Goal: Information Seeking & Learning: Learn about a topic

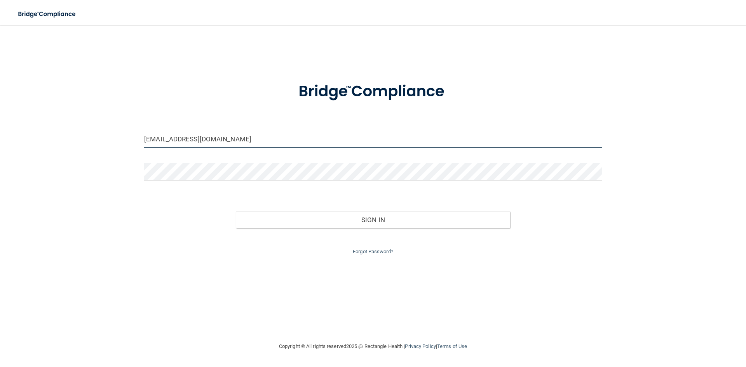
drag, startPoint x: 159, startPoint y: 140, endPoint x: 132, endPoint y: 140, distance: 27.6
click at [132, 140] on div "[EMAIL_ADDRESS][DOMAIN_NAME] Invalid email/password. You don't have permission …" at bounding box center [373, 184] width 715 height 302
drag, startPoint x: 164, startPoint y: 140, endPoint x: 128, endPoint y: 135, distance: 35.7
click at [128, 135] on div "[EMAIL_ADDRESS][DOMAIN_NAME] Invalid email/password. You don't have permission …" at bounding box center [373, 184] width 715 height 302
type input "[EMAIL_ADDRESS][DOMAIN_NAME]"
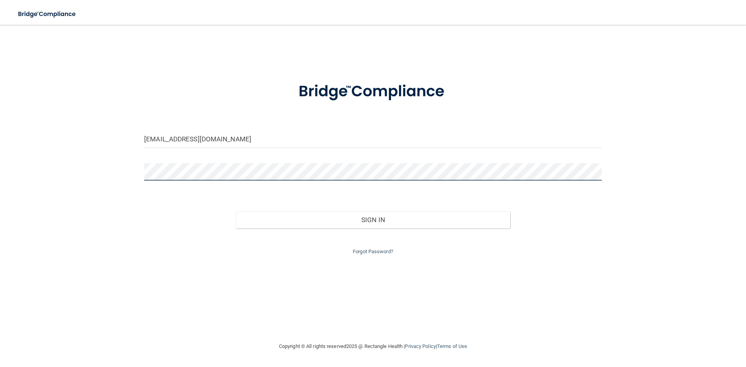
click at [141, 171] on div at bounding box center [372, 174] width 469 height 23
click at [236, 211] on button "Sign In" at bounding box center [373, 219] width 275 height 17
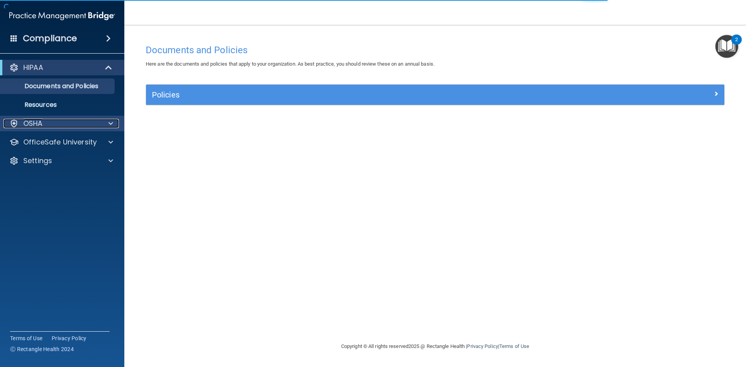
click at [58, 128] on div "OSHA" at bounding box center [51, 123] width 96 height 9
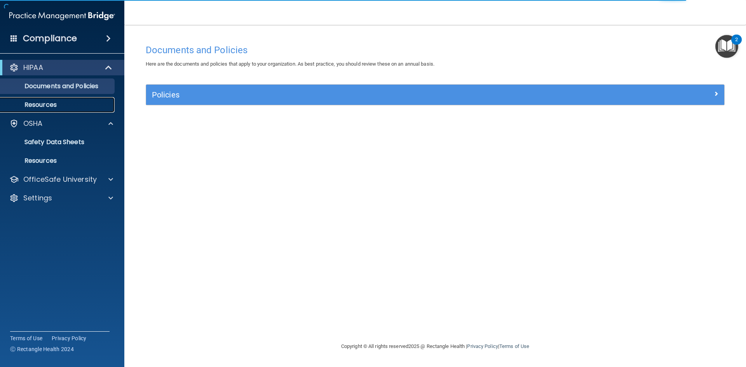
click at [51, 103] on p "Resources" at bounding box center [58, 105] width 106 height 8
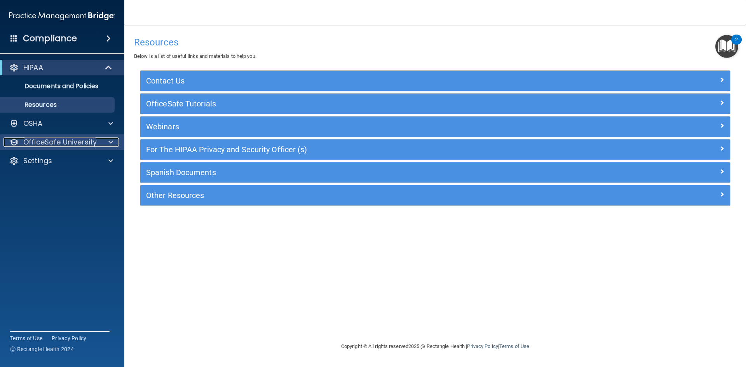
click at [86, 143] on p "OfficeSafe University" at bounding box center [59, 142] width 73 height 9
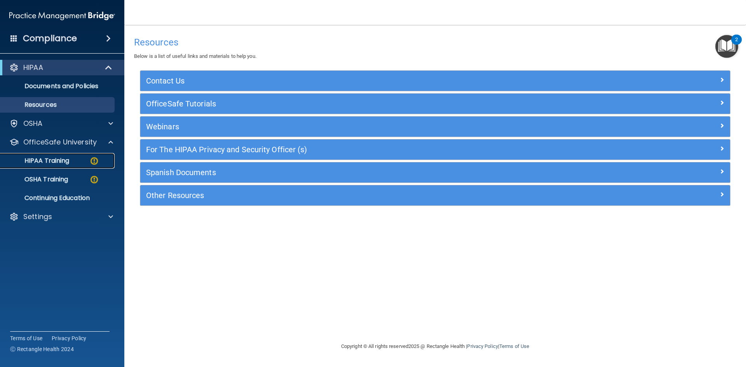
click at [82, 162] on div "HIPAA Training" at bounding box center [58, 161] width 106 height 8
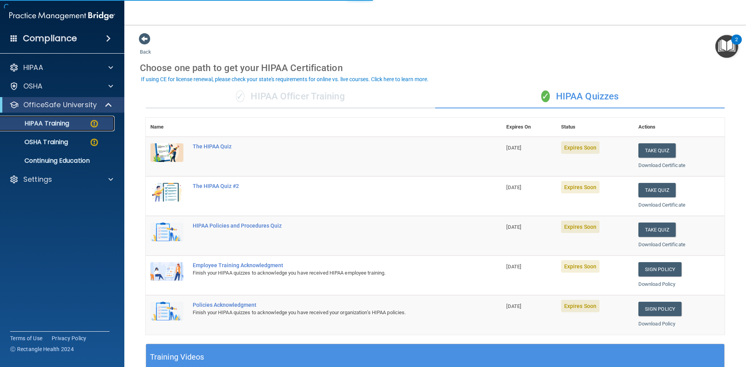
click at [89, 124] on div "HIPAA Training" at bounding box center [58, 124] width 106 height 8
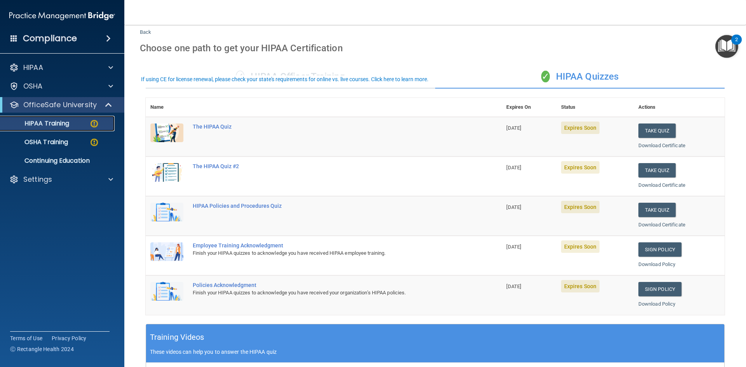
scroll to position [39, 0]
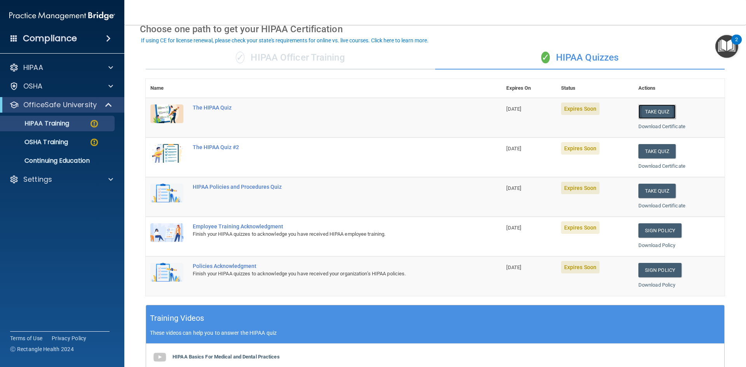
click at [647, 111] on button "Take Quiz" at bounding box center [657, 112] width 37 height 14
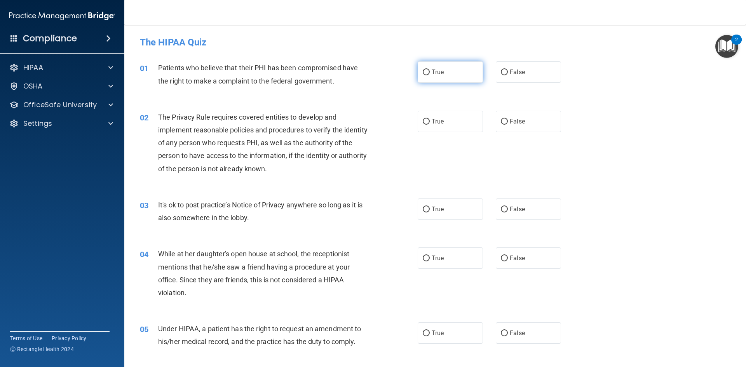
click at [423, 72] on input "True" at bounding box center [426, 73] width 7 height 6
radio input "true"
drag, startPoint x: 424, startPoint y: 122, endPoint x: 423, endPoint y: 155, distance: 33.1
click at [424, 122] on input "True" at bounding box center [426, 122] width 7 height 6
radio input "true"
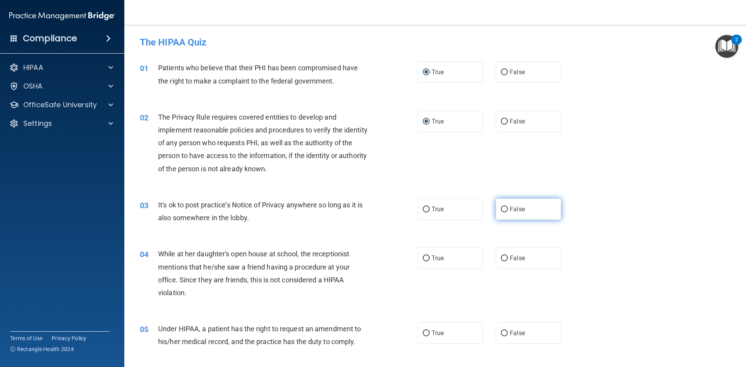
click at [501, 209] on input "False" at bounding box center [504, 210] width 7 height 6
radio input "true"
click at [501, 262] on label "False" at bounding box center [528, 258] width 65 height 21
click at [501, 262] on input "False" at bounding box center [504, 259] width 7 height 6
radio input "true"
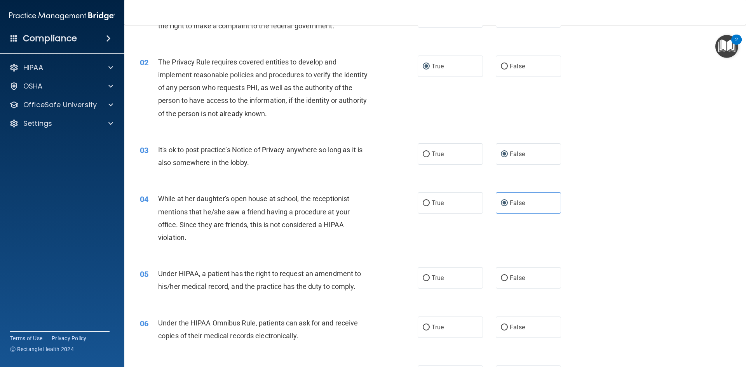
scroll to position [78, 0]
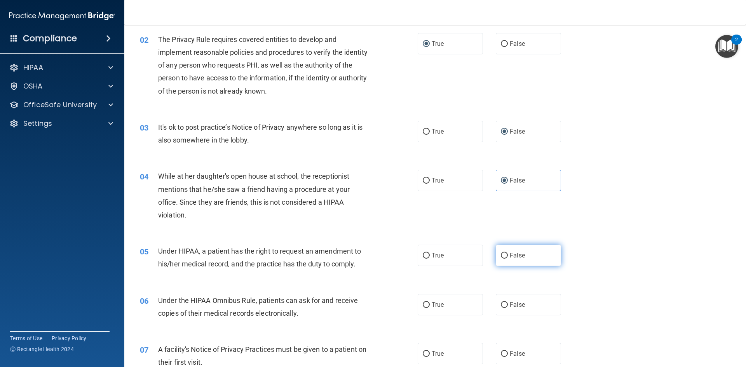
click at [502, 261] on label "False" at bounding box center [528, 255] width 65 height 21
click at [502, 259] on input "False" at bounding box center [504, 256] width 7 height 6
radio input "true"
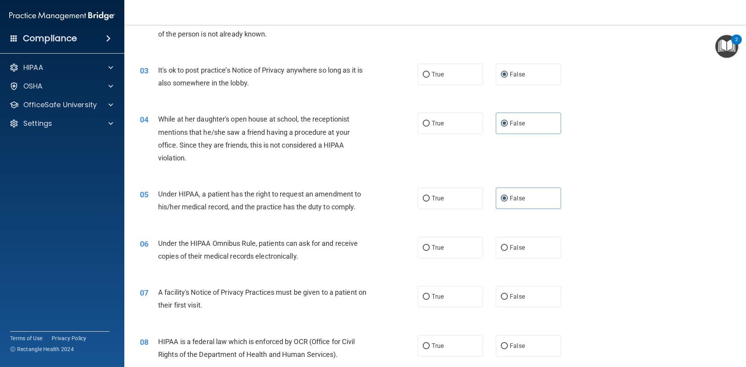
scroll to position [155, 0]
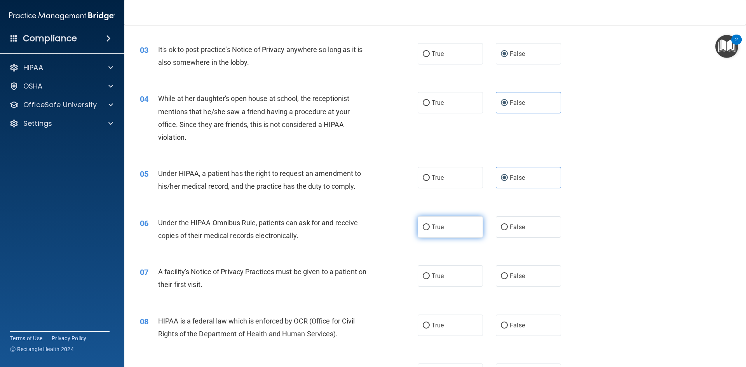
click at [428, 226] on label "True" at bounding box center [450, 226] width 65 height 21
click at [428, 226] on input "True" at bounding box center [426, 228] width 7 height 6
radio input "true"
click at [424, 279] on input "True" at bounding box center [426, 277] width 7 height 6
radio input "true"
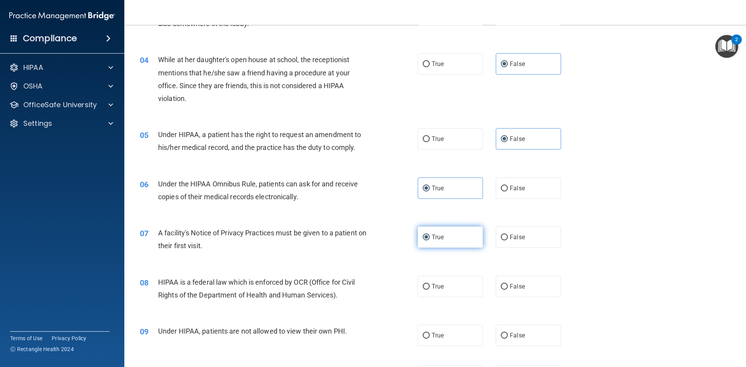
scroll to position [233, 0]
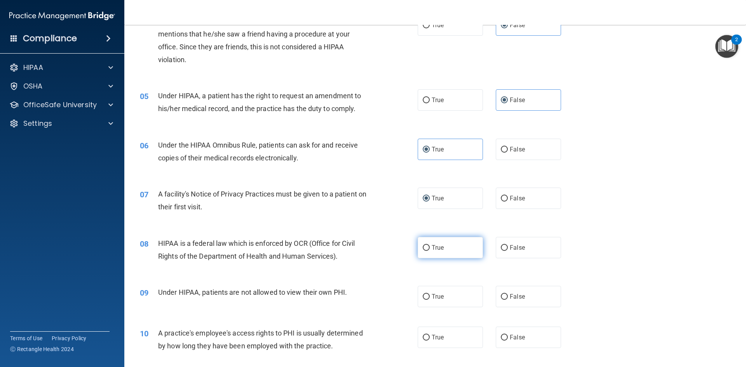
click at [428, 242] on label "True" at bounding box center [450, 247] width 65 height 21
click at [428, 245] on input "True" at bounding box center [426, 248] width 7 height 6
radio input "true"
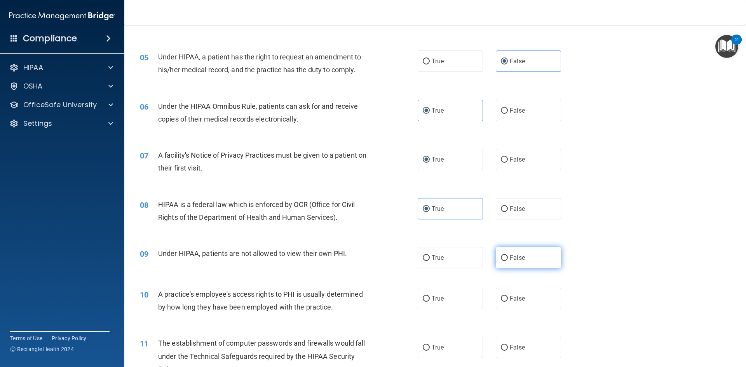
click at [506, 260] on label "False" at bounding box center [528, 257] width 65 height 21
click at [506, 260] on input "False" at bounding box center [504, 258] width 7 height 6
radio input "true"
click at [502, 293] on label "False" at bounding box center [528, 298] width 65 height 21
click at [502, 296] on input "False" at bounding box center [504, 299] width 7 height 6
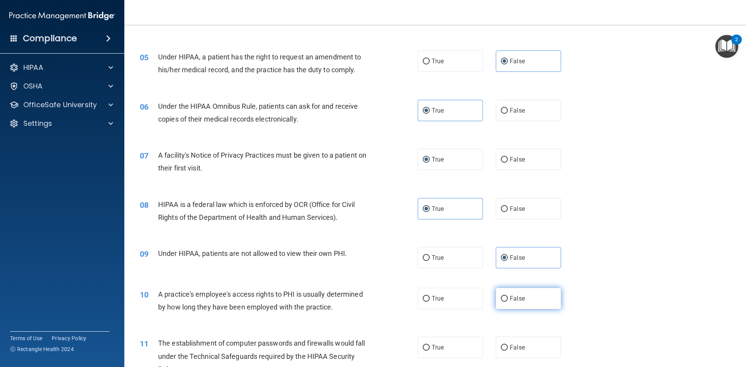
radio input "true"
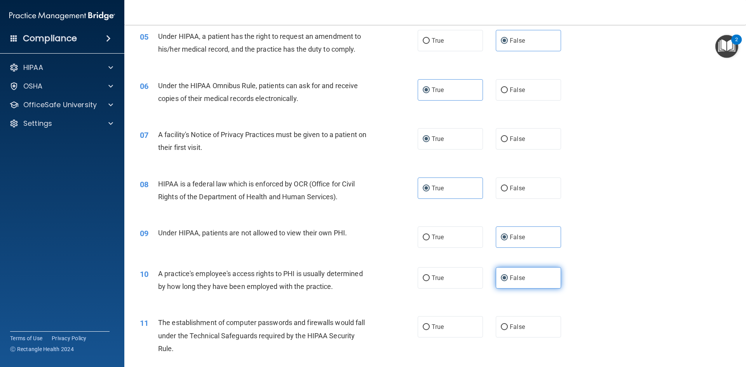
scroll to position [311, 0]
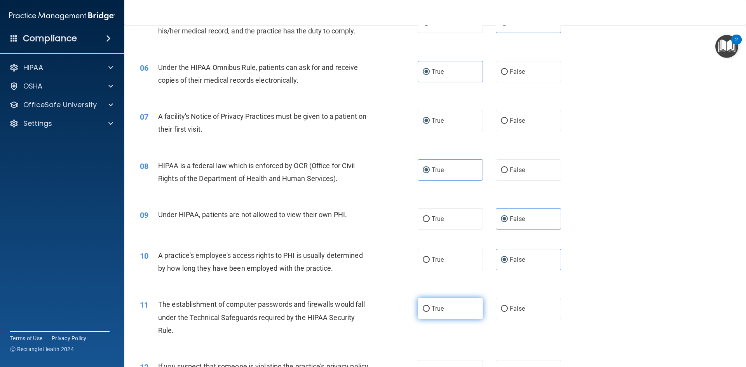
click at [420, 310] on label "True" at bounding box center [450, 308] width 65 height 21
click at [427, 309] on input "True" at bounding box center [426, 309] width 7 height 6
radio input "true"
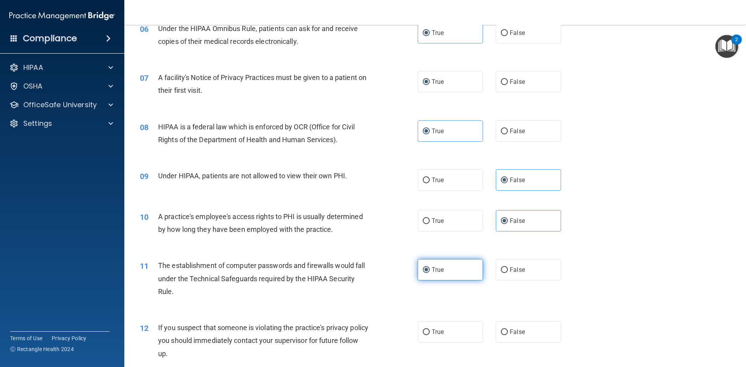
scroll to position [389, 0]
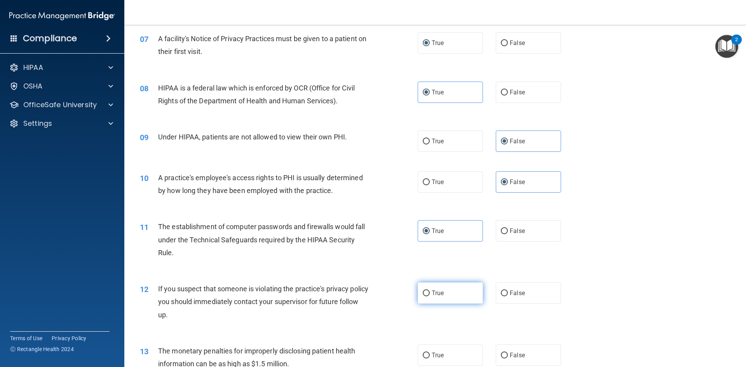
click at [424, 294] on input "True" at bounding box center [426, 294] width 7 height 6
radio input "true"
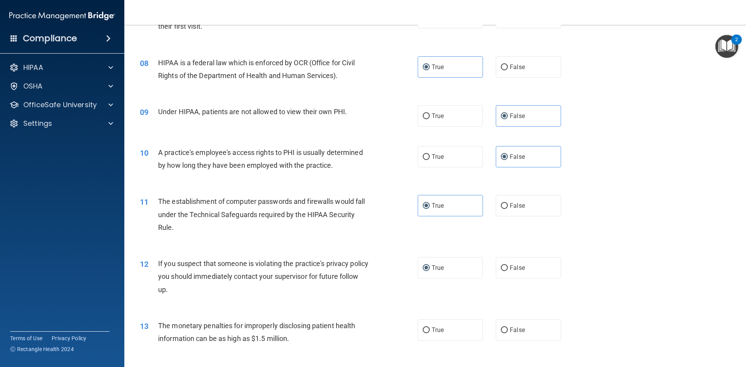
scroll to position [428, 0]
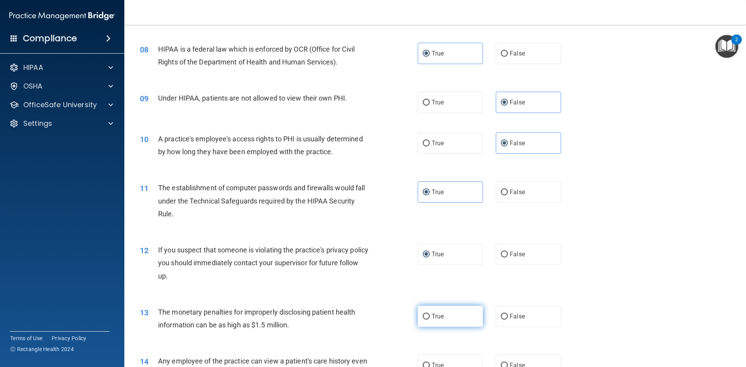
click at [432, 314] on span "True" at bounding box center [438, 316] width 12 height 7
click at [430, 314] on input "True" at bounding box center [426, 317] width 7 height 6
radio input "true"
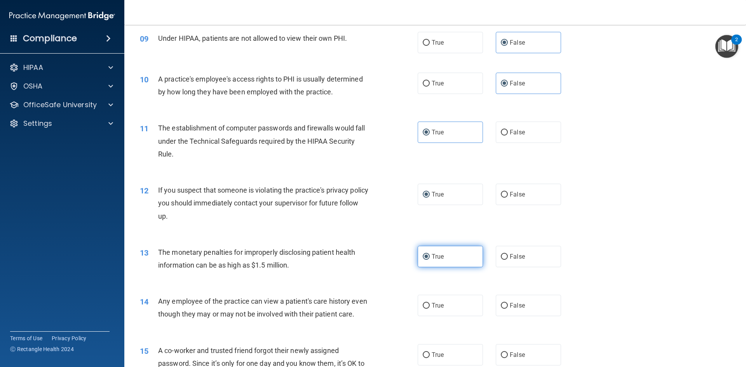
scroll to position [505, 0]
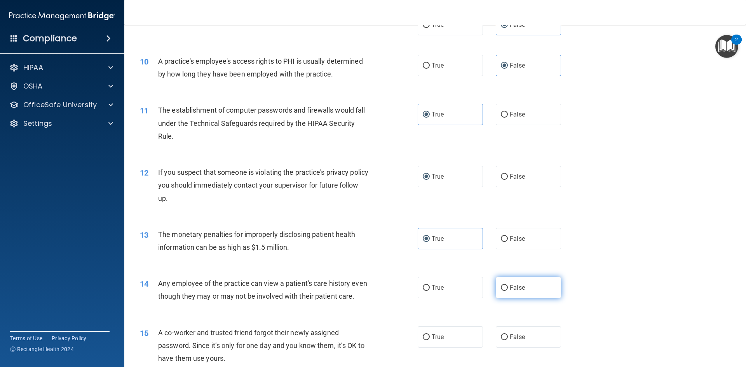
click at [506, 291] on label "False" at bounding box center [528, 287] width 65 height 21
click at [506, 291] on input "False" at bounding box center [504, 288] width 7 height 6
radio input "true"
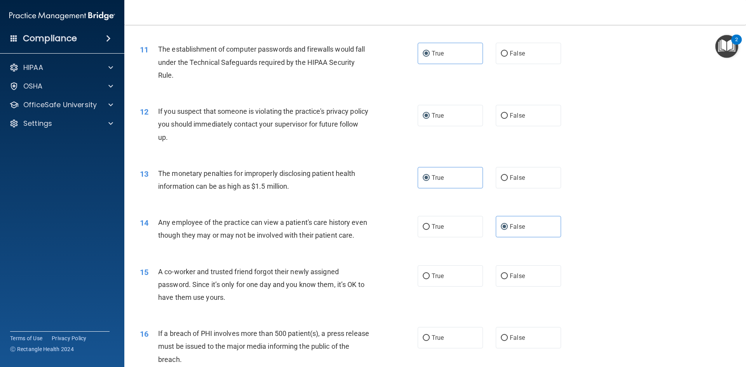
scroll to position [583, 0]
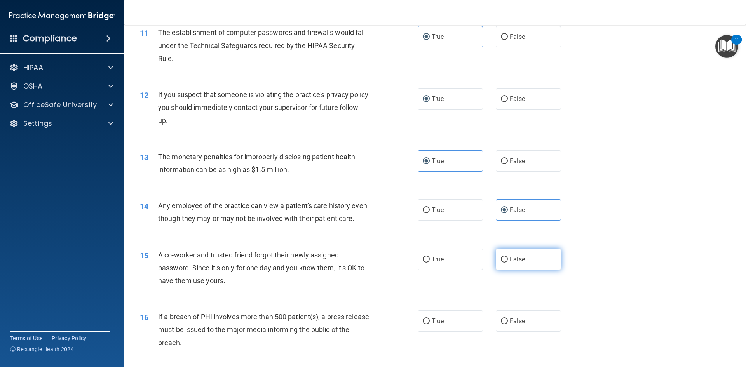
click at [501, 263] on input "False" at bounding box center [504, 260] width 7 height 6
radio input "true"
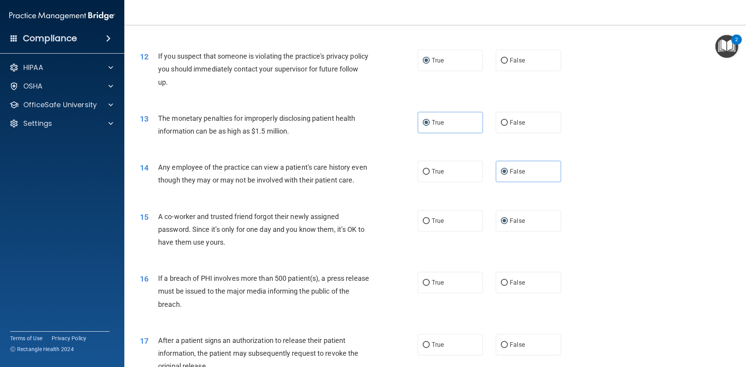
scroll to position [661, 0]
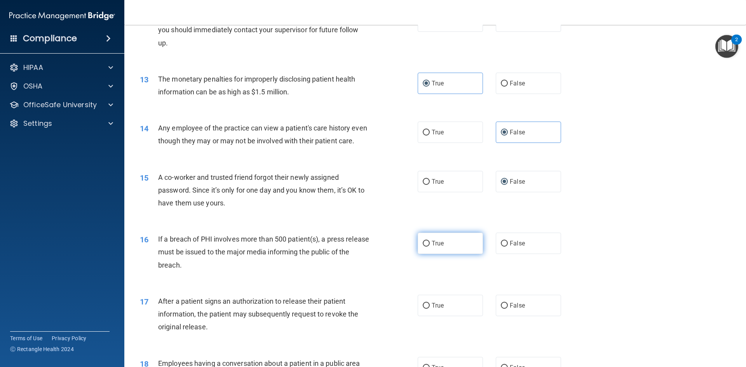
click at [424, 247] on input "True" at bounding box center [426, 244] width 7 height 6
radio input "true"
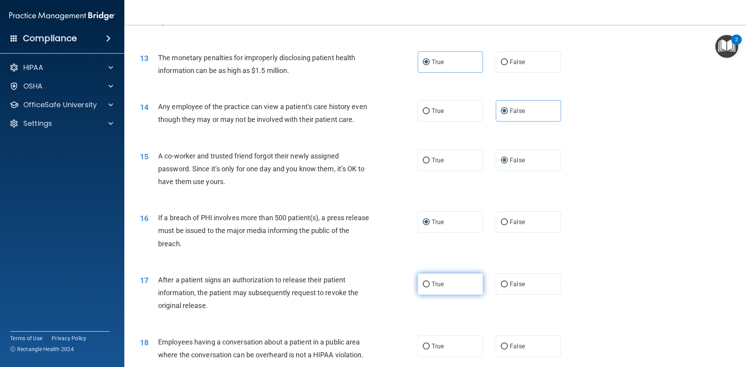
scroll to position [700, 0]
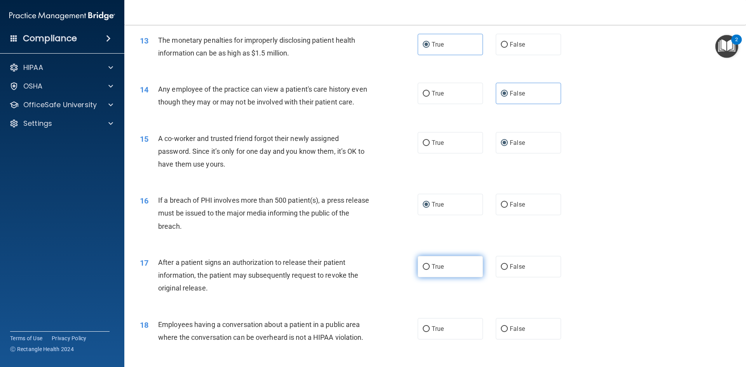
click at [423, 270] on input "True" at bounding box center [426, 267] width 7 height 6
radio input "true"
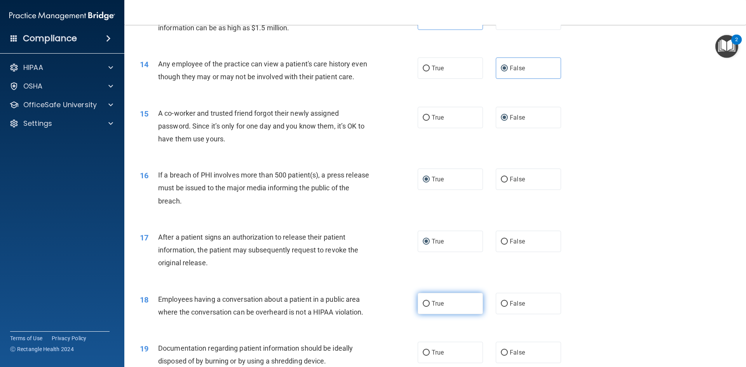
scroll to position [738, 0]
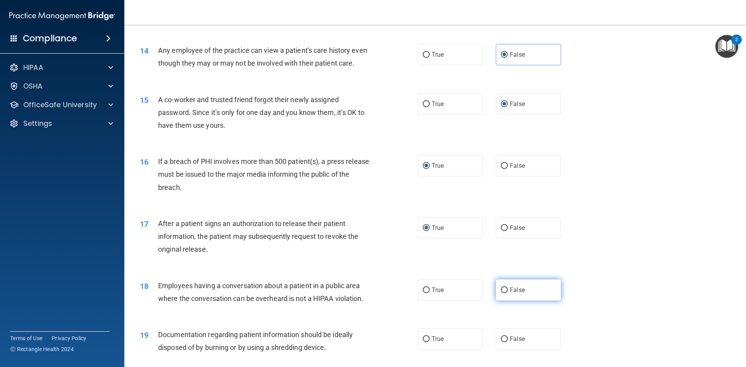
click at [504, 299] on label "False" at bounding box center [528, 289] width 65 height 21
click at [504, 293] on input "False" at bounding box center [504, 291] width 7 height 6
radio input "true"
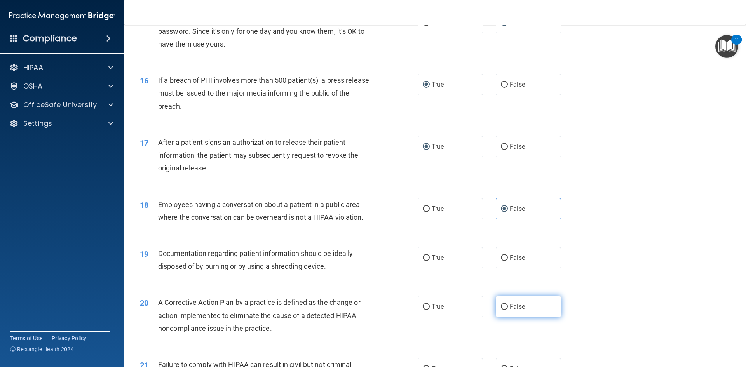
scroll to position [855, 0]
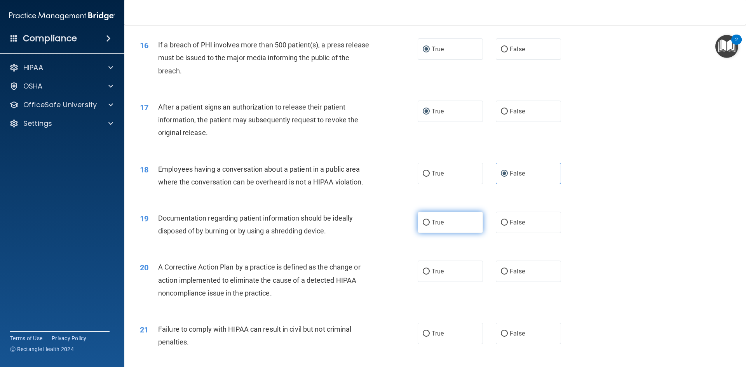
click at [432, 226] on span "True" at bounding box center [438, 222] width 12 height 7
click at [430, 226] on input "True" at bounding box center [426, 223] width 7 height 6
radio input "true"
click at [426, 275] on input "True" at bounding box center [426, 272] width 7 height 6
radio input "true"
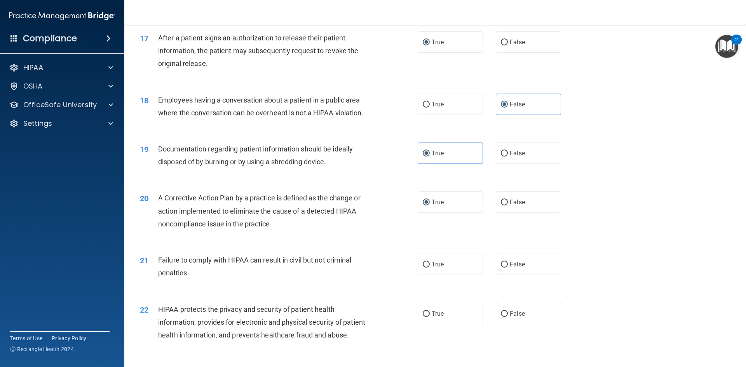
scroll to position [933, 0]
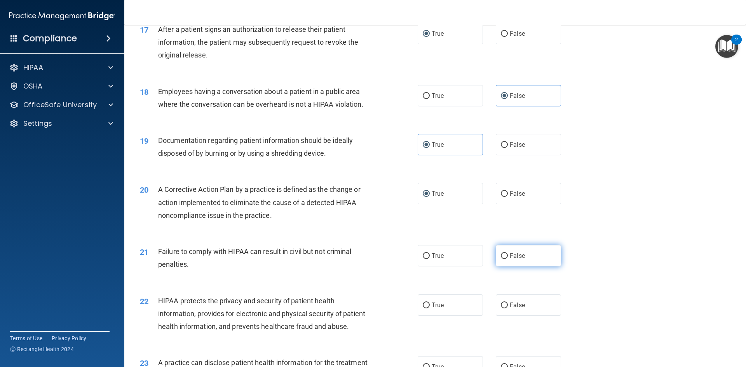
click at [510, 260] on span "False" at bounding box center [517, 255] width 15 height 7
click at [508, 259] on input "False" at bounding box center [504, 256] width 7 height 6
radio input "true"
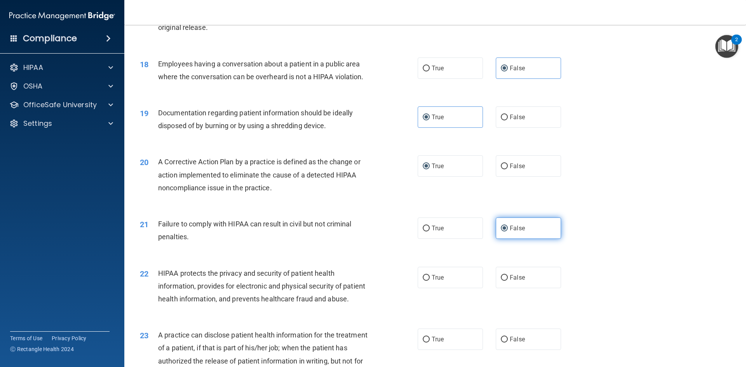
scroll to position [1011, 0]
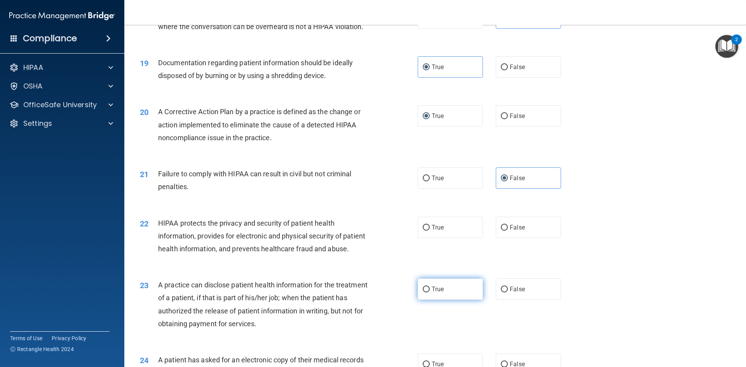
click at [426, 293] on input "True" at bounding box center [426, 290] width 7 height 6
radio input "true"
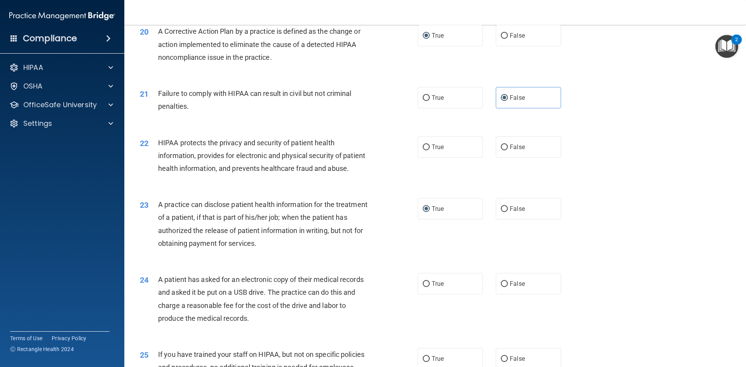
scroll to position [1127, 0]
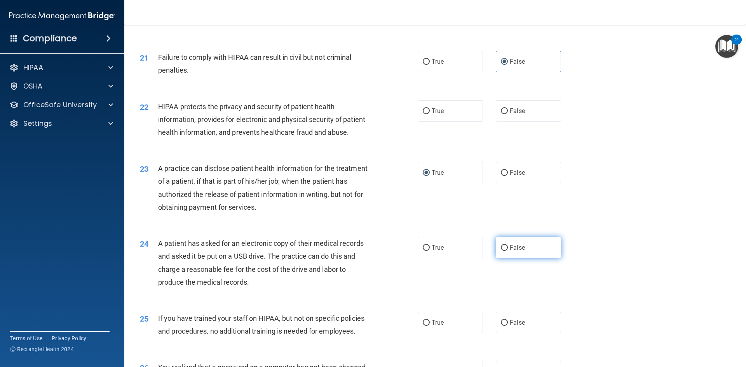
click at [502, 251] on input "False" at bounding box center [504, 248] width 7 height 6
radio input "true"
click at [435, 122] on label "True" at bounding box center [450, 110] width 65 height 21
click at [430, 114] on input "True" at bounding box center [426, 111] width 7 height 6
radio input "true"
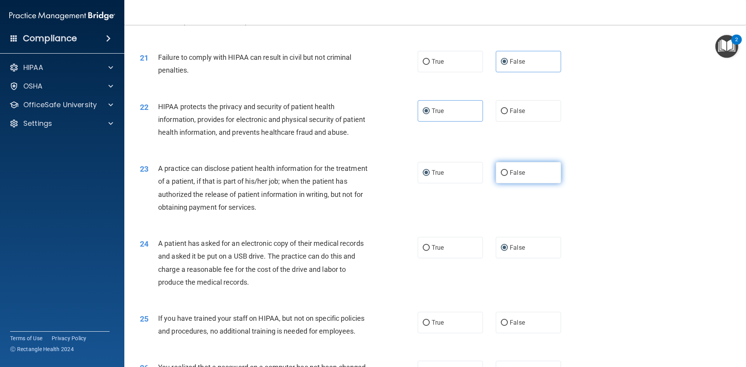
click at [502, 183] on label "False" at bounding box center [528, 172] width 65 height 21
click at [502, 176] on input "False" at bounding box center [504, 173] width 7 height 6
radio input "true"
radio input "false"
click at [425, 251] on input "True" at bounding box center [426, 248] width 7 height 6
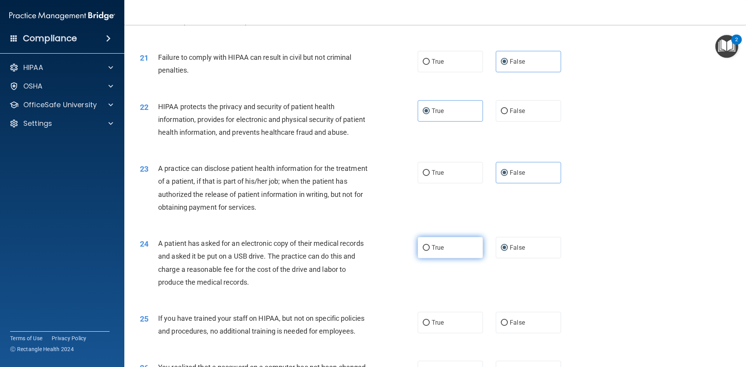
radio input "true"
radio input "false"
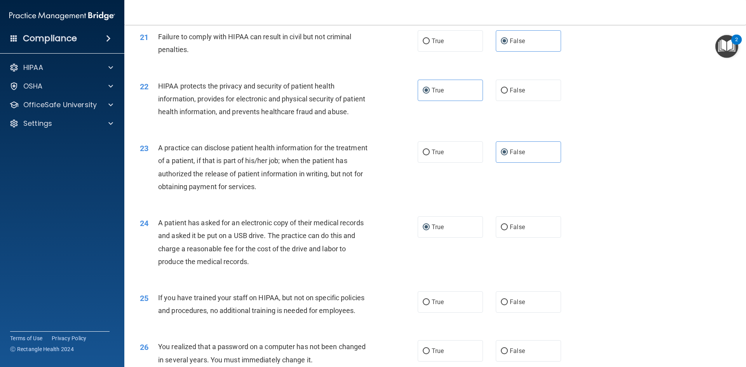
scroll to position [1166, 0]
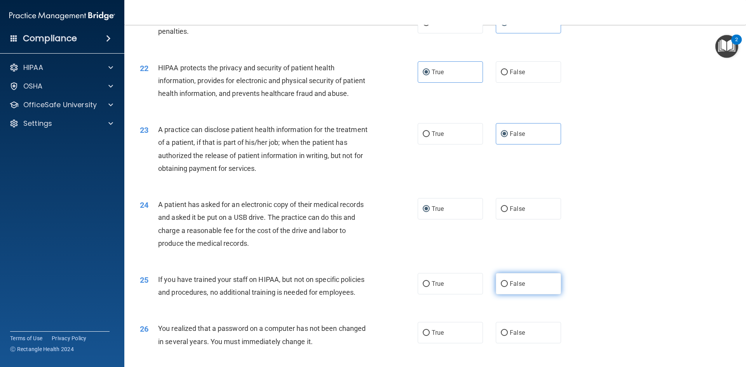
click at [503, 287] on input "False" at bounding box center [504, 284] width 7 height 6
radio input "true"
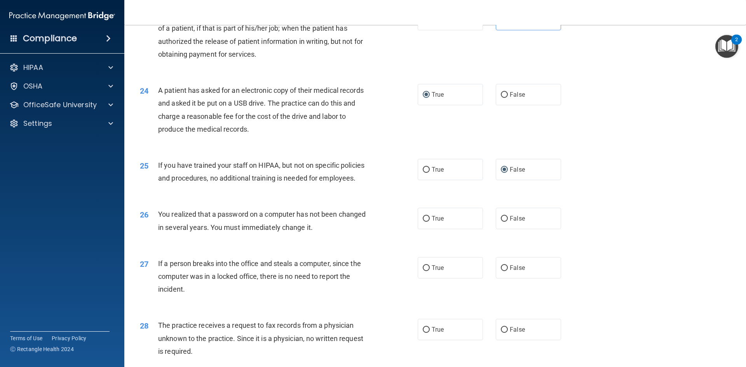
scroll to position [1283, 0]
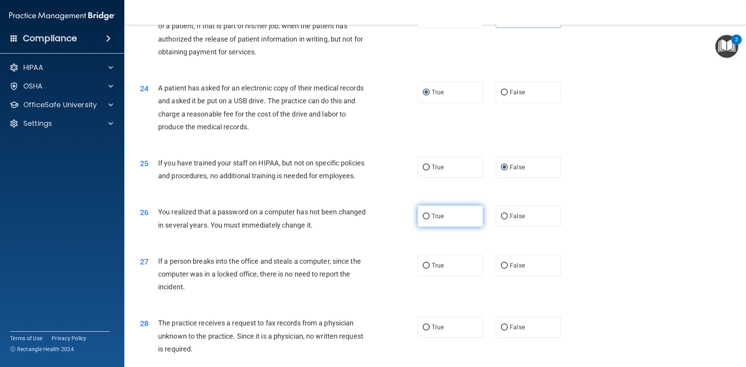
click at [424, 220] on input "True" at bounding box center [426, 217] width 7 height 6
radio input "true"
click at [504, 276] on label "False" at bounding box center [528, 265] width 65 height 21
click at [504, 269] on input "False" at bounding box center [504, 266] width 7 height 6
radio input "true"
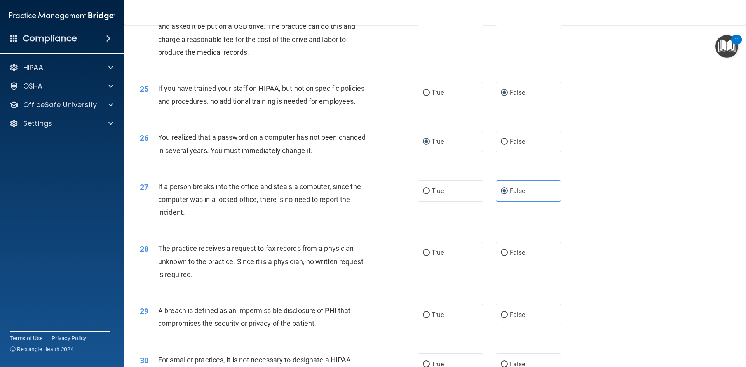
scroll to position [1360, 0]
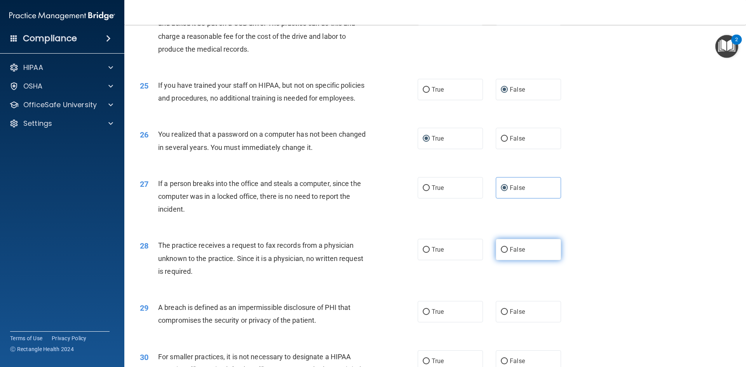
click at [504, 253] on input "False" at bounding box center [504, 250] width 7 height 6
radio input "true"
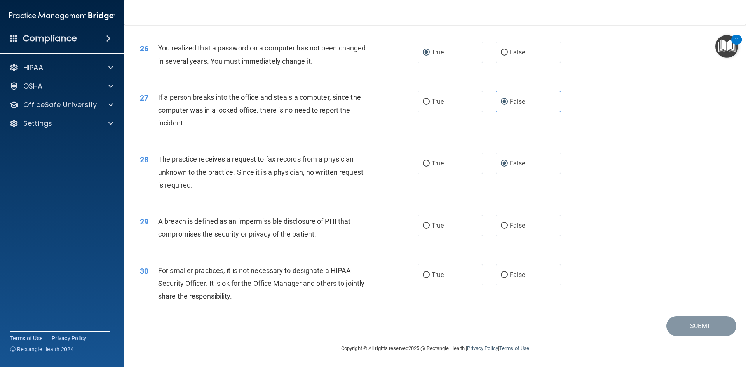
scroll to position [1472, 0]
click at [422, 230] on label "True" at bounding box center [450, 225] width 65 height 21
click at [423, 229] on input "True" at bounding box center [426, 226] width 7 height 6
radio input "true"
click at [501, 274] on input "False" at bounding box center [504, 275] width 7 height 6
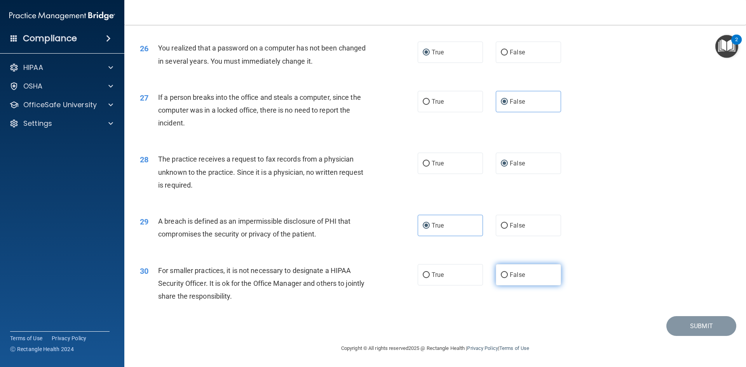
radio input "true"
click at [679, 328] on button "Submit" at bounding box center [702, 326] width 70 height 20
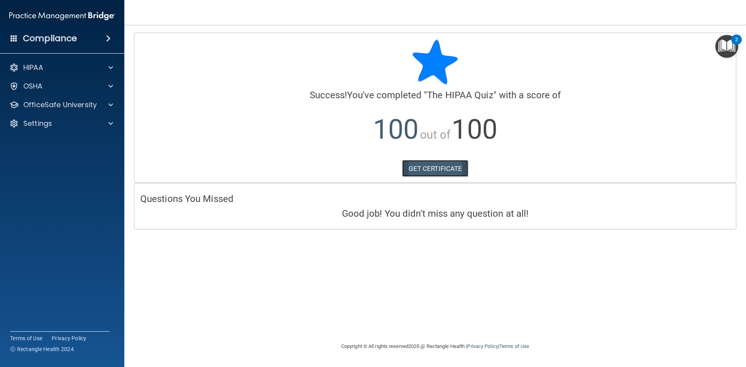
click at [435, 166] on link "GET CERTIFICATE" at bounding box center [435, 168] width 66 height 17
click at [112, 68] on span at bounding box center [110, 67] width 5 height 9
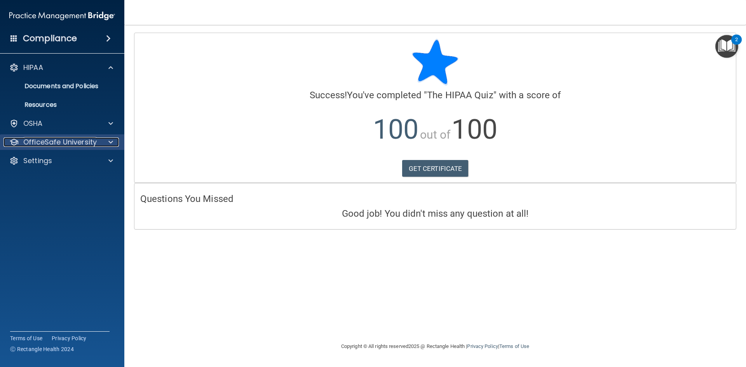
click at [106, 145] on div at bounding box center [109, 142] width 19 height 9
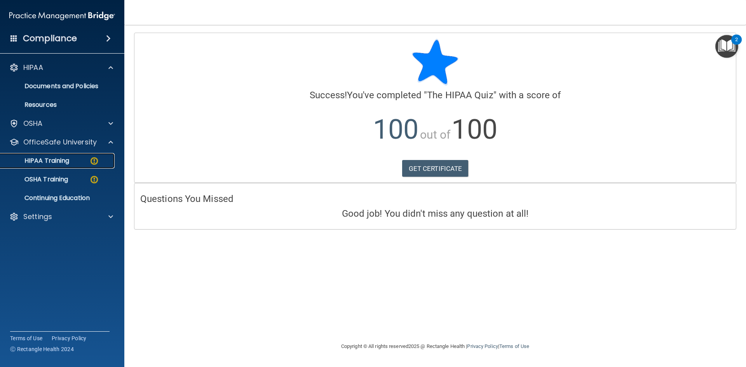
click at [87, 163] on div "HIPAA Training" at bounding box center [58, 161] width 106 height 8
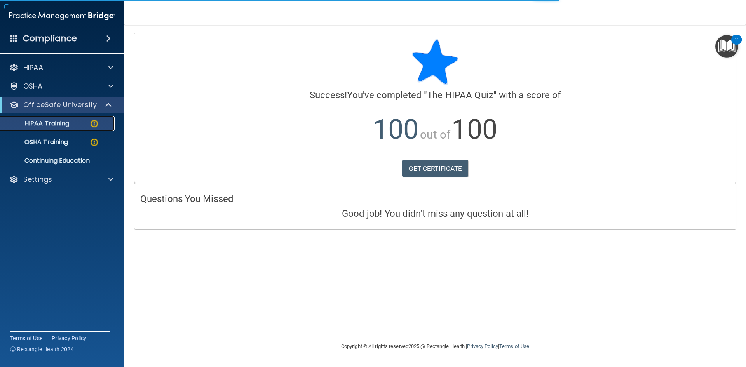
click at [95, 123] on img at bounding box center [94, 124] width 10 height 10
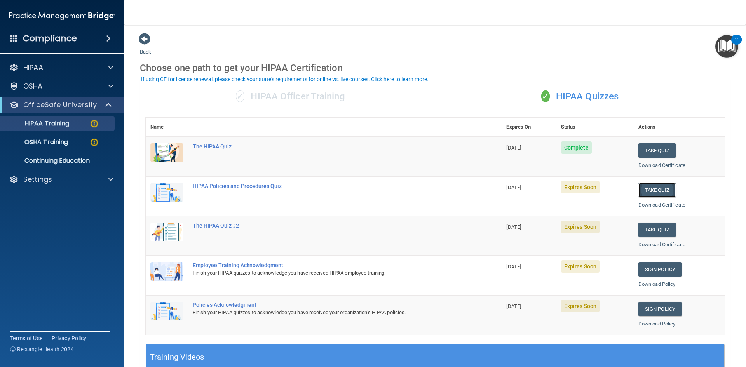
click at [647, 192] on button "Take Quiz" at bounding box center [657, 190] width 37 height 14
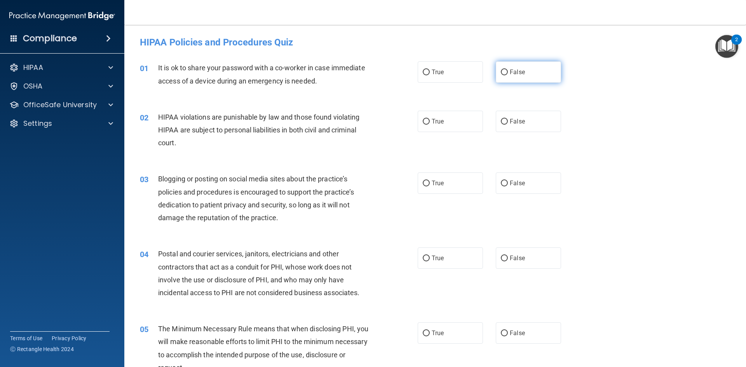
click at [501, 73] on input "False" at bounding box center [504, 73] width 7 height 6
radio input "true"
click at [423, 122] on input "True" at bounding box center [426, 122] width 7 height 6
radio input "true"
click at [504, 182] on input "False" at bounding box center [504, 184] width 7 height 6
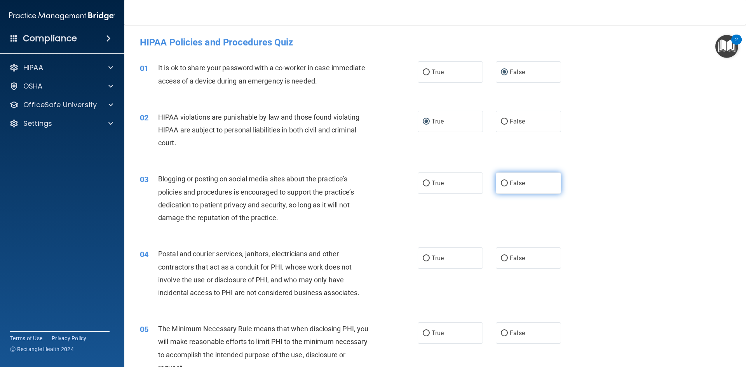
radio input "true"
click at [423, 256] on input "True" at bounding box center [426, 259] width 7 height 6
radio input "true"
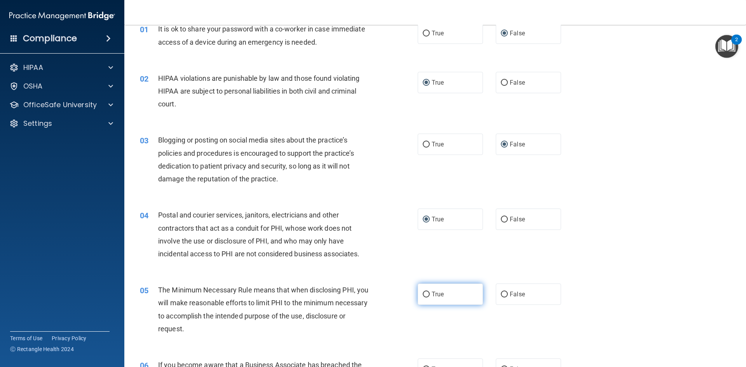
click at [425, 295] on input "True" at bounding box center [426, 295] width 7 height 6
radio input "true"
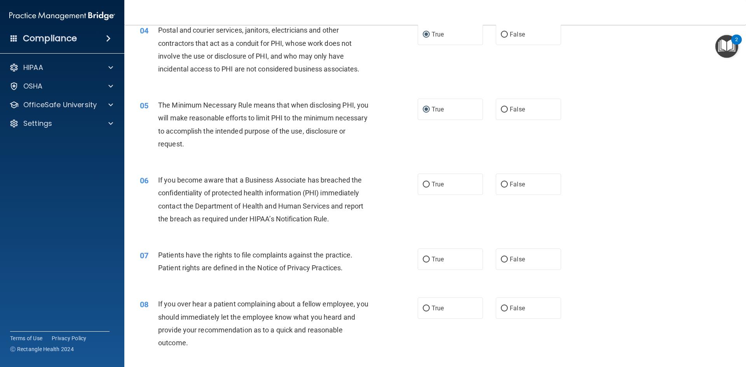
scroll to position [233, 0]
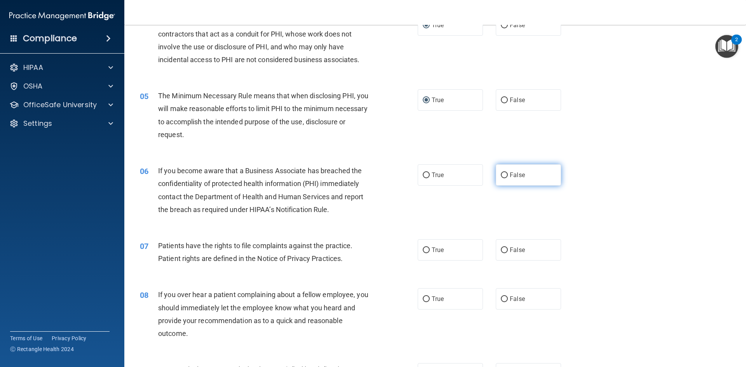
drag, startPoint x: 504, startPoint y: 169, endPoint x: 505, endPoint y: 179, distance: 10.2
click at [504, 169] on label "False" at bounding box center [528, 174] width 65 height 21
click at [504, 173] on input "False" at bounding box center [504, 176] width 7 height 6
radio input "true"
click at [502, 248] on input "False" at bounding box center [504, 251] width 7 height 6
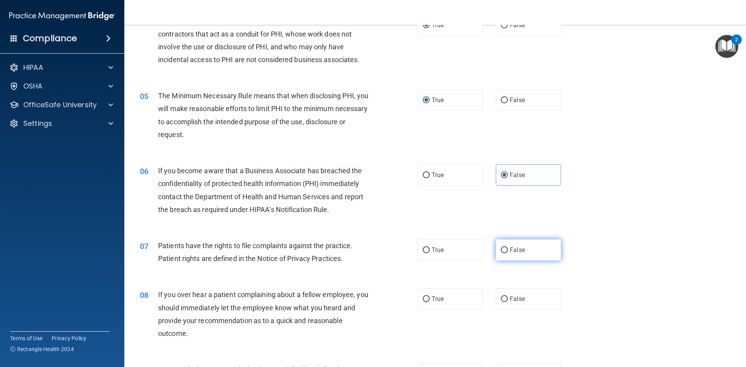
radio input "true"
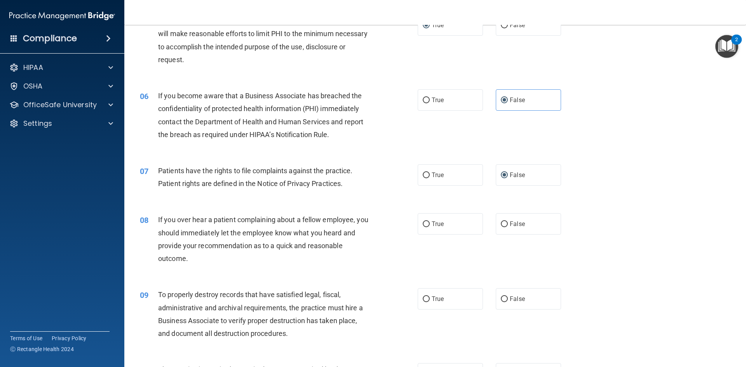
scroll to position [311, 0]
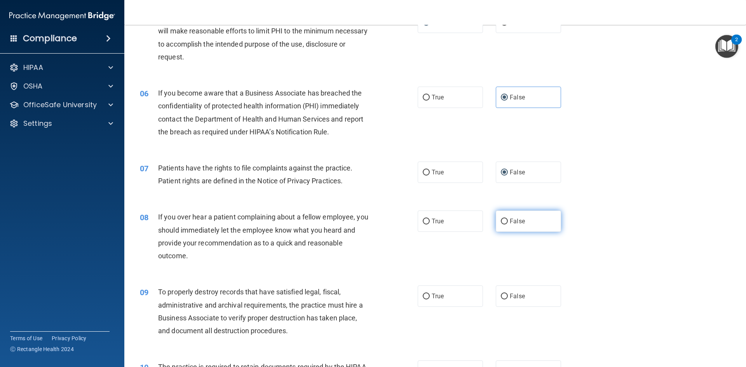
click at [501, 222] on input "False" at bounding box center [504, 222] width 7 height 6
radio input "true"
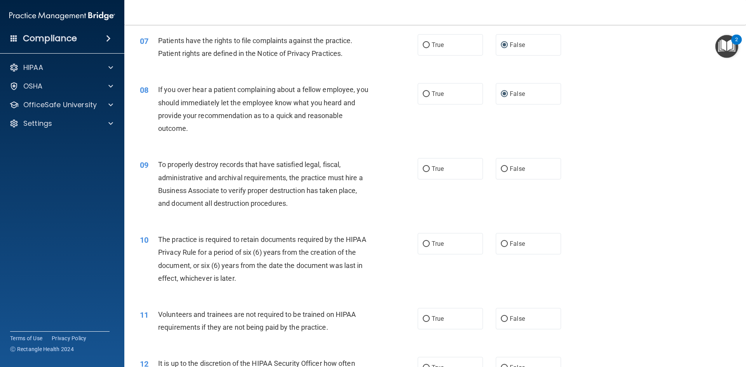
scroll to position [466, 0]
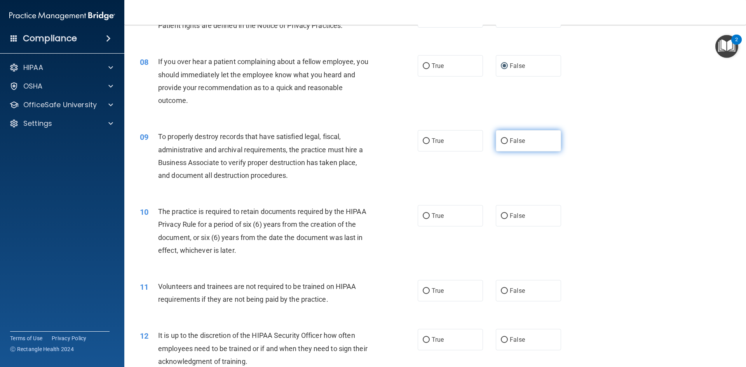
click at [502, 140] on input "False" at bounding box center [504, 141] width 7 height 6
radio input "true"
click at [424, 216] on input "True" at bounding box center [426, 216] width 7 height 6
radio input "true"
click at [424, 290] on input "True" at bounding box center [426, 291] width 7 height 6
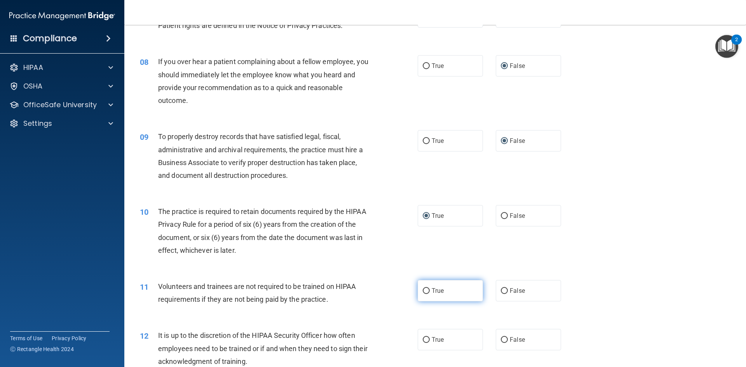
radio input "true"
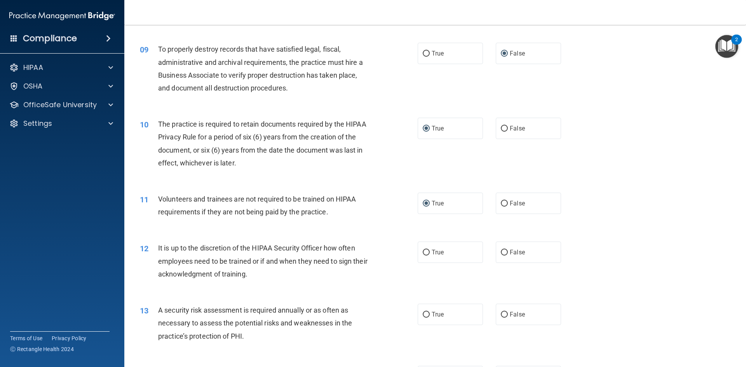
scroll to position [583, 0]
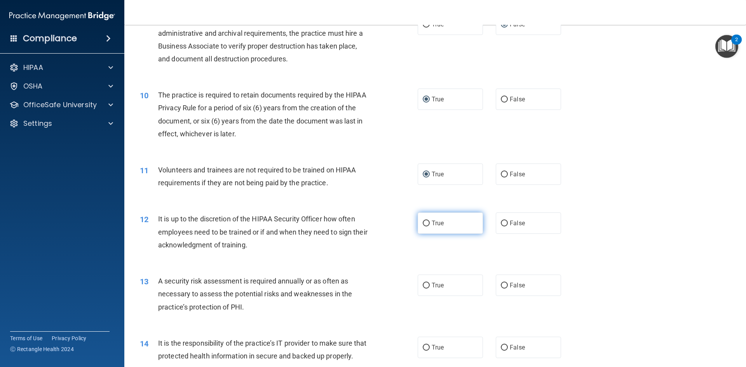
click at [426, 222] on input "True" at bounding box center [426, 224] width 7 height 6
radio input "true"
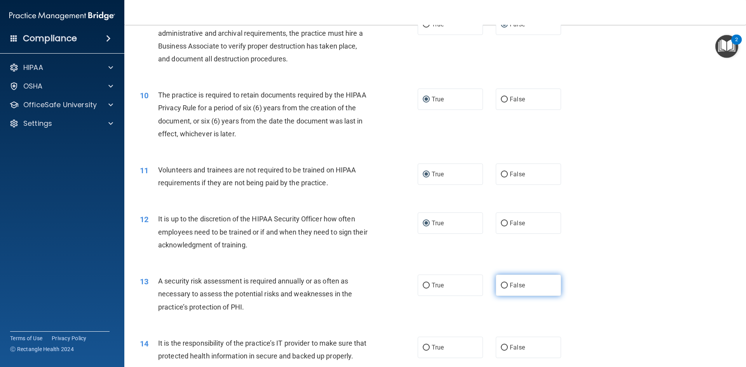
click at [504, 285] on input "False" at bounding box center [504, 286] width 7 height 6
radio input "true"
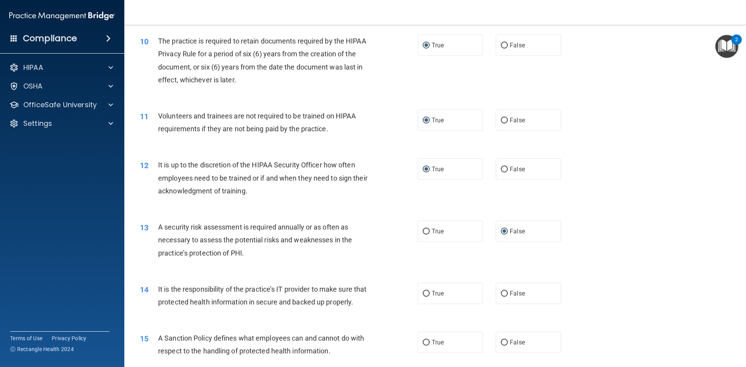
scroll to position [661, 0]
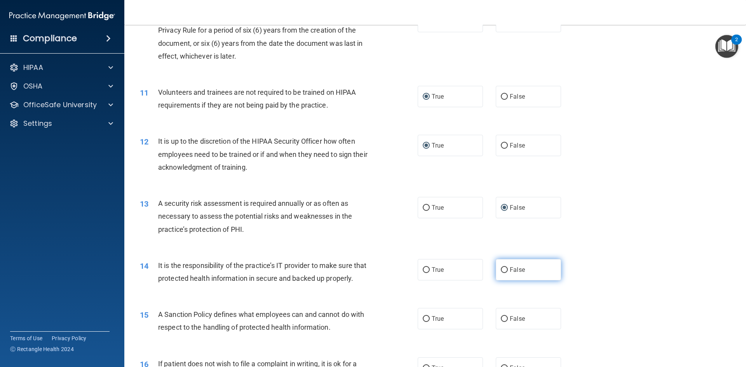
click at [501, 272] on input "False" at bounding box center [504, 270] width 7 height 6
radio input "true"
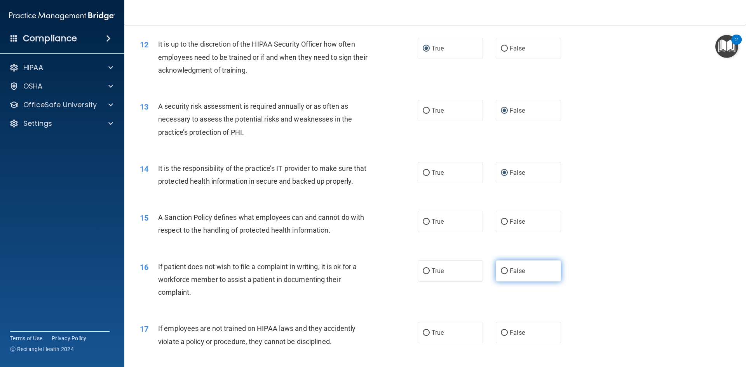
scroll to position [777, 0]
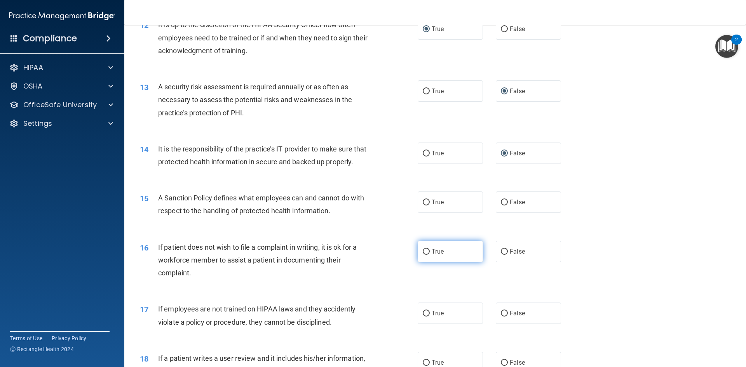
click at [424, 255] on input "True" at bounding box center [426, 252] width 7 height 6
radio input "true"
click at [425, 255] on input "True" at bounding box center [426, 252] width 7 height 6
click at [426, 206] on input "True" at bounding box center [426, 203] width 7 height 6
radio input "true"
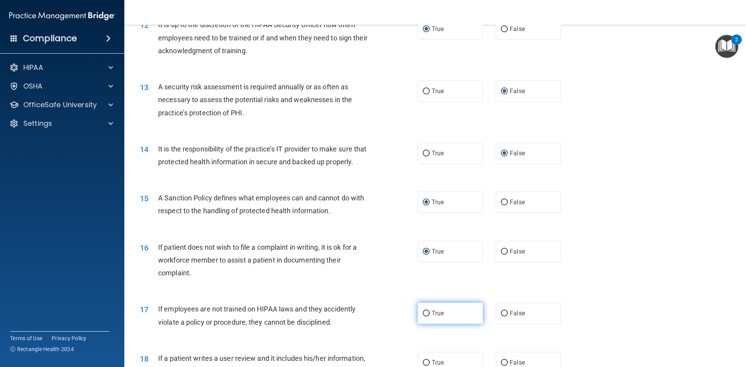
click at [426, 322] on label "True" at bounding box center [450, 313] width 65 height 21
click at [426, 317] on input "True" at bounding box center [426, 314] width 7 height 6
radio input "true"
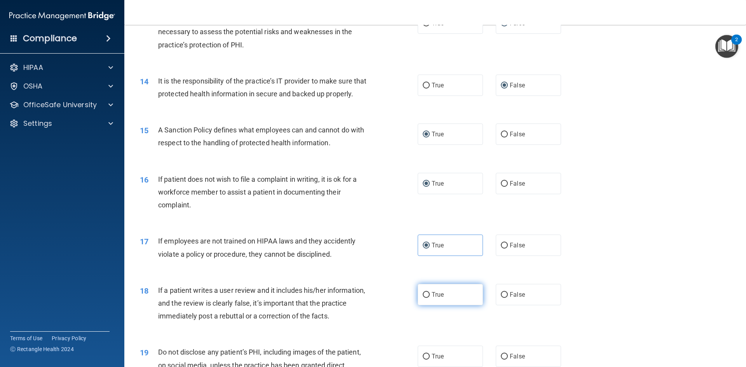
scroll to position [855, 0]
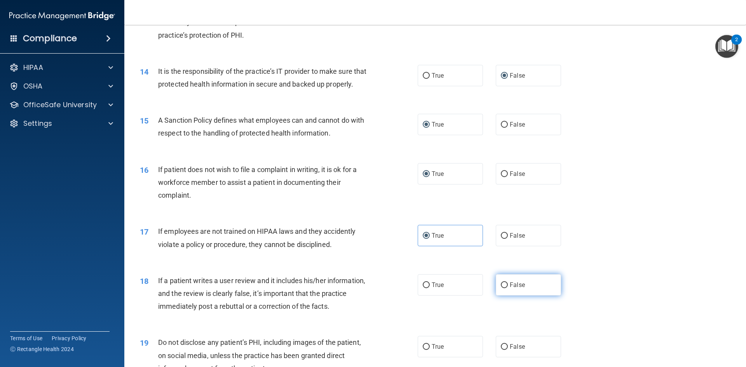
click at [505, 295] on label "False" at bounding box center [528, 284] width 65 height 21
click at [505, 288] on input "False" at bounding box center [504, 286] width 7 height 6
radio input "true"
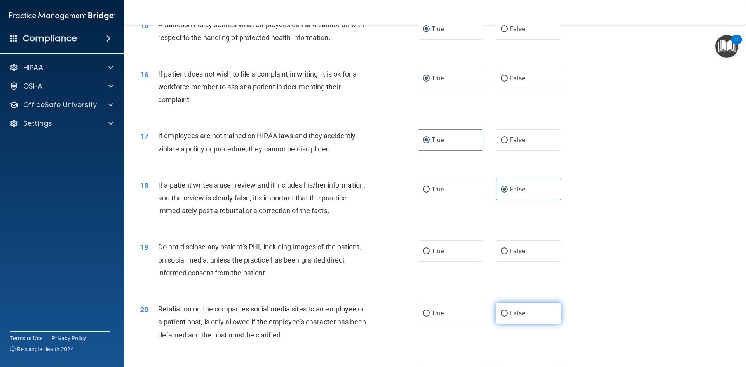
scroll to position [972, 0]
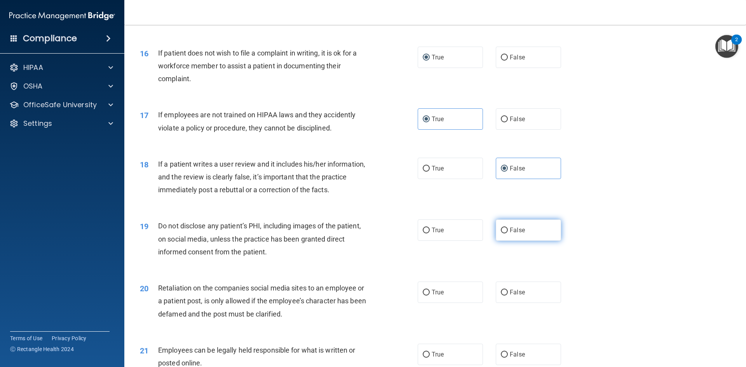
click at [501, 234] on input "False" at bounding box center [504, 231] width 7 height 6
radio input "true"
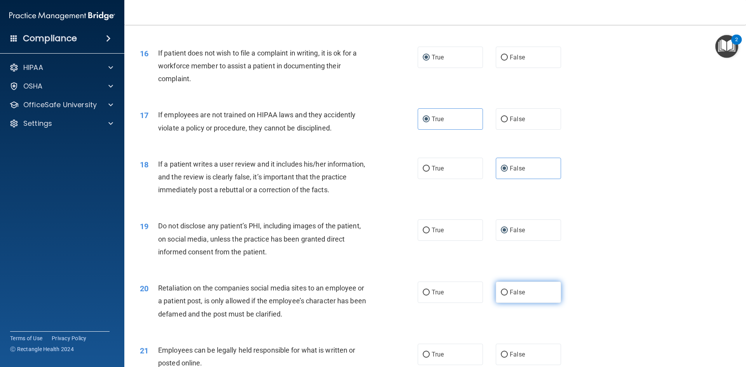
click at [504, 296] on input "False" at bounding box center [504, 293] width 7 height 6
radio input "true"
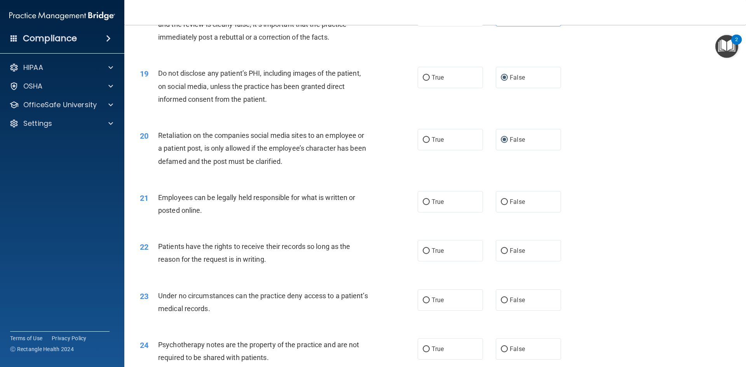
scroll to position [1127, 0]
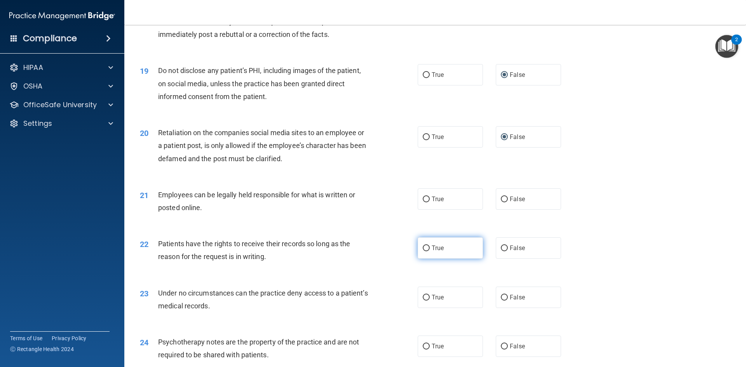
click at [427, 251] on input "True" at bounding box center [426, 249] width 7 height 6
radio input "true"
click at [435, 252] on span "True" at bounding box center [438, 247] width 12 height 7
click at [430, 251] on input "True" at bounding box center [426, 249] width 7 height 6
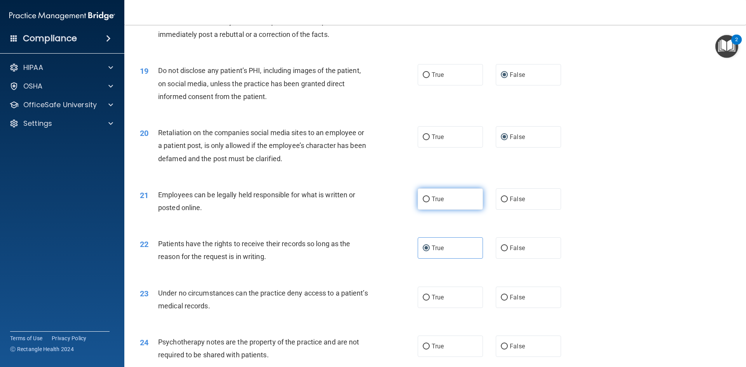
click at [424, 202] on input "True" at bounding box center [426, 200] width 7 height 6
radio input "true"
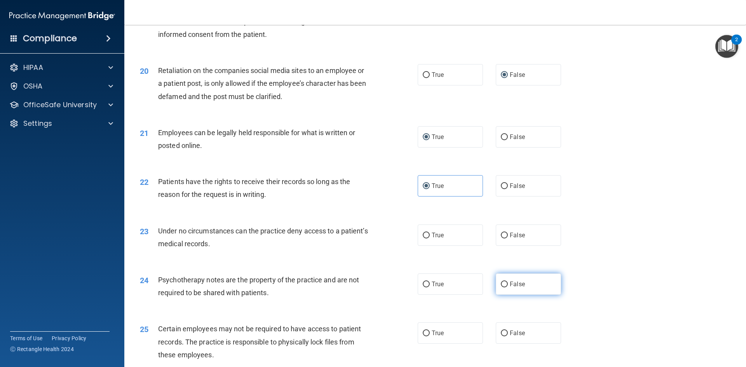
scroll to position [1205, 0]
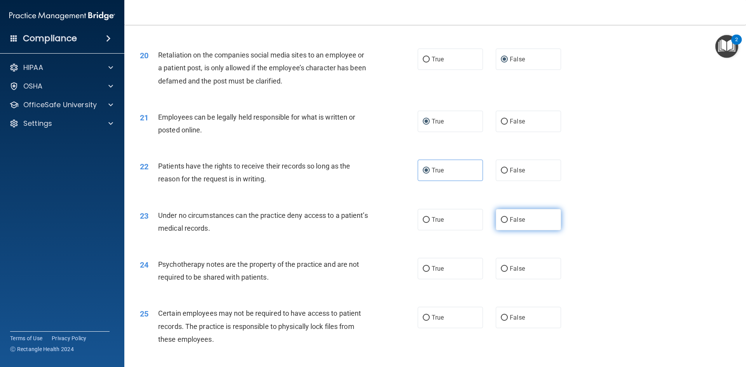
click at [510, 223] on span "False" at bounding box center [517, 219] width 15 height 7
click at [507, 223] on input "False" at bounding box center [504, 220] width 7 height 6
radio input "true"
click at [504, 272] on input "False" at bounding box center [504, 269] width 7 height 6
radio input "true"
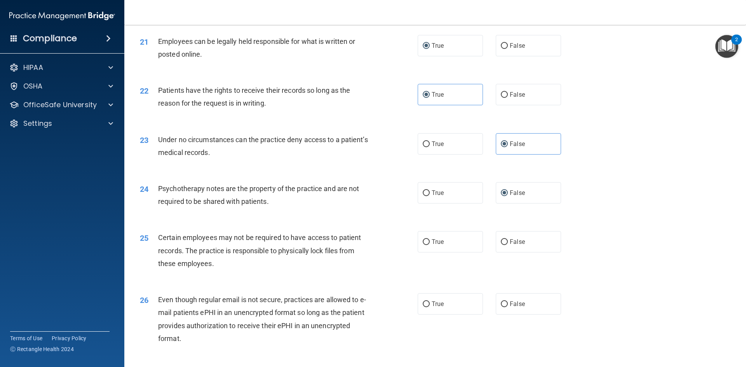
scroll to position [1283, 0]
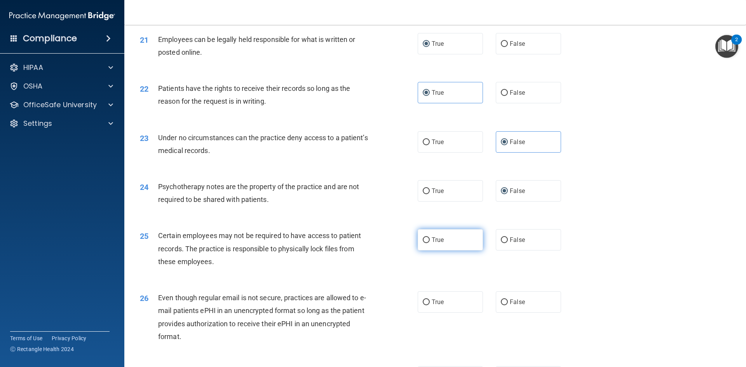
click at [423, 243] on input "True" at bounding box center [426, 240] width 7 height 6
radio input "true"
click at [502, 305] on input "False" at bounding box center [504, 303] width 7 height 6
radio input "true"
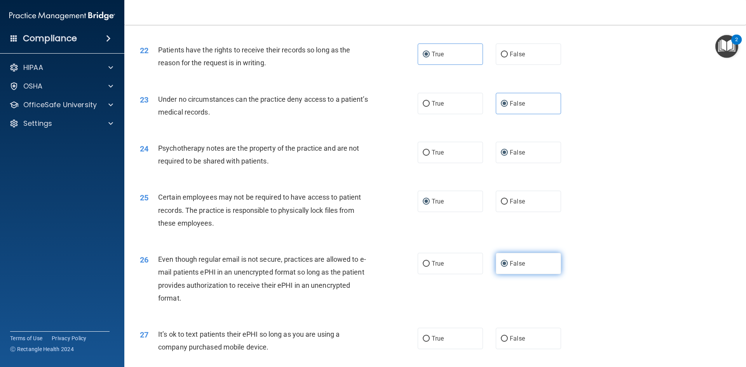
scroll to position [1360, 0]
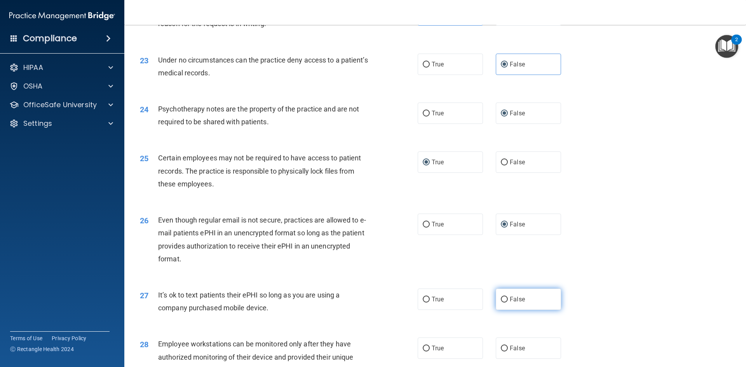
click at [505, 310] on label "False" at bounding box center [528, 299] width 65 height 21
click at [505, 303] on input "False" at bounding box center [504, 300] width 7 height 6
radio input "true"
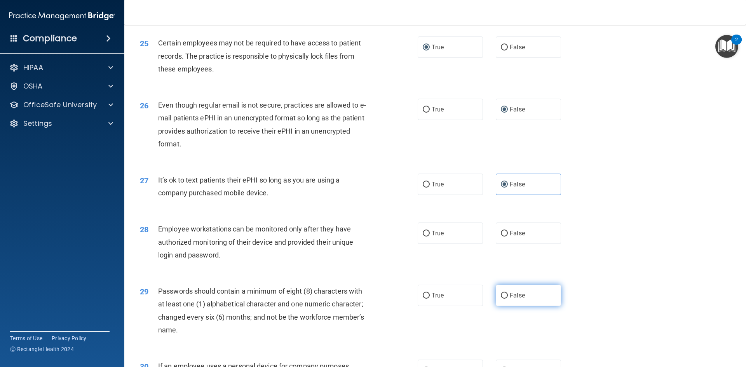
scroll to position [1477, 0]
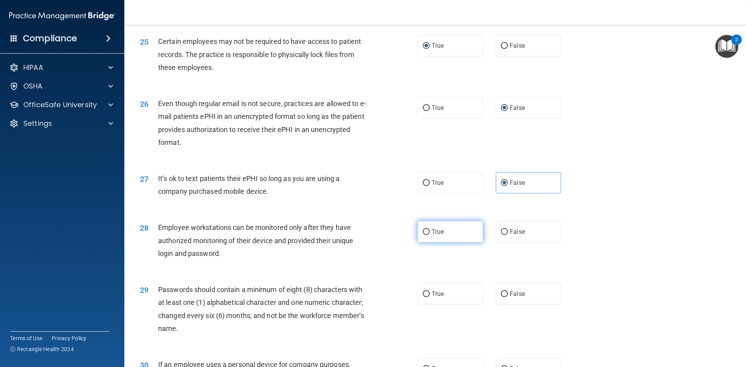
click at [426, 235] on input "True" at bounding box center [426, 232] width 7 height 6
radio input "true"
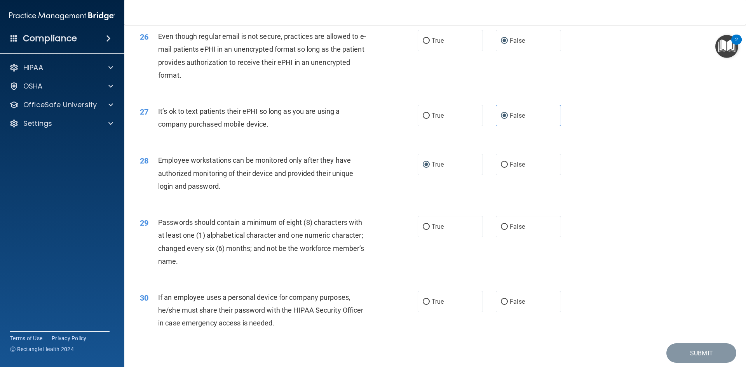
scroll to position [1555, 0]
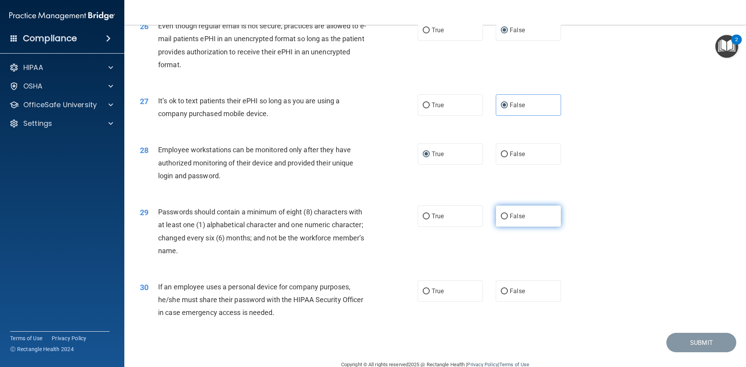
click at [501, 220] on input "False" at bounding box center [504, 217] width 7 height 6
radio input "true"
click at [423, 295] on input "True" at bounding box center [426, 292] width 7 height 6
radio input "true"
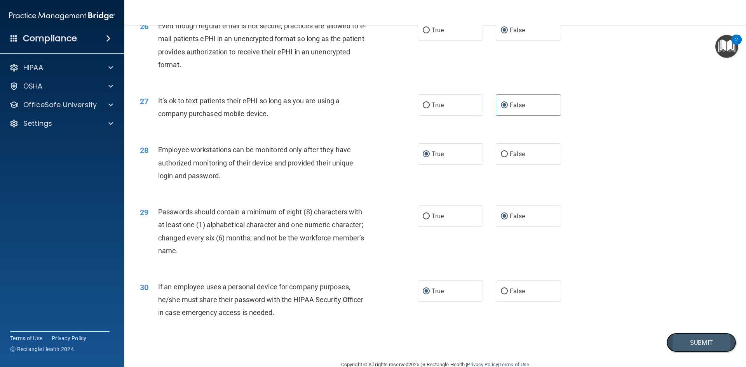
click at [677, 353] on button "Submit" at bounding box center [702, 343] width 70 height 20
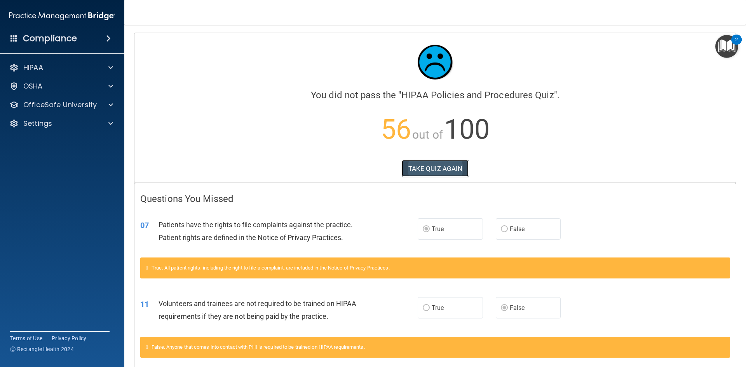
click at [427, 165] on button "TAKE QUIZ AGAIN" at bounding box center [435, 168] width 67 height 17
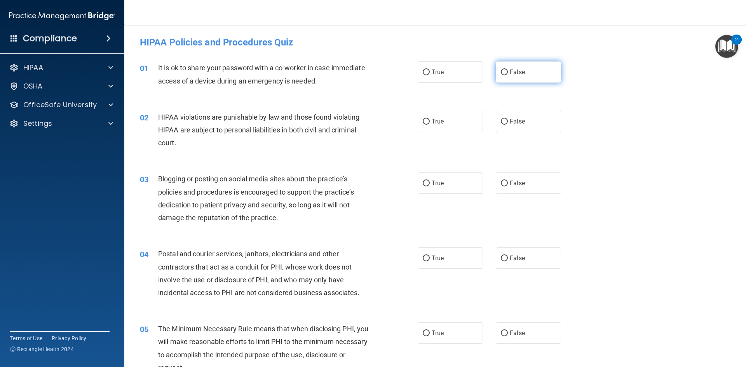
click at [502, 72] on input "False" at bounding box center [504, 73] width 7 height 6
radio input "true"
click at [423, 119] on input "True" at bounding box center [426, 122] width 7 height 6
radio input "true"
click at [506, 181] on label "False" at bounding box center [528, 183] width 65 height 21
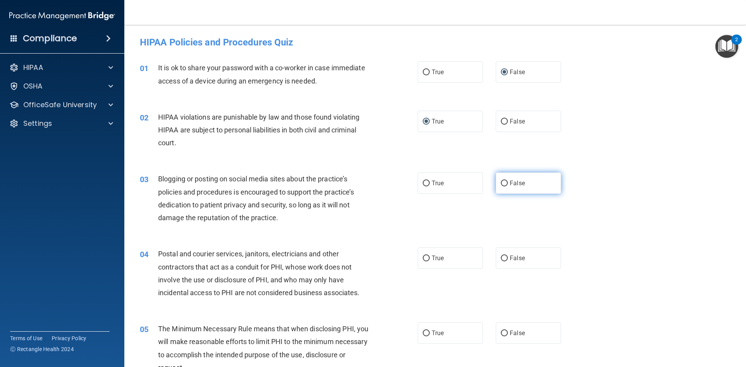
click at [506, 181] on input "False" at bounding box center [504, 184] width 7 height 6
radio input "true"
click at [428, 257] on label "True" at bounding box center [450, 258] width 65 height 21
click at [428, 257] on input "True" at bounding box center [426, 259] width 7 height 6
radio input "true"
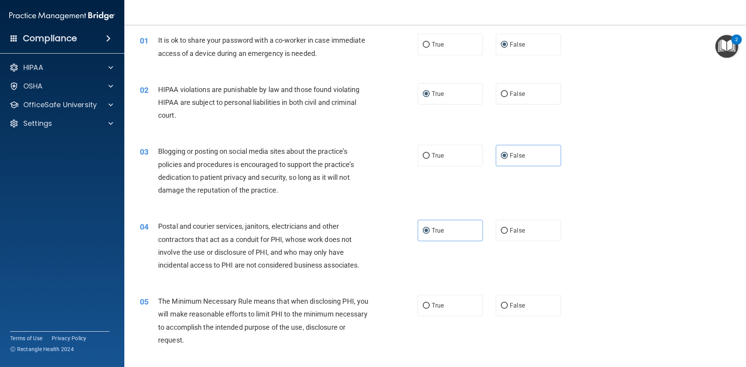
scroll to position [78, 0]
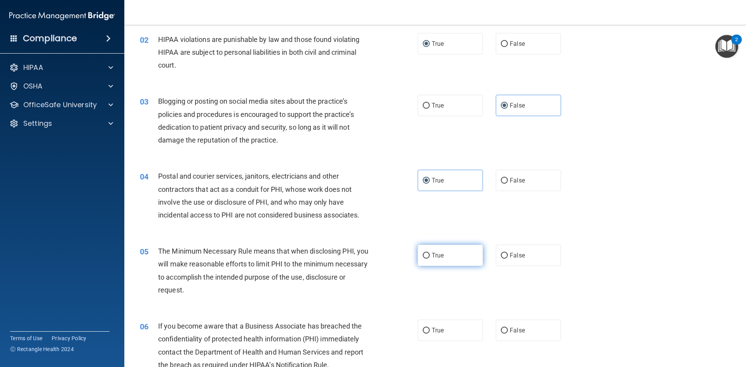
click at [424, 257] on input "True" at bounding box center [426, 256] width 7 height 6
radio input "true"
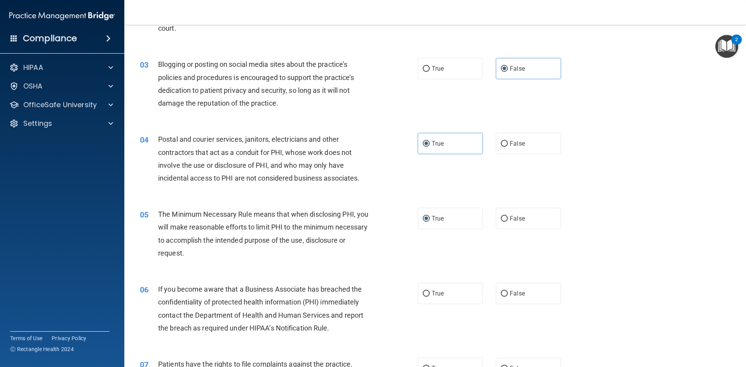
scroll to position [155, 0]
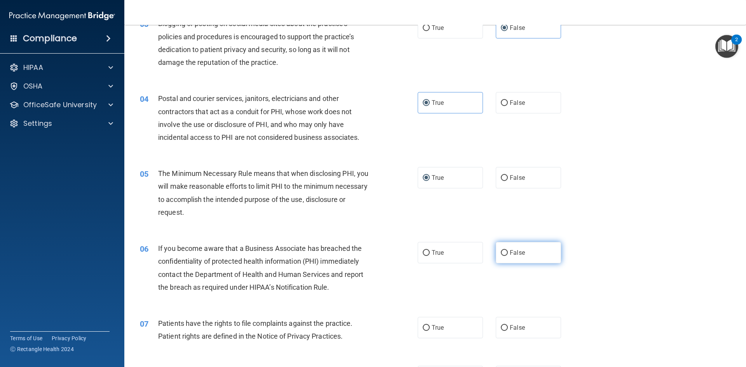
click at [501, 253] on input "False" at bounding box center [504, 253] width 7 height 6
radio input "true"
click at [501, 327] on input "False" at bounding box center [504, 328] width 7 height 6
radio input "true"
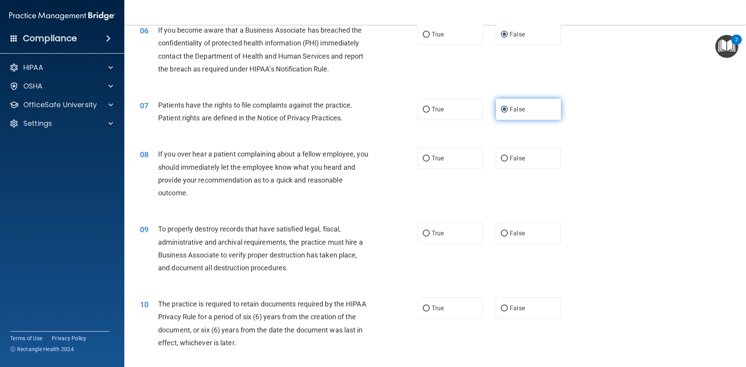
scroll to position [389, 0]
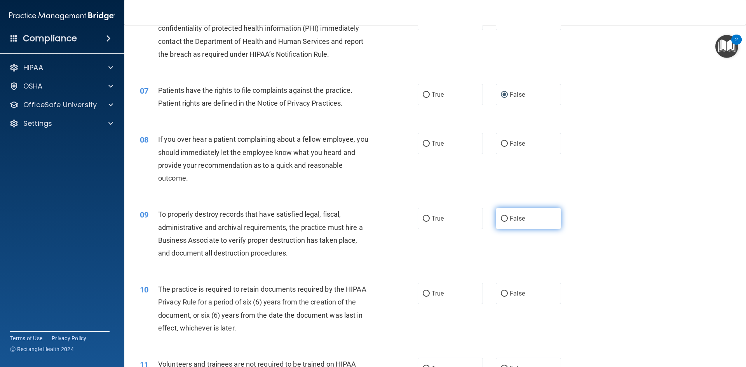
click at [501, 217] on input "False" at bounding box center [504, 219] width 7 height 6
radio input "true"
click at [502, 139] on label "False" at bounding box center [528, 143] width 65 height 21
click at [502, 141] on input "False" at bounding box center [504, 144] width 7 height 6
radio input "true"
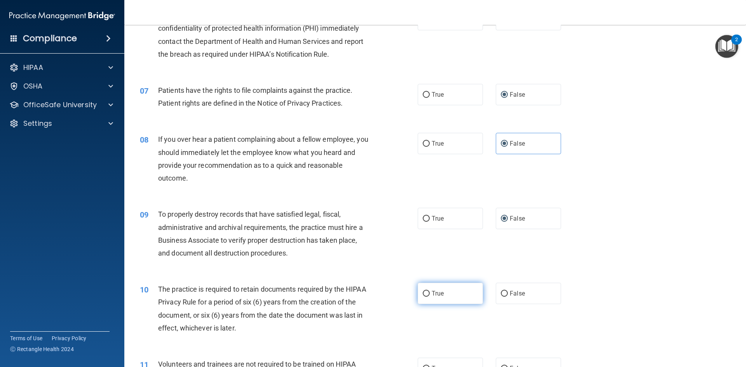
click at [418, 298] on label "True" at bounding box center [450, 293] width 65 height 21
click at [423, 297] on input "True" at bounding box center [426, 294] width 7 height 6
radio input "true"
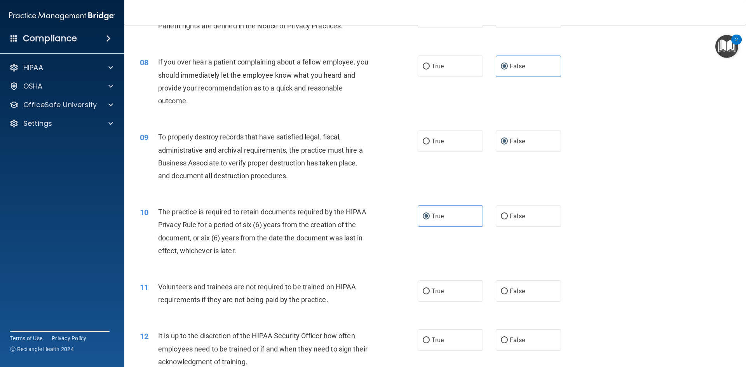
scroll to position [466, 0]
click at [426, 290] on input "True" at bounding box center [426, 291] width 7 height 6
radio input "true"
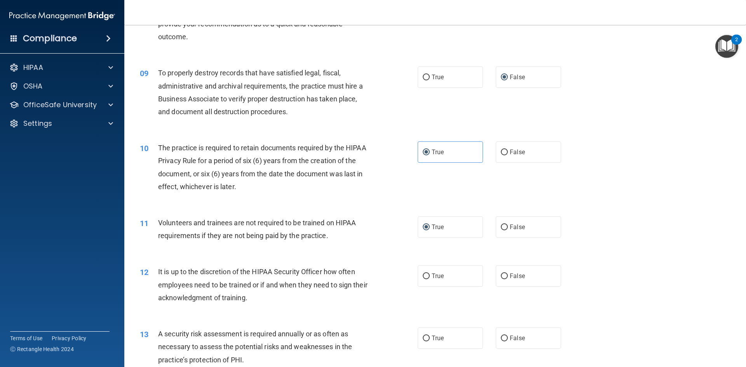
scroll to position [544, 0]
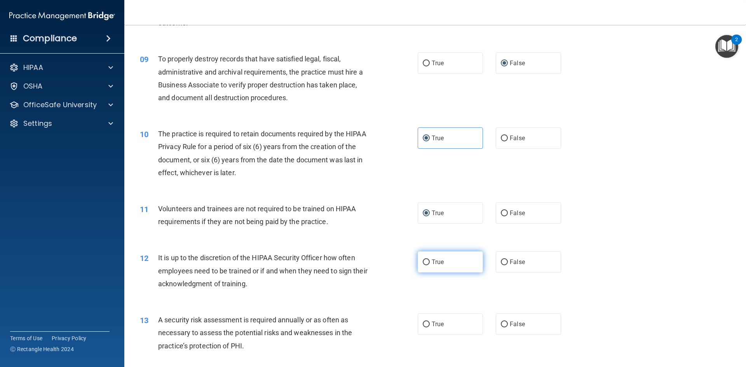
click at [425, 262] on input "True" at bounding box center [426, 263] width 7 height 6
radio input "true"
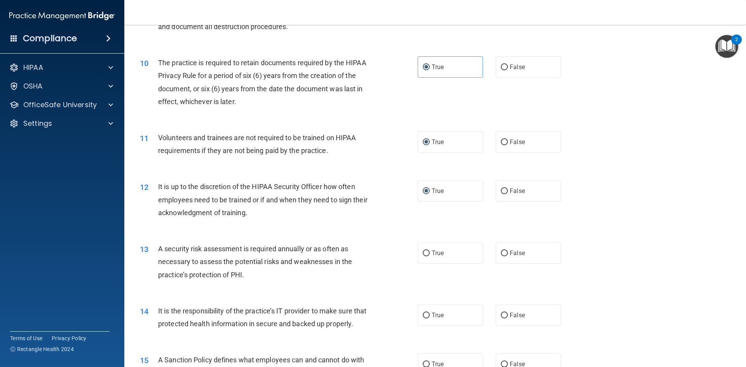
scroll to position [622, 0]
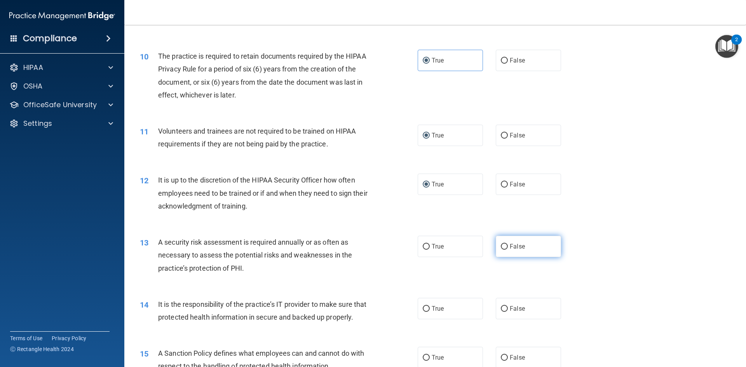
click at [504, 249] on input "False" at bounding box center [504, 247] width 7 height 6
radio input "true"
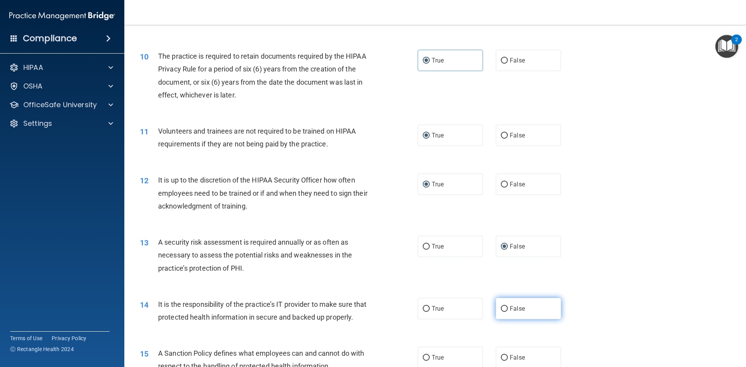
click at [499, 305] on label "False" at bounding box center [528, 308] width 65 height 21
click at [501, 306] on input "False" at bounding box center [504, 309] width 7 height 6
radio input "true"
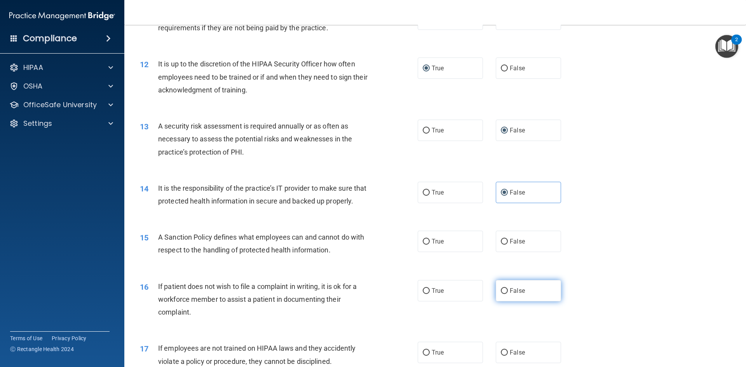
scroll to position [738, 0]
click at [426, 244] on input "True" at bounding box center [426, 242] width 7 height 6
radio input "true"
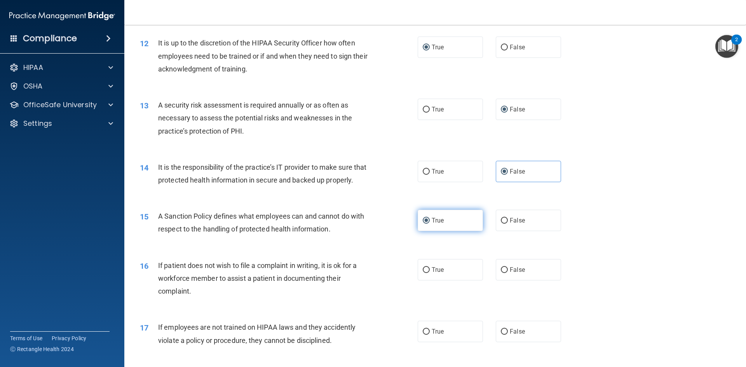
scroll to position [777, 0]
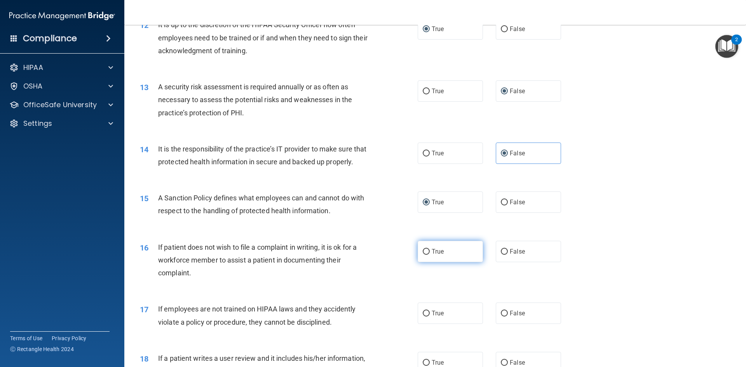
click at [423, 255] on input "True" at bounding box center [426, 252] width 7 height 6
radio input "true"
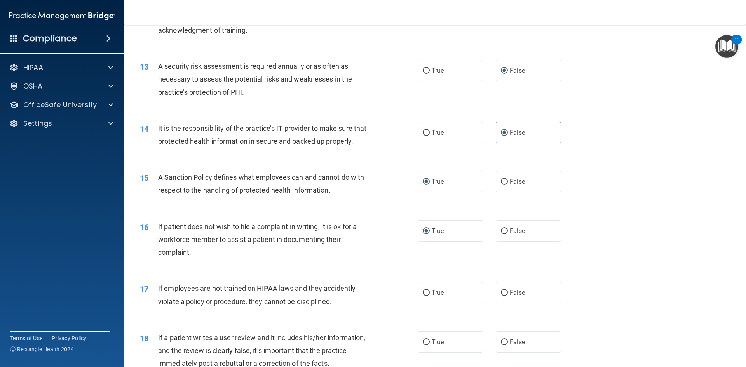
scroll to position [816, 0]
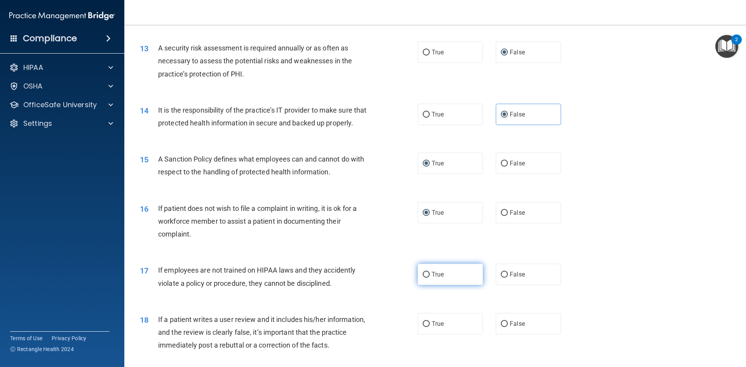
click at [426, 278] on input "True" at bounding box center [426, 275] width 7 height 6
radio input "true"
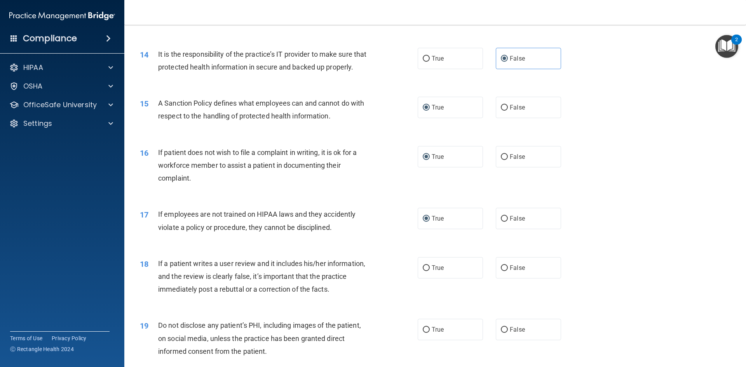
scroll to position [894, 0]
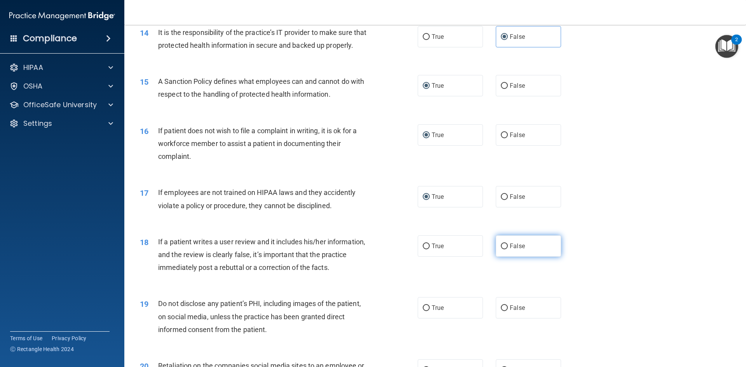
click at [501, 250] on input "False" at bounding box center [504, 247] width 7 height 6
radio input "true"
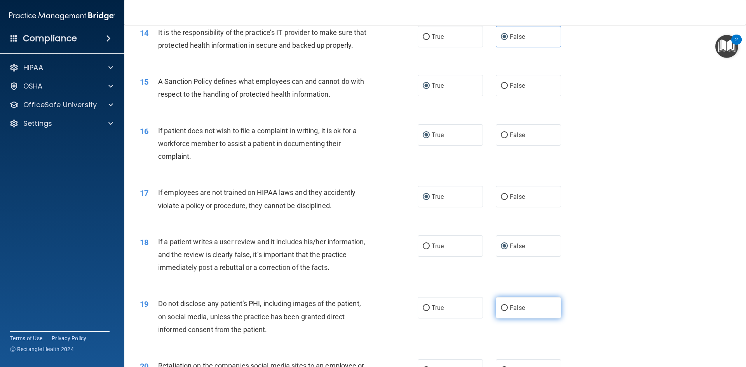
click at [506, 319] on label "False" at bounding box center [528, 307] width 65 height 21
click at [506, 311] on input "False" at bounding box center [504, 308] width 7 height 6
radio input "true"
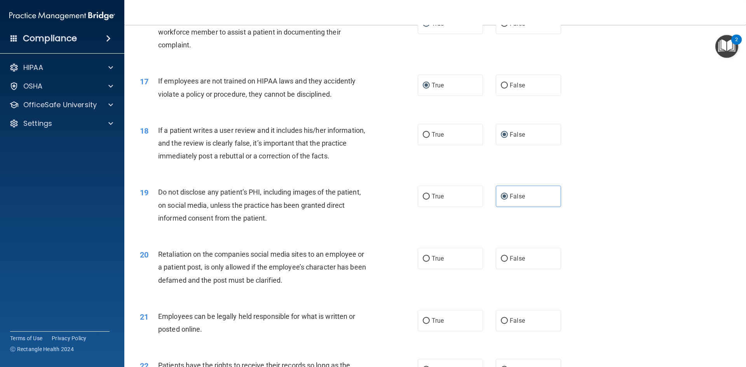
scroll to position [1011, 0]
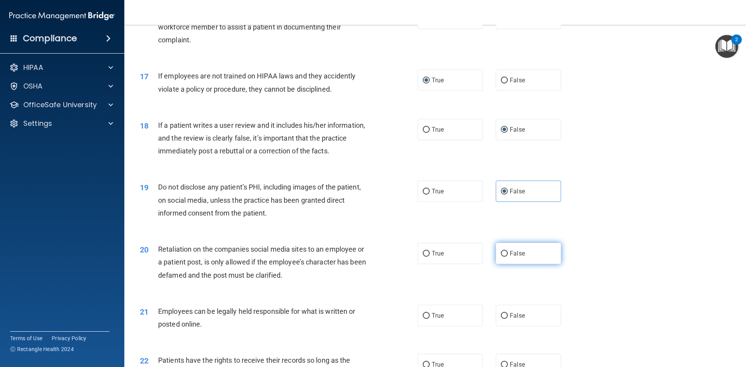
click at [501, 257] on input "False" at bounding box center [504, 254] width 7 height 6
radio input "true"
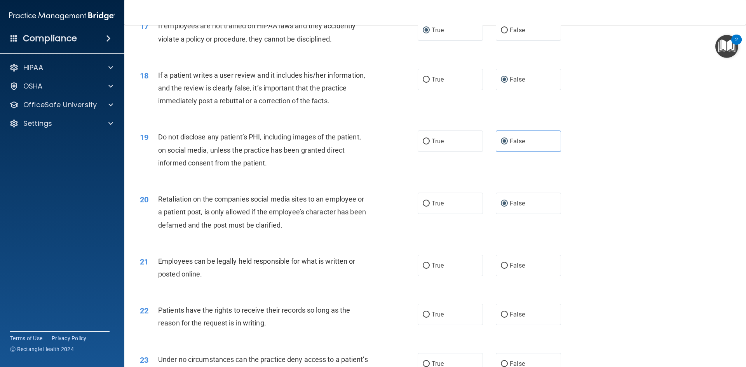
scroll to position [1088, 0]
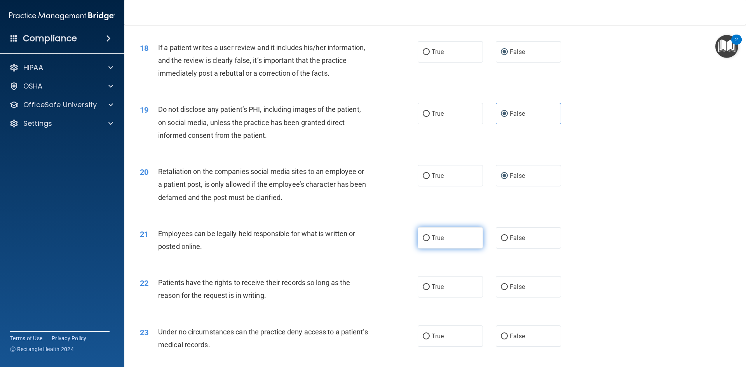
click at [423, 241] on input "True" at bounding box center [426, 239] width 7 height 6
radio input "true"
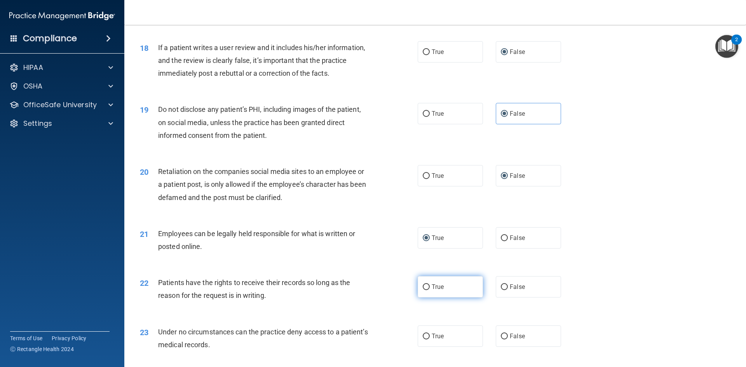
drag, startPoint x: 423, startPoint y: 300, endPoint x: 427, endPoint y: 304, distance: 6.0
click at [424, 290] on input "True" at bounding box center [426, 287] width 7 height 6
radio input "true"
click at [510, 340] on span "False" at bounding box center [517, 336] width 15 height 7
click at [508, 340] on input "False" at bounding box center [504, 337] width 7 height 6
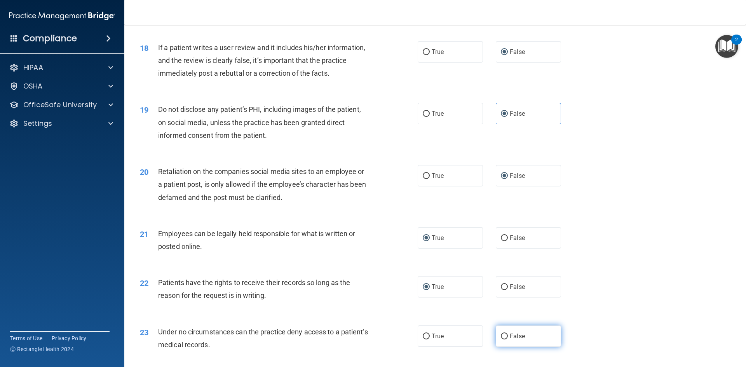
radio input "true"
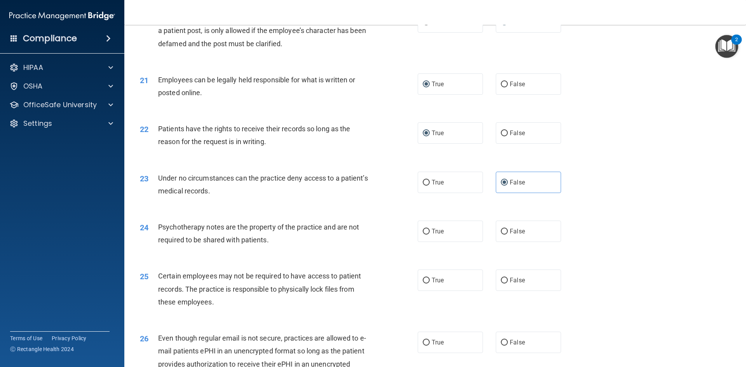
scroll to position [1244, 0]
click at [501, 233] on input "False" at bounding box center [504, 230] width 7 height 6
radio input "true"
click at [428, 290] on label "True" at bounding box center [450, 278] width 65 height 21
click at [428, 282] on input "True" at bounding box center [426, 279] width 7 height 6
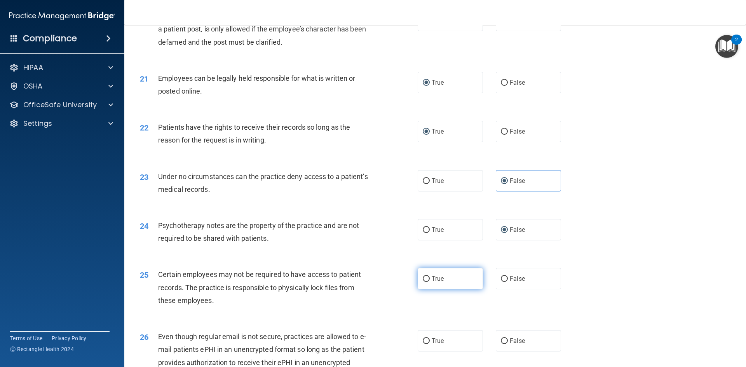
radio input "true"
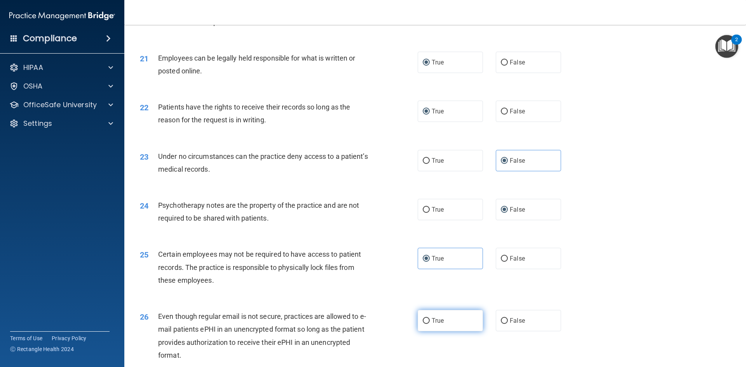
scroll to position [1283, 0]
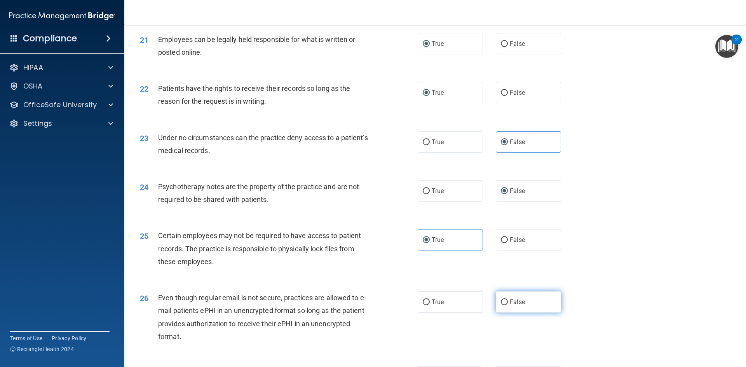
click at [510, 306] on span "False" at bounding box center [517, 301] width 15 height 7
click at [507, 305] on input "False" at bounding box center [504, 303] width 7 height 6
radio input "true"
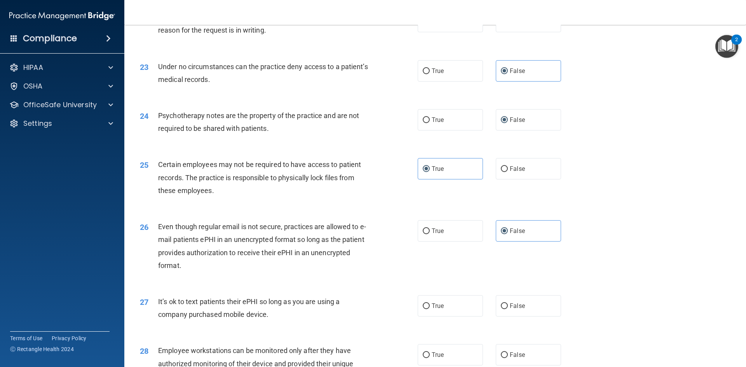
scroll to position [1360, 0]
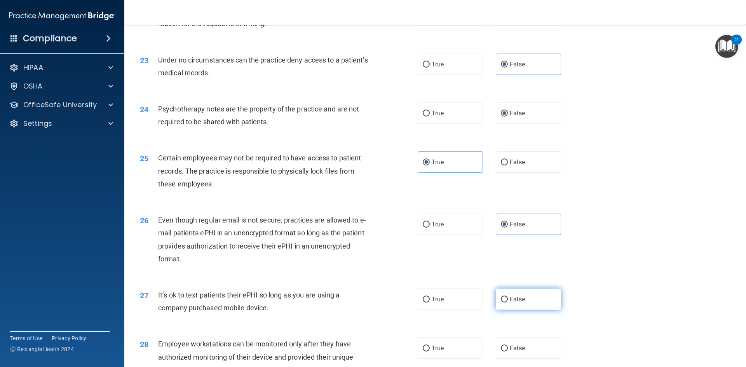
click at [514, 303] on span "False" at bounding box center [517, 299] width 15 height 7
click at [508, 303] on input "False" at bounding box center [504, 300] width 7 height 6
radio input "true"
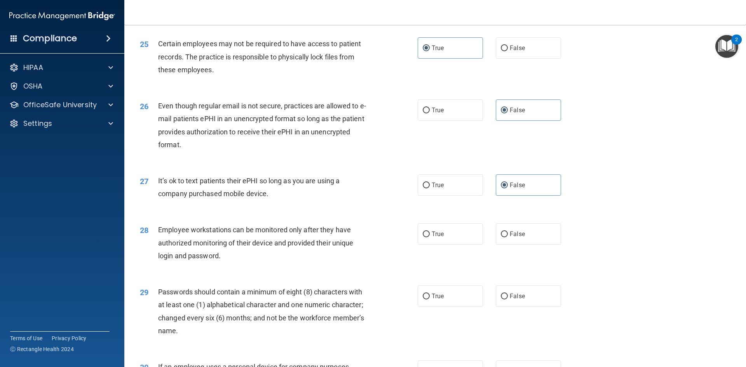
scroll to position [1477, 0]
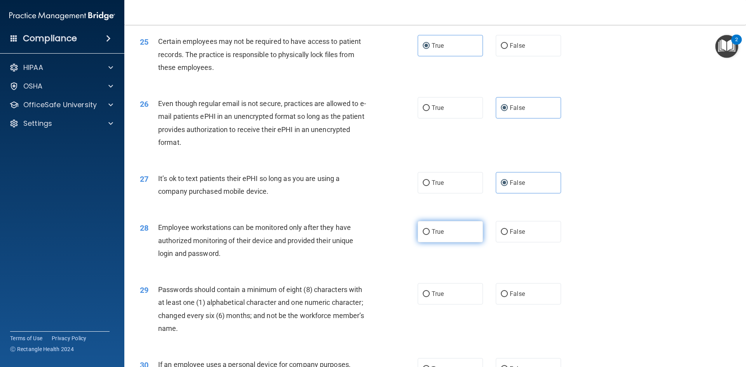
click at [424, 235] on input "True" at bounding box center [426, 232] width 7 height 6
radio input "true"
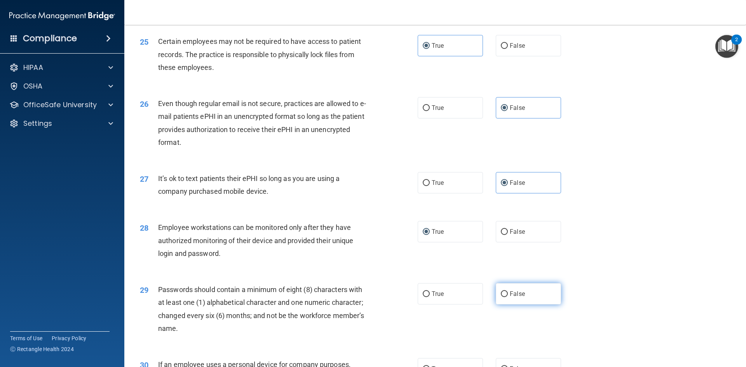
click at [506, 305] on label "False" at bounding box center [528, 293] width 65 height 21
click at [506, 297] on input "False" at bounding box center [504, 294] width 7 height 6
radio input "true"
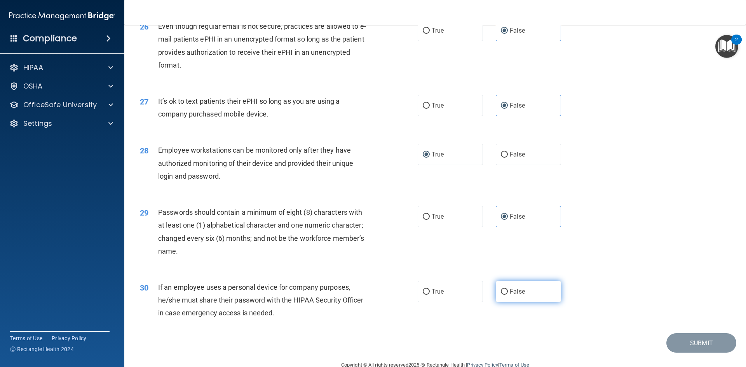
scroll to position [1555, 0]
click at [424, 295] on input "True" at bounding box center [426, 292] width 7 height 6
radio input "true"
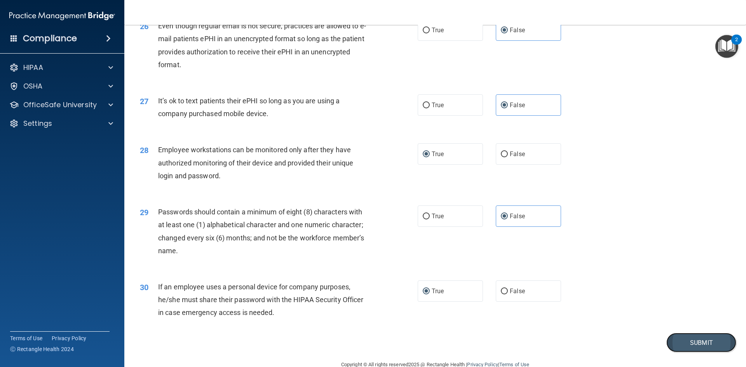
click at [672, 353] on button "Submit" at bounding box center [702, 343] width 70 height 20
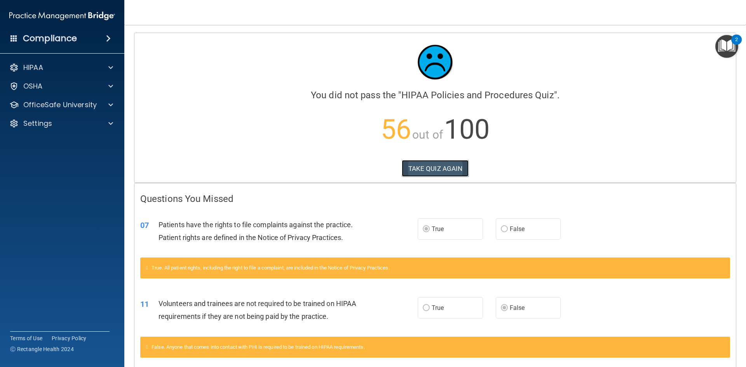
click at [448, 169] on button "TAKE QUIZ AGAIN" at bounding box center [435, 168] width 67 height 17
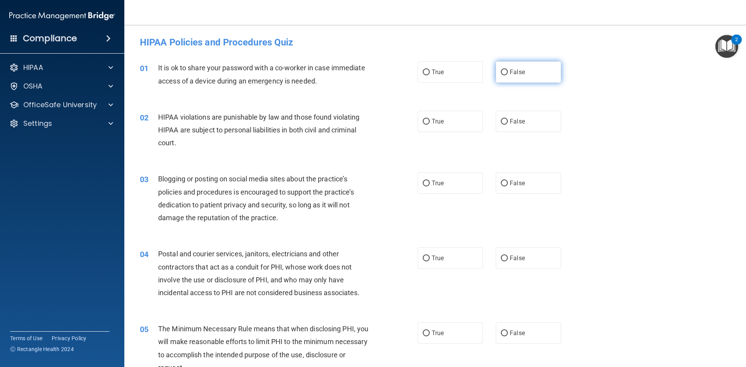
click at [505, 73] on label "False" at bounding box center [528, 71] width 65 height 21
click at [505, 73] on input "False" at bounding box center [504, 73] width 7 height 6
radio input "true"
click at [423, 123] on input "True" at bounding box center [426, 122] width 7 height 6
radio input "true"
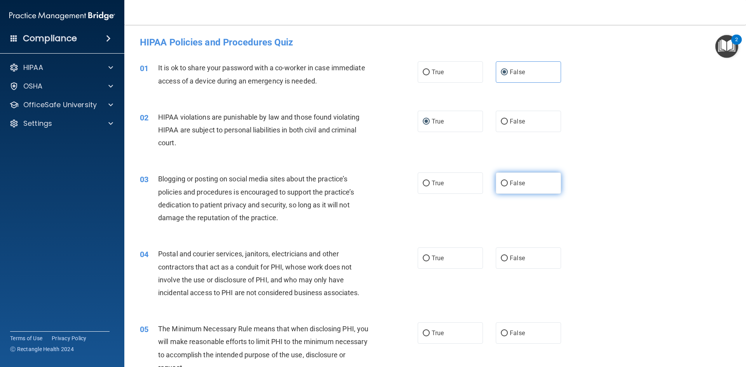
click at [506, 184] on label "False" at bounding box center [528, 183] width 65 height 21
click at [506, 184] on input "False" at bounding box center [504, 184] width 7 height 6
radio input "true"
click at [432, 260] on span "True" at bounding box center [438, 258] width 12 height 7
click at [429, 260] on input "True" at bounding box center [426, 259] width 7 height 6
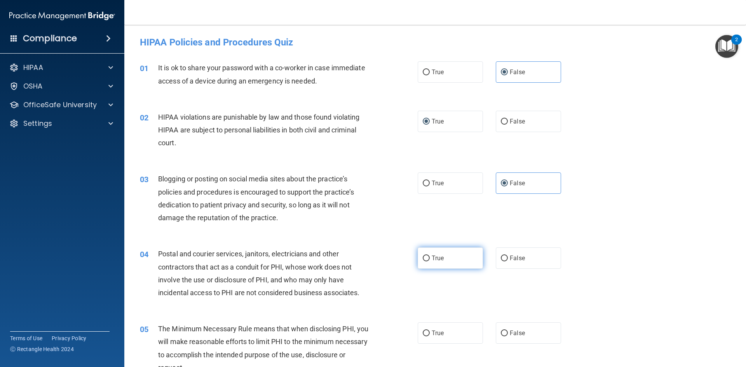
radio input "true"
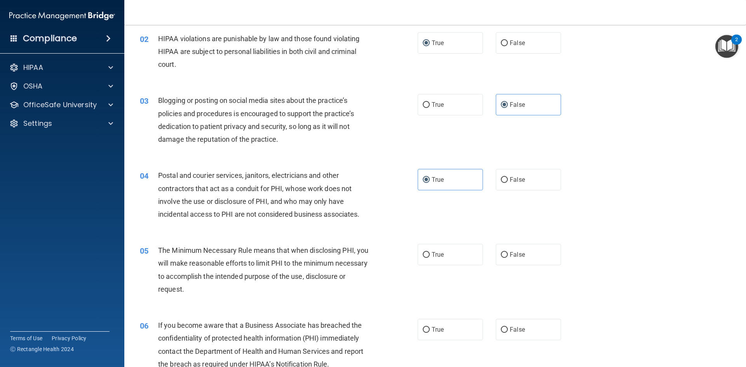
scroll to position [117, 0]
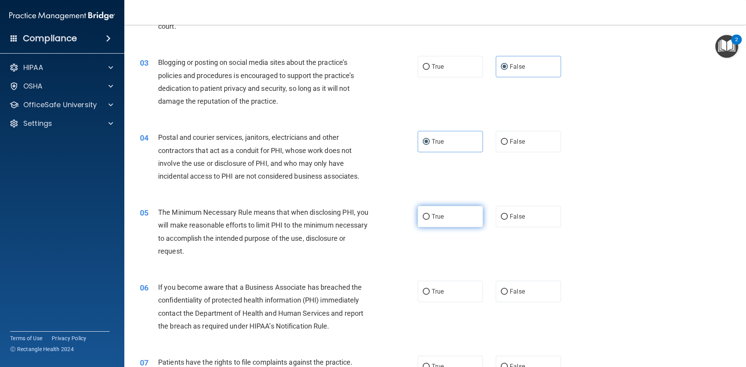
click at [425, 216] on input "True" at bounding box center [426, 217] width 7 height 6
radio input "true"
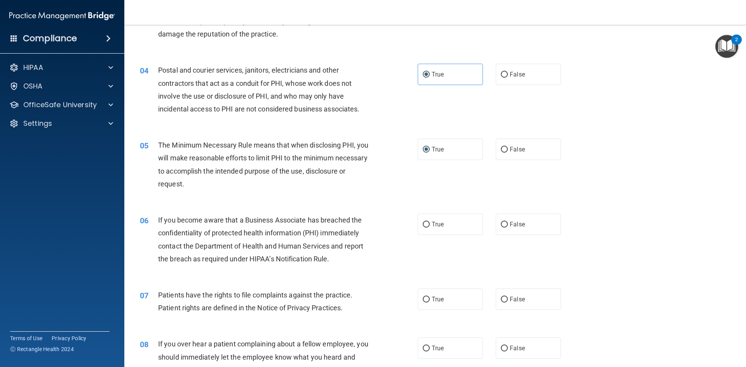
scroll to position [194, 0]
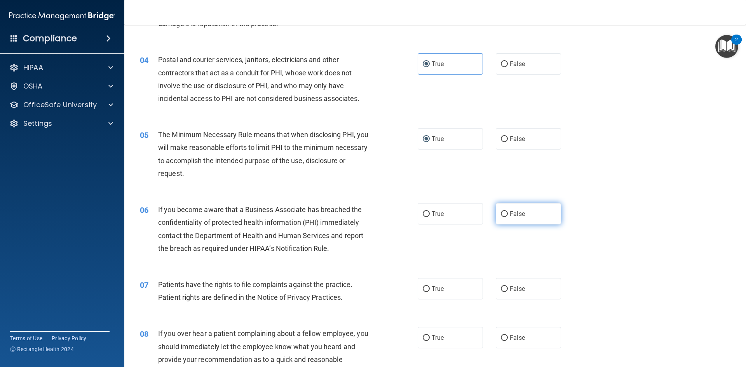
click at [502, 219] on label "False" at bounding box center [528, 213] width 65 height 21
click at [502, 217] on input "False" at bounding box center [504, 214] width 7 height 6
radio input "true"
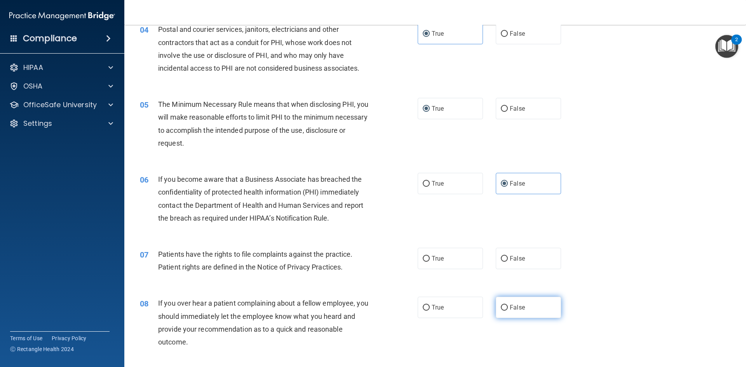
scroll to position [272, 0]
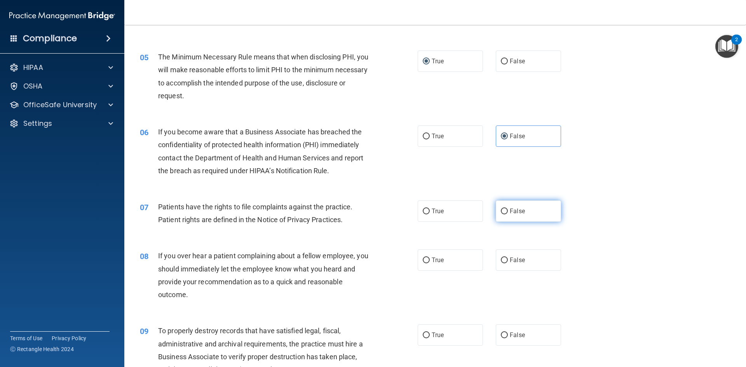
click at [501, 211] on input "False" at bounding box center [504, 212] width 7 height 6
radio input "true"
click at [418, 209] on label "True" at bounding box center [450, 211] width 65 height 21
click at [423, 209] on input "True" at bounding box center [426, 212] width 7 height 6
radio input "true"
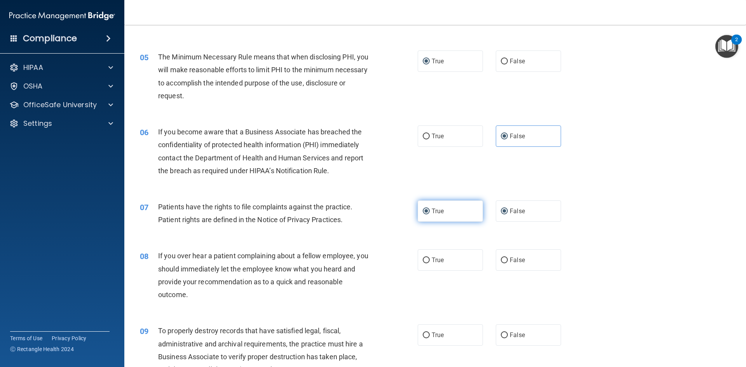
radio input "false"
click at [506, 260] on label "False" at bounding box center [528, 260] width 65 height 21
click at [506, 260] on input "False" at bounding box center [504, 261] width 7 height 6
radio input "true"
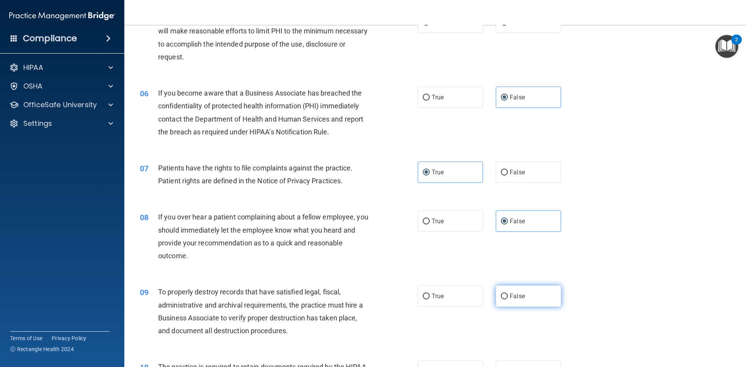
click at [501, 295] on input "False" at bounding box center [504, 297] width 7 height 6
radio input "true"
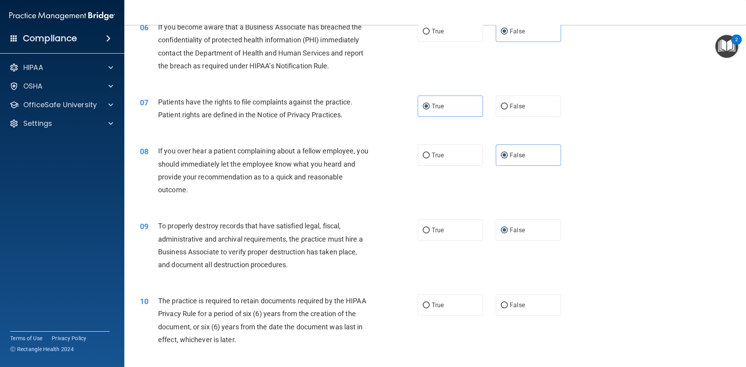
scroll to position [389, 0]
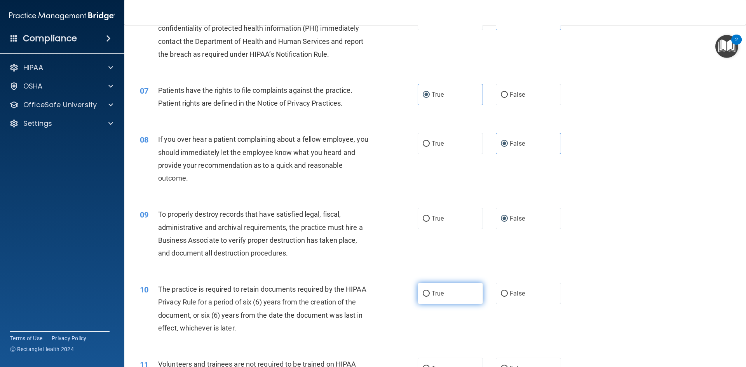
click at [425, 291] on input "True" at bounding box center [426, 294] width 7 height 6
radio input "true"
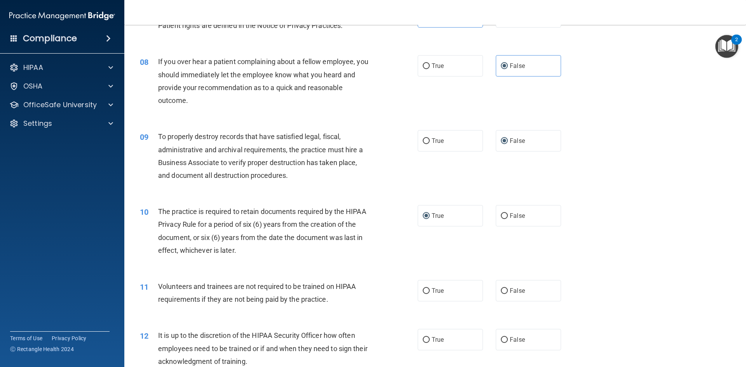
scroll to position [505, 0]
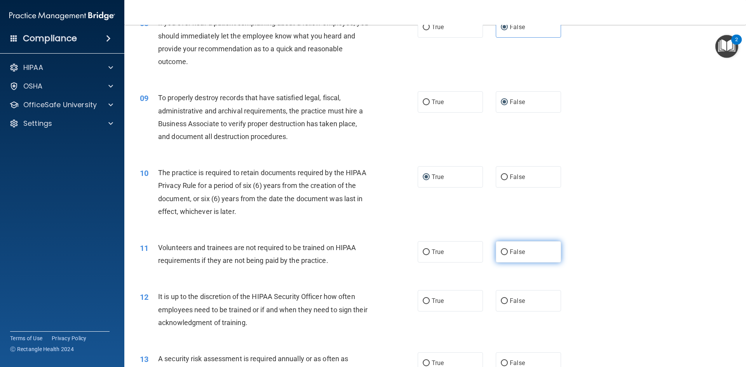
click at [501, 254] on input "False" at bounding box center [504, 253] width 7 height 6
radio input "true"
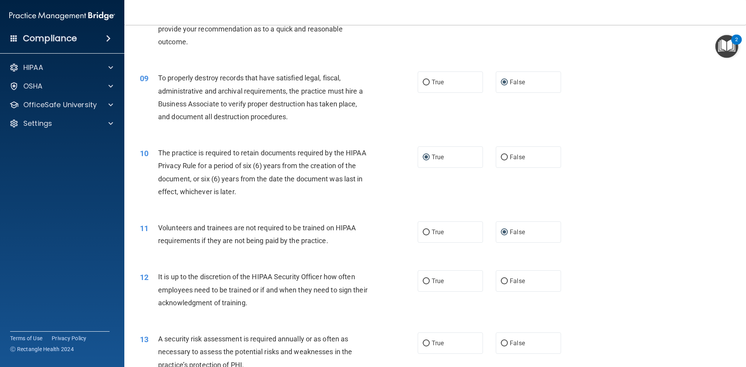
scroll to position [544, 0]
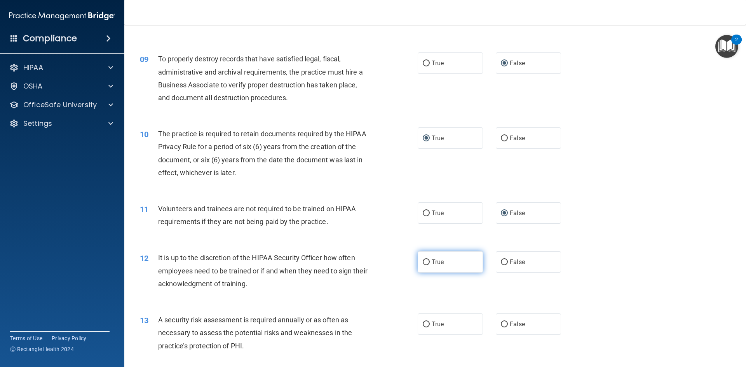
click at [427, 264] on label "True" at bounding box center [450, 261] width 65 height 21
click at [423, 260] on input "True" at bounding box center [426, 263] width 7 height 6
radio input "true"
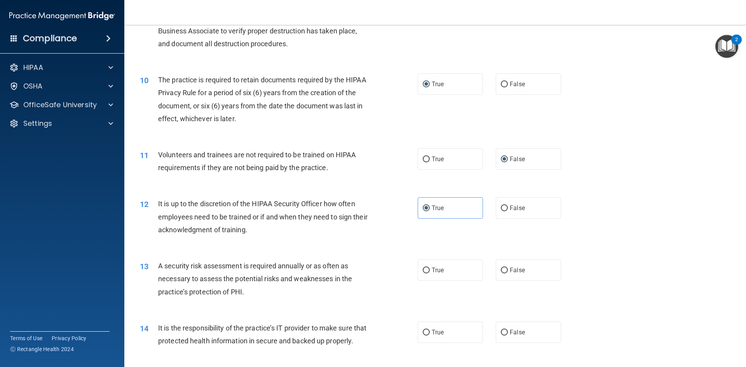
scroll to position [622, 0]
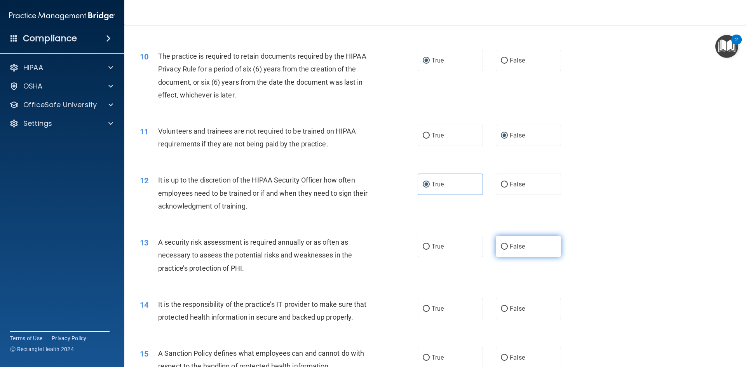
click at [502, 247] on input "False" at bounding box center [504, 247] width 7 height 6
radio input "true"
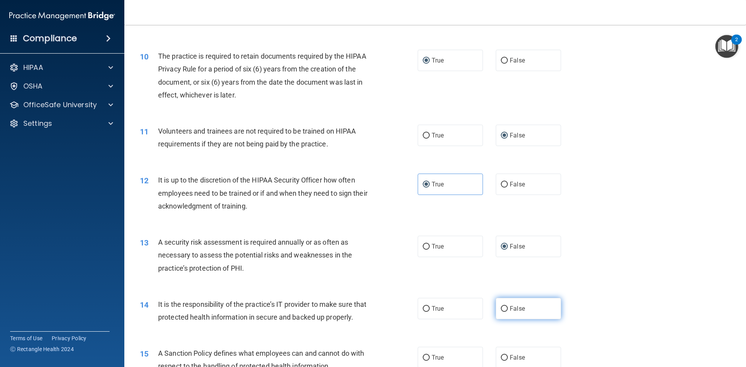
click at [503, 309] on input "False" at bounding box center [504, 309] width 7 height 6
radio input "true"
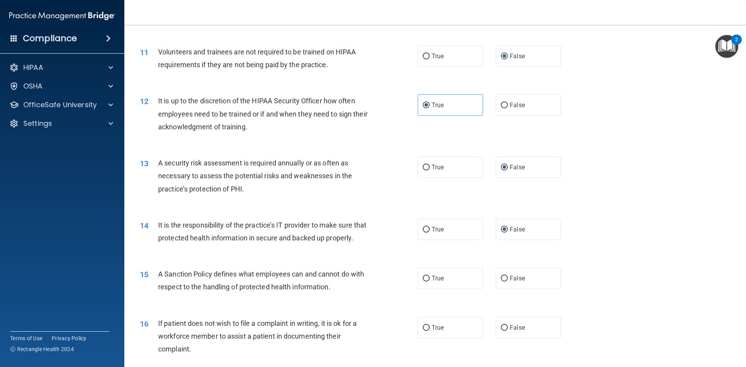
scroll to position [738, 0]
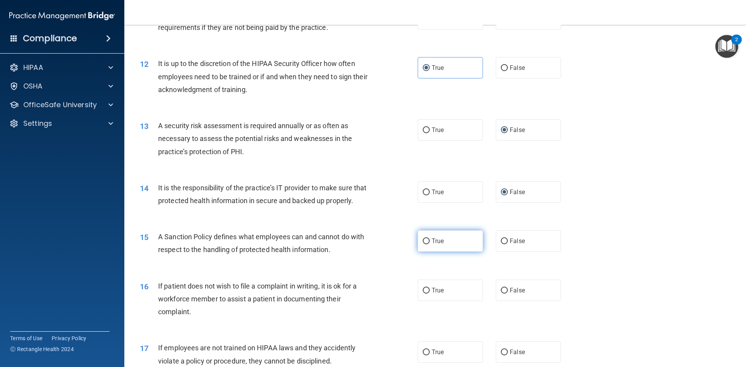
click at [426, 244] on input "True" at bounding box center [426, 242] width 7 height 6
radio input "true"
click at [439, 301] on label "True" at bounding box center [450, 290] width 65 height 21
click at [430, 294] on input "True" at bounding box center [426, 291] width 7 height 6
radio input "true"
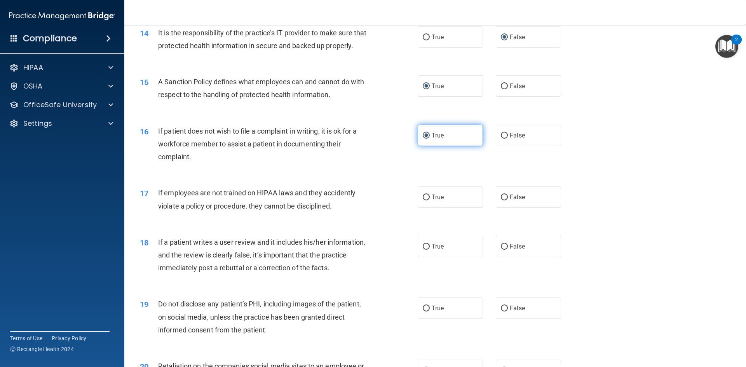
scroll to position [894, 0]
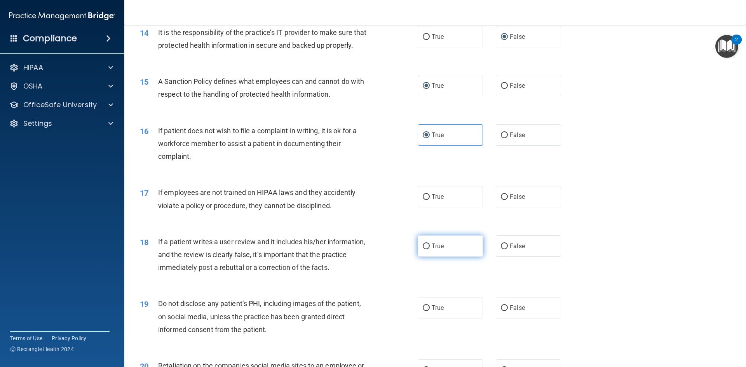
click at [428, 257] on label "True" at bounding box center [450, 246] width 65 height 21
click at [428, 250] on input "True" at bounding box center [426, 247] width 7 height 6
radio input "true"
click at [428, 257] on label "True" at bounding box center [450, 246] width 65 height 21
click at [428, 250] on input "True" at bounding box center [426, 247] width 7 height 6
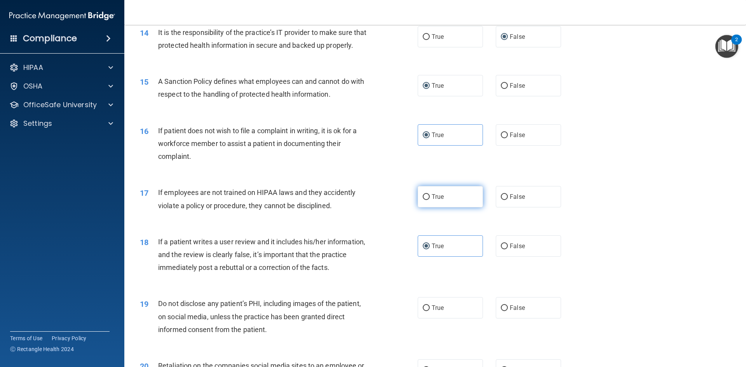
click at [426, 200] on input "True" at bounding box center [426, 197] width 7 height 6
radio input "true"
click at [429, 255] on label "True" at bounding box center [450, 246] width 65 height 21
click at [429, 250] on input "True" at bounding box center [426, 247] width 7 height 6
click at [427, 250] on input "True" at bounding box center [426, 247] width 7 height 6
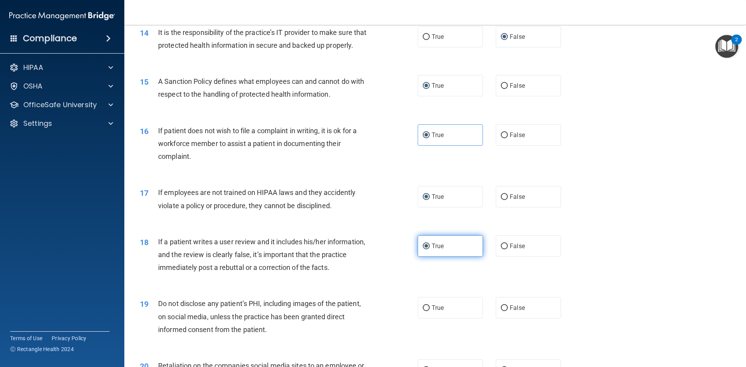
click at [425, 250] on input "True" at bounding box center [426, 247] width 7 height 6
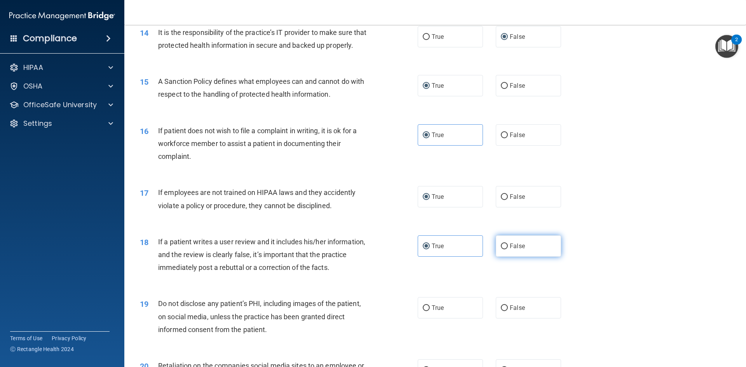
click at [501, 250] on input "False" at bounding box center [504, 247] width 7 height 6
radio input "true"
radio input "false"
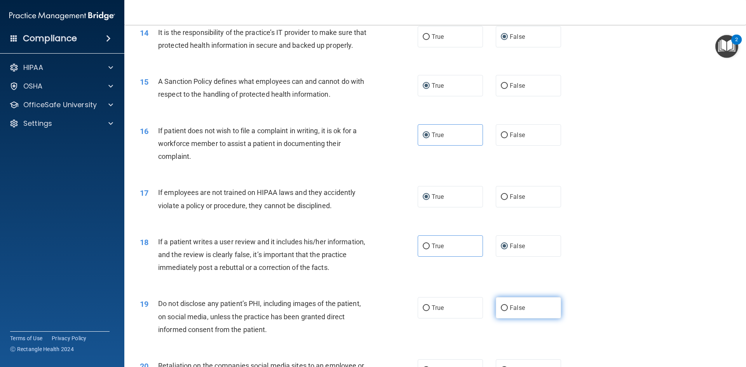
click at [505, 319] on label "False" at bounding box center [528, 307] width 65 height 21
click at [505, 311] on input "False" at bounding box center [504, 308] width 7 height 6
radio input "true"
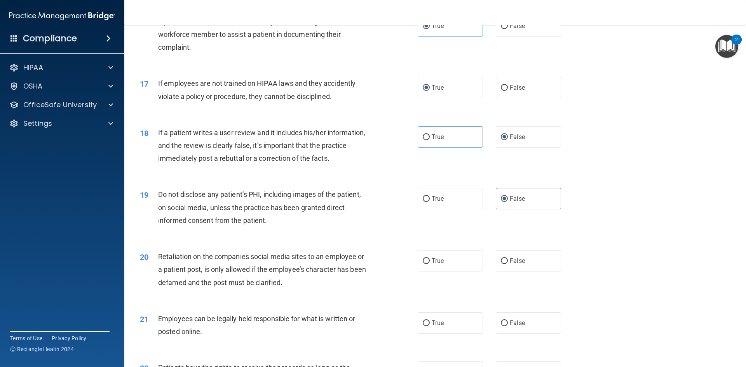
scroll to position [1011, 0]
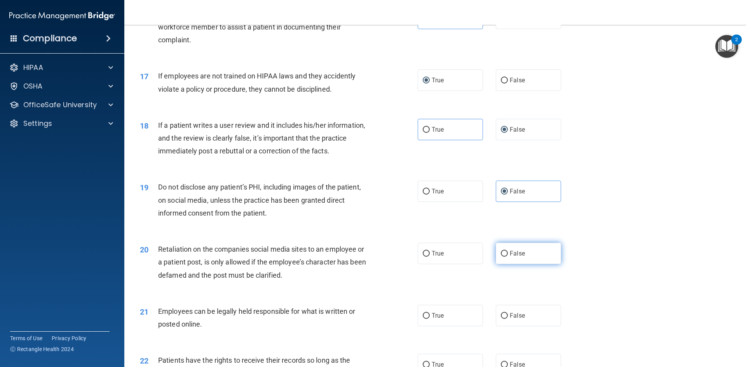
click at [502, 257] on input "False" at bounding box center [504, 254] width 7 height 6
radio input "true"
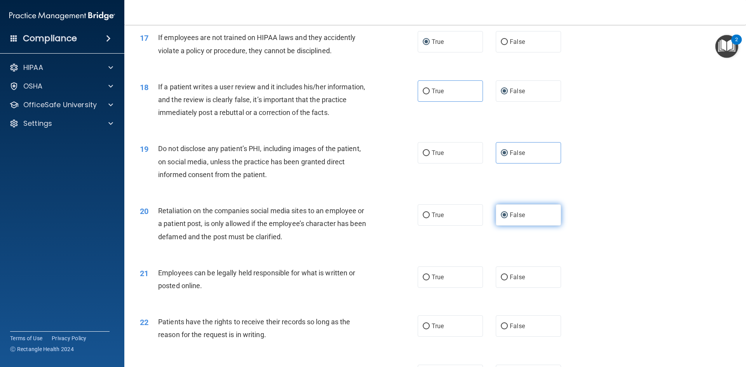
scroll to position [1088, 0]
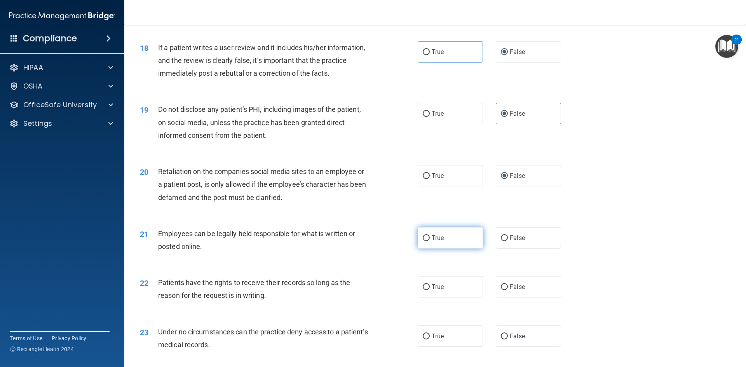
click at [423, 249] on label "True" at bounding box center [450, 237] width 65 height 21
click at [423, 241] on input "True" at bounding box center [426, 239] width 7 height 6
radio input "true"
click at [434, 291] on span "True" at bounding box center [438, 286] width 12 height 7
click at [430, 290] on input "True" at bounding box center [426, 287] width 7 height 6
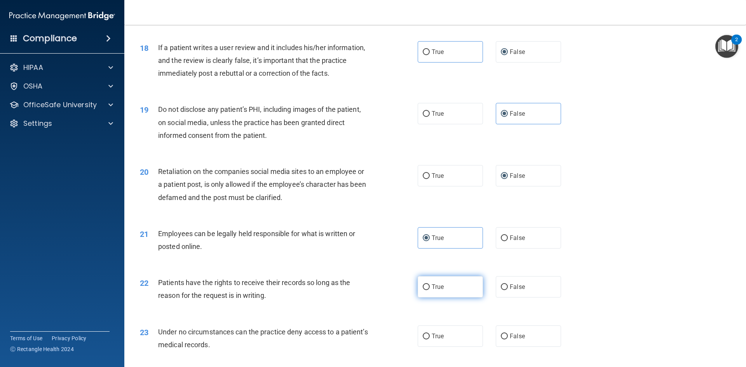
radio input "true"
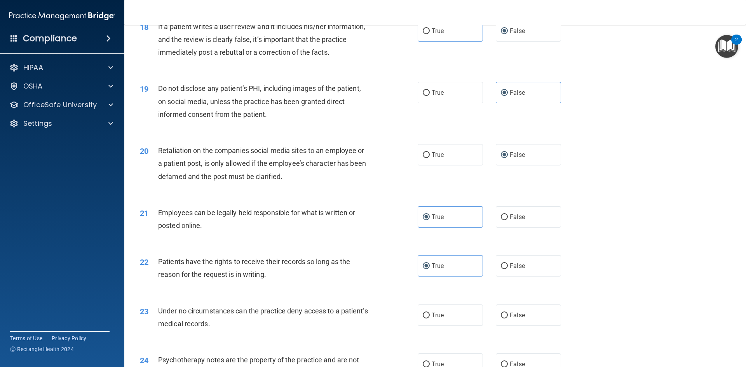
scroll to position [1127, 0]
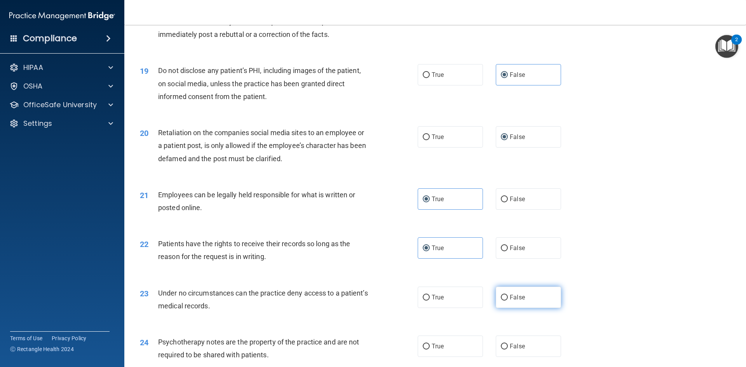
click at [517, 301] on span "False" at bounding box center [517, 297] width 15 height 7
click at [508, 301] on input "False" at bounding box center [504, 298] width 7 height 6
radio input "true"
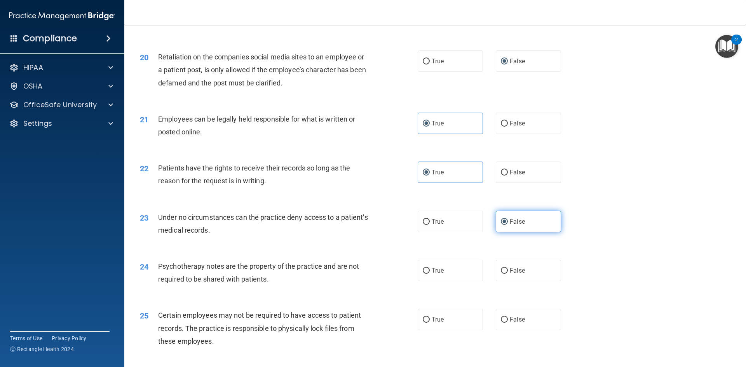
scroll to position [1205, 0]
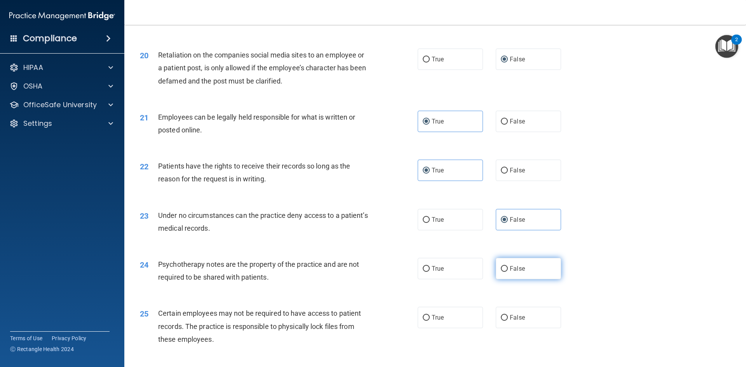
click at [501, 272] on input "False" at bounding box center [504, 269] width 7 height 6
radio input "true"
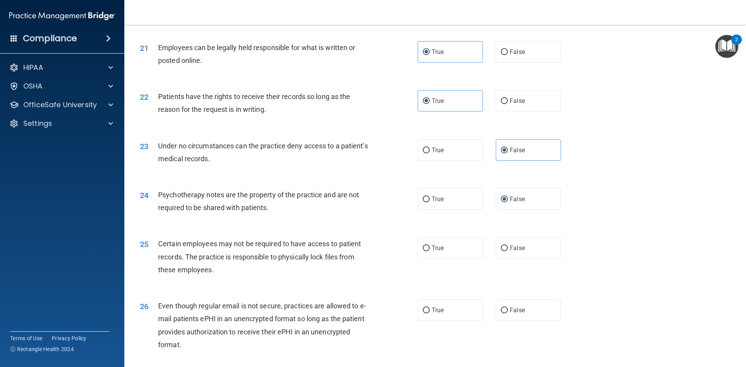
scroll to position [1283, 0]
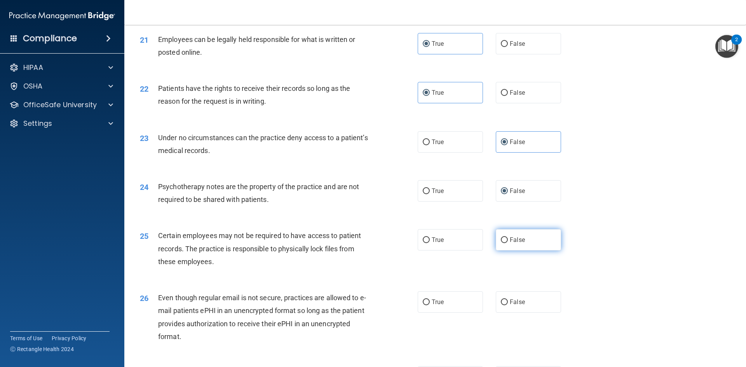
click at [505, 251] on label "False" at bounding box center [528, 239] width 65 height 21
click at [505, 243] on input "False" at bounding box center [504, 240] width 7 height 6
radio input "true"
click at [432, 306] on span "True" at bounding box center [438, 301] width 12 height 7
click at [430, 305] on input "True" at bounding box center [426, 303] width 7 height 6
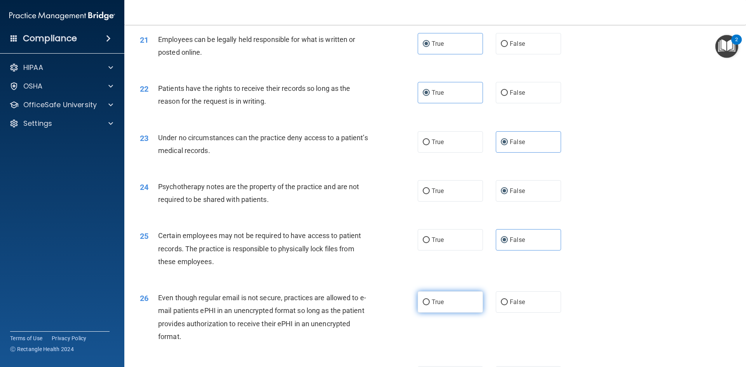
radio input "true"
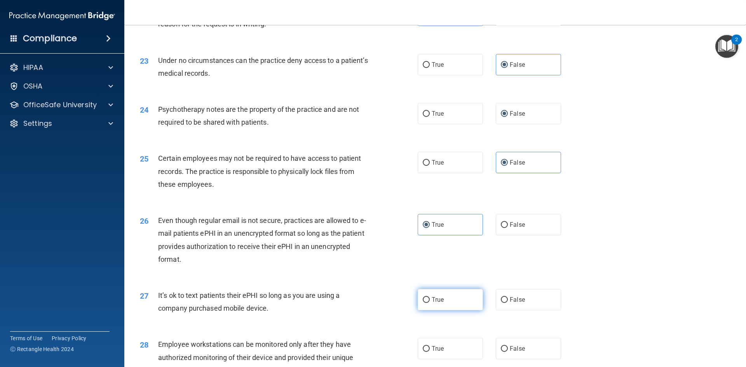
scroll to position [1360, 0]
click at [437, 303] on span "True" at bounding box center [438, 299] width 12 height 7
click at [430, 303] on input "True" at bounding box center [426, 300] width 7 height 6
radio input "true"
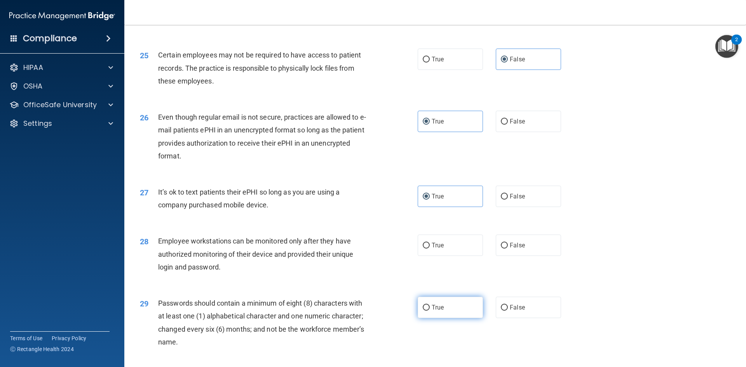
scroll to position [1477, 0]
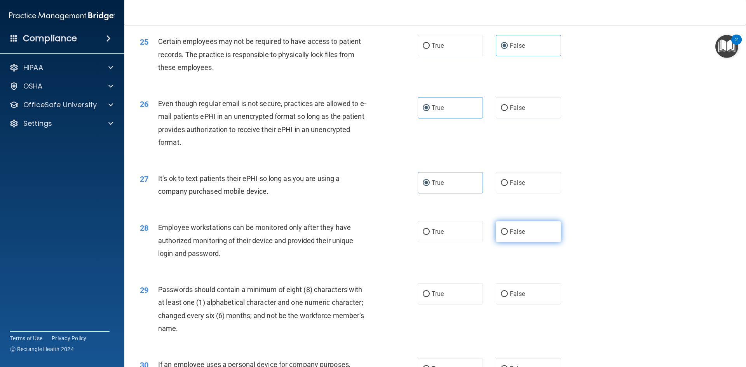
click at [501, 235] on input "False" at bounding box center [504, 232] width 7 height 6
radio input "true"
click at [426, 297] on input "True" at bounding box center [426, 294] width 7 height 6
radio input "true"
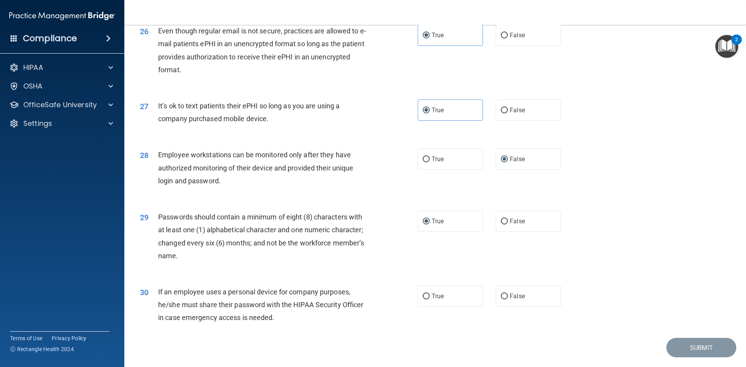
scroll to position [1555, 0]
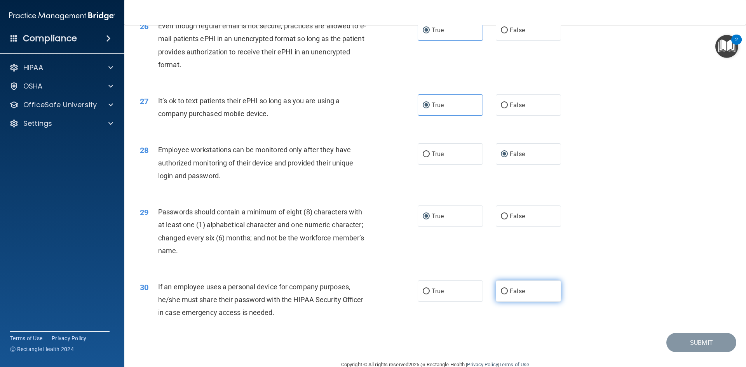
click at [510, 295] on span "False" at bounding box center [517, 291] width 15 height 7
click at [506, 295] on input "False" at bounding box center [504, 292] width 7 height 6
radio input "true"
click at [696, 353] on button "Submit" at bounding box center [702, 343] width 70 height 20
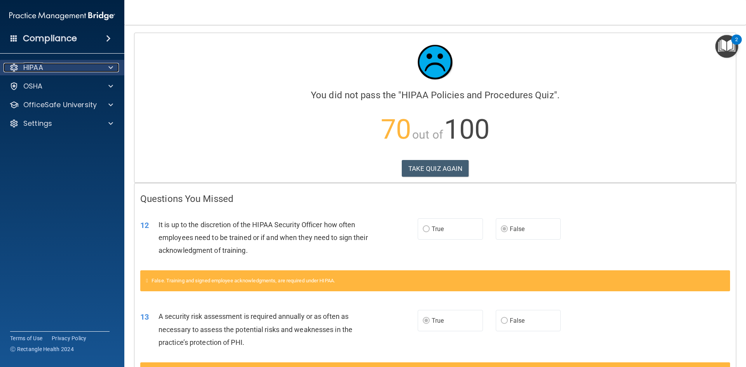
click at [61, 70] on div "HIPAA" at bounding box center [51, 67] width 96 height 9
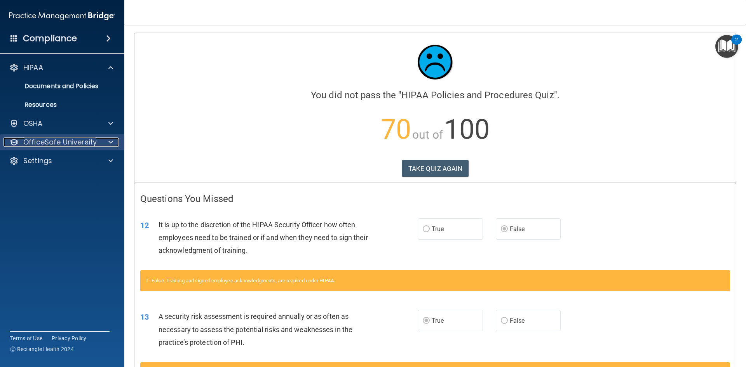
click at [71, 142] on p "OfficeSafe University" at bounding box center [59, 142] width 73 height 9
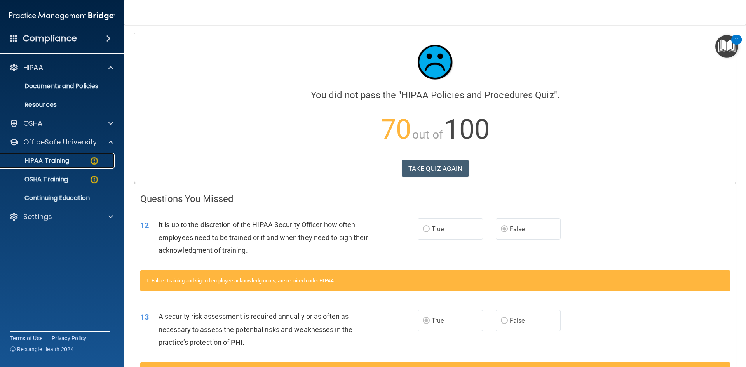
click at [72, 160] on div "HIPAA Training" at bounding box center [58, 161] width 106 height 8
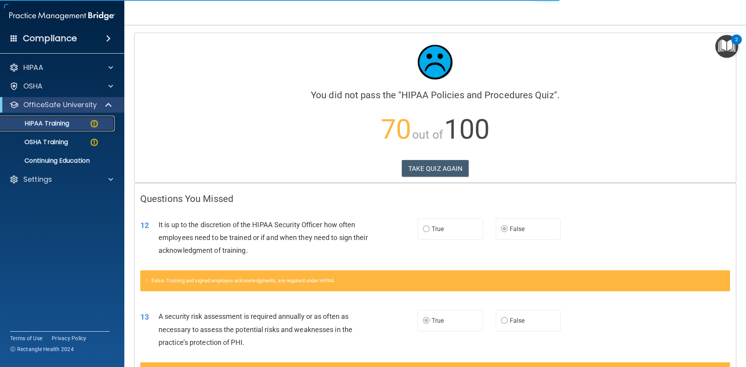
click at [80, 125] on div "HIPAA Training" at bounding box center [58, 124] width 106 height 8
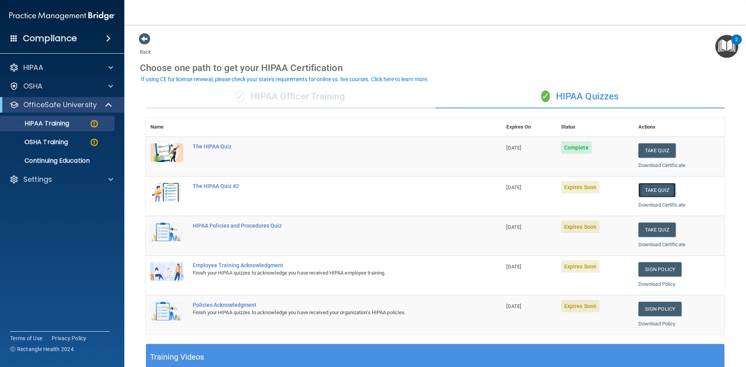
click at [648, 190] on button "Take Quiz" at bounding box center [657, 190] width 37 height 14
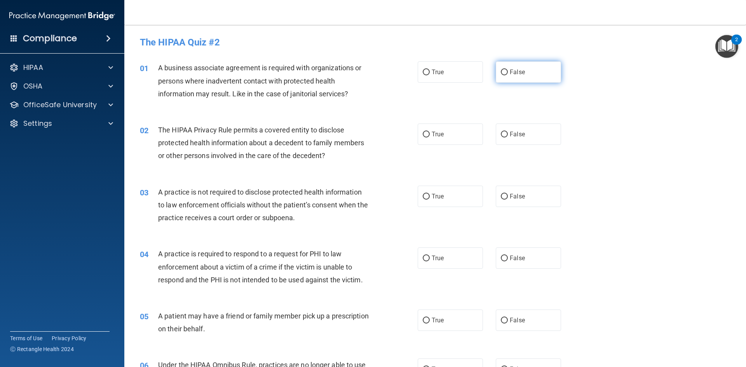
click at [503, 71] on input "False" at bounding box center [504, 73] width 7 height 6
radio input "true"
click at [424, 136] on input "True" at bounding box center [426, 135] width 7 height 6
radio input "true"
click at [502, 196] on input "False" at bounding box center [504, 197] width 7 height 6
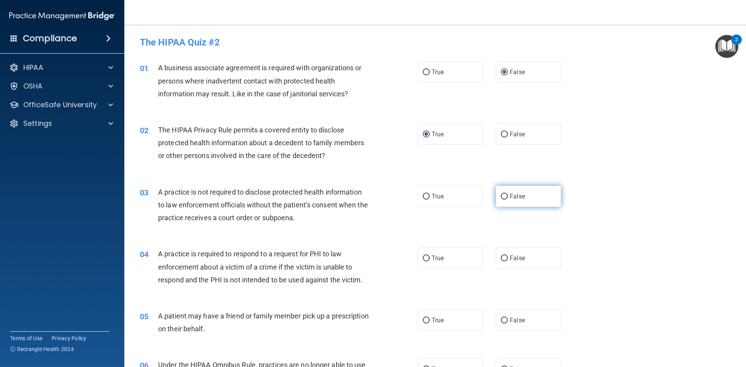
radio input "true"
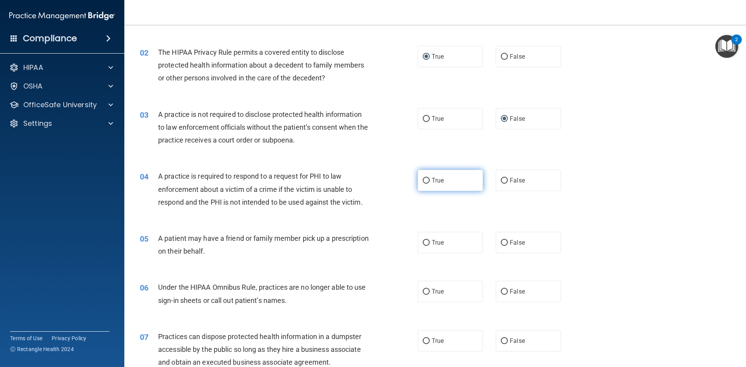
click at [422, 185] on label "True" at bounding box center [450, 180] width 65 height 21
click at [423, 184] on input "True" at bounding box center [426, 181] width 7 height 6
radio input "true"
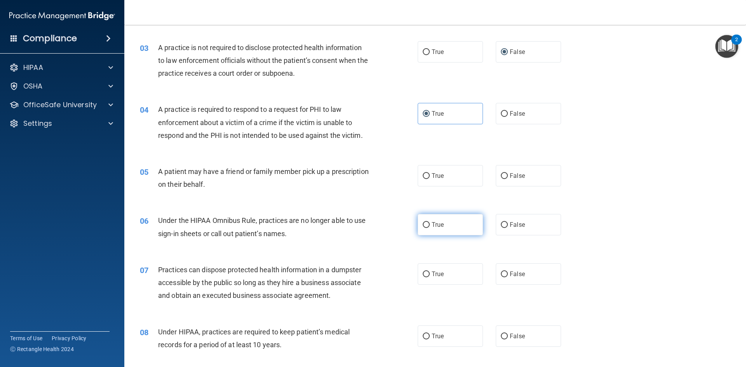
scroll to position [155, 0]
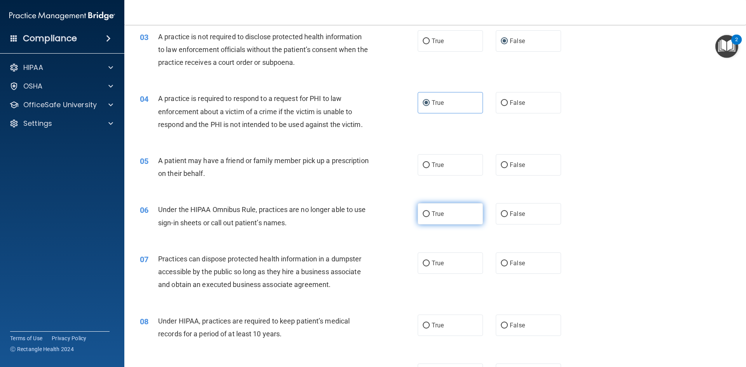
click at [428, 215] on label "True" at bounding box center [450, 213] width 65 height 21
click at [428, 215] on input "True" at bounding box center [426, 214] width 7 height 6
radio input "true"
click at [433, 215] on span "True" at bounding box center [438, 213] width 12 height 7
click at [430, 215] on input "True" at bounding box center [426, 214] width 7 height 6
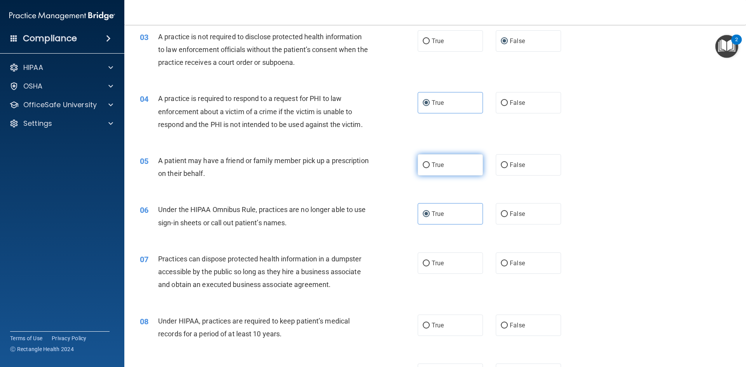
drag, startPoint x: 426, startPoint y: 167, endPoint x: 426, endPoint y: 172, distance: 4.7
click at [426, 168] on input "True" at bounding box center [426, 165] width 7 height 6
radio input "true"
click at [501, 214] on input "False" at bounding box center [504, 214] width 7 height 6
radio input "true"
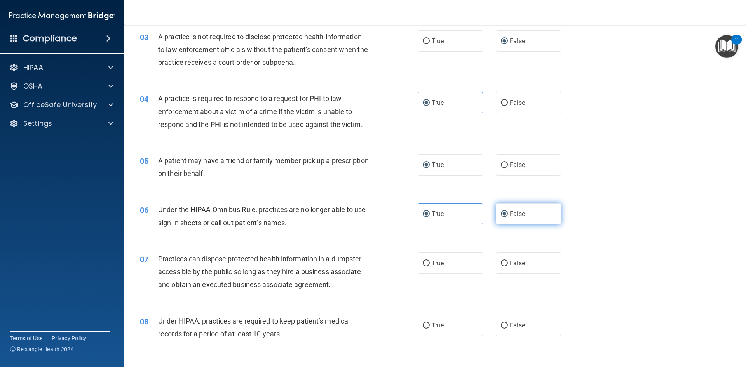
radio input "false"
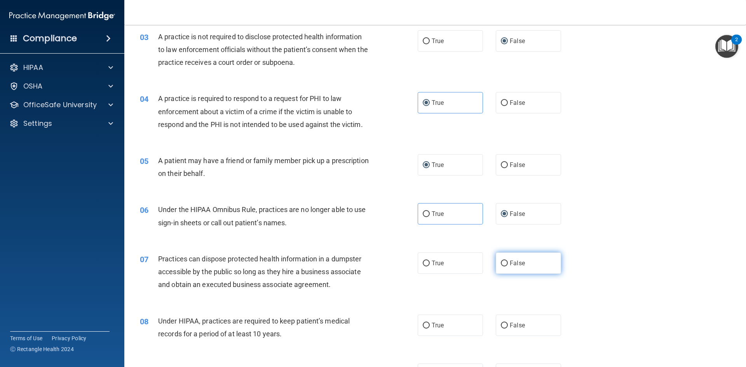
click at [499, 267] on label "False" at bounding box center [528, 263] width 65 height 21
click at [501, 267] on input "False" at bounding box center [504, 264] width 7 height 6
radio input "true"
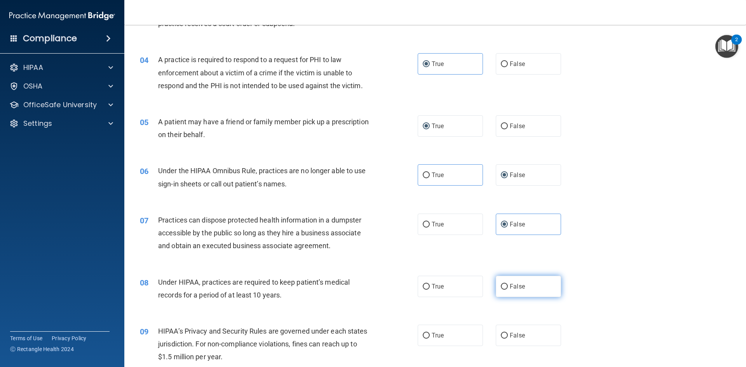
click at [505, 288] on label "False" at bounding box center [528, 286] width 65 height 21
click at [505, 288] on input "False" at bounding box center [504, 287] width 7 height 6
radio input "true"
click at [504, 332] on label "False" at bounding box center [528, 335] width 65 height 21
click at [504, 333] on input "False" at bounding box center [504, 336] width 7 height 6
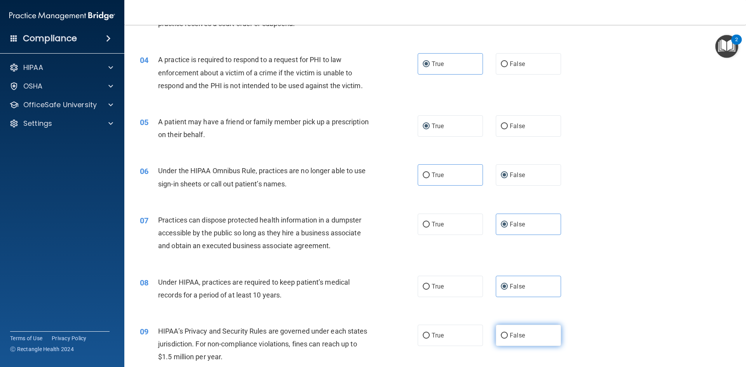
radio input "true"
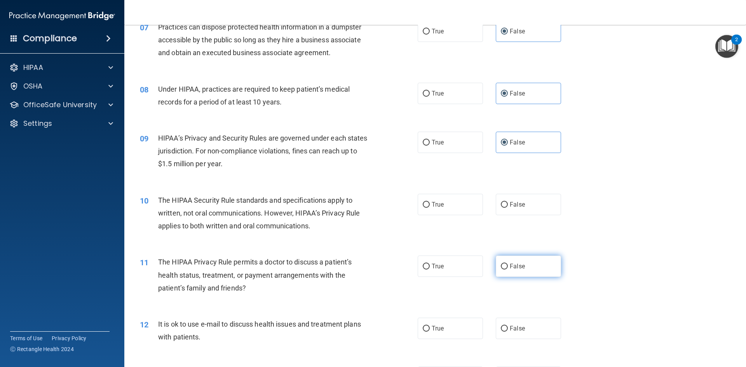
scroll to position [389, 0]
click at [424, 204] on input "True" at bounding box center [426, 204] width 7 height 6
radio input "true"
click at [426, 267] on input "True" at bounding box center [426, 266] width 7 height 6
radio input "true"
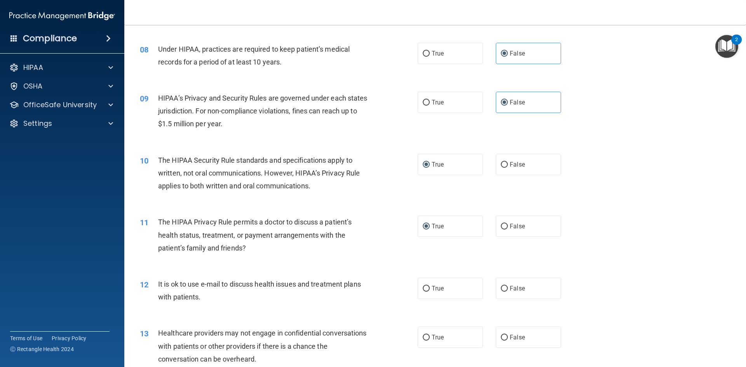
scroll to position [466, 0]
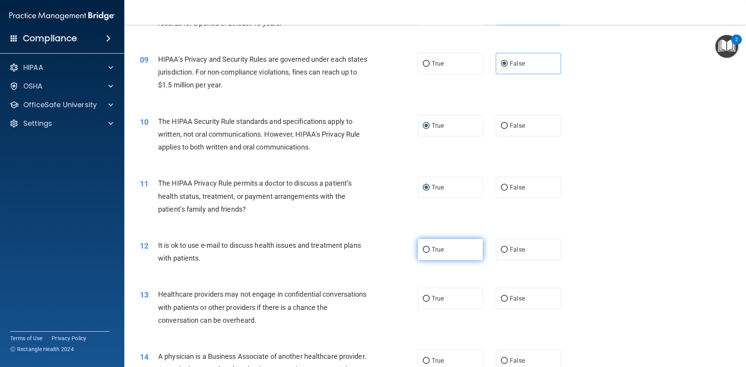
click at [423, 251] on input "True" at bounding box center [426, 250] width 7 height 6
radio input "true"
click at [513, 304] on label "False" at bounding box center [528, 298] width 65 height 21
click at [508, 302] on input "False" at bounding box center [504, 299] width 7 height 6
radio input "true"
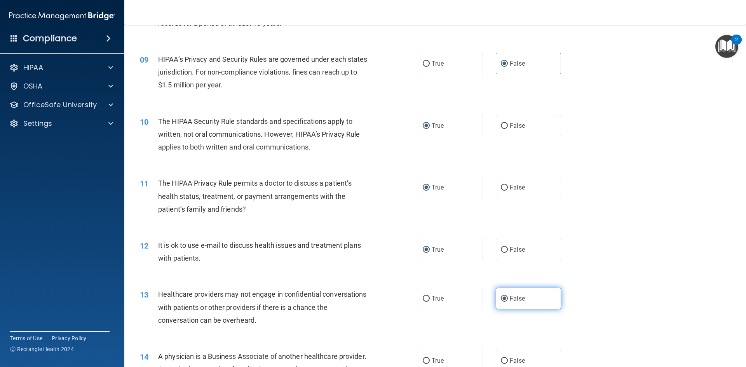
scroll to position [544, 0]
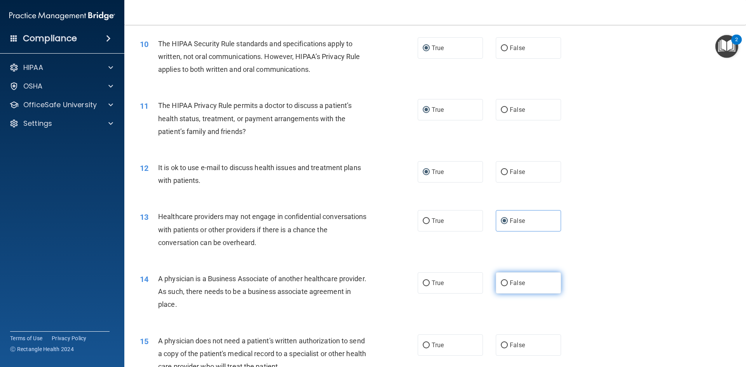
click at [505, 285] on label "False" at bounding box center [528, 282] width 65 height 21
click at [505, 285] on input "False" at bounding box center [504, 284] width 7 height 6
radio input "true"
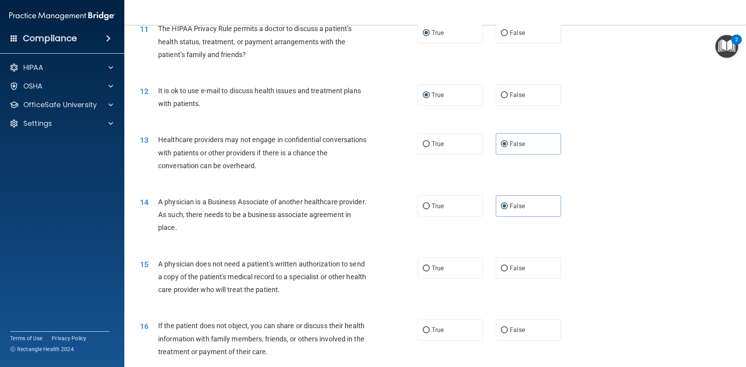
scroll to position [622, 0]
click at [424, 271] on label "True" at bounding box center [450, 267] width 65 height 21
click at [424, 271] on input "True" at bounding box center [426, 268] width 7 height 6
radio input "true"
click at [432, 329] on span "True" at bounding box center [438, 329] width 12 height 7
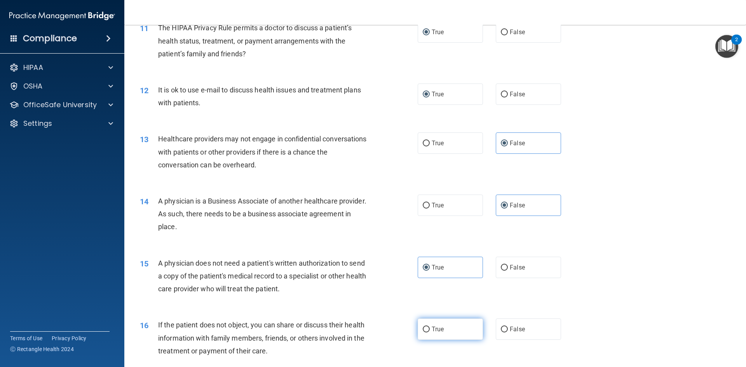
click at [429, 329] on input "True" at bounding box center [426, 330] width 7 height 6
radio input "true"
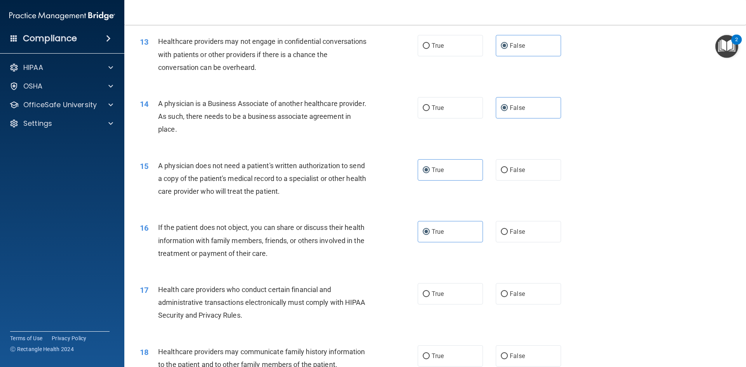
scroll to position [738, 0]
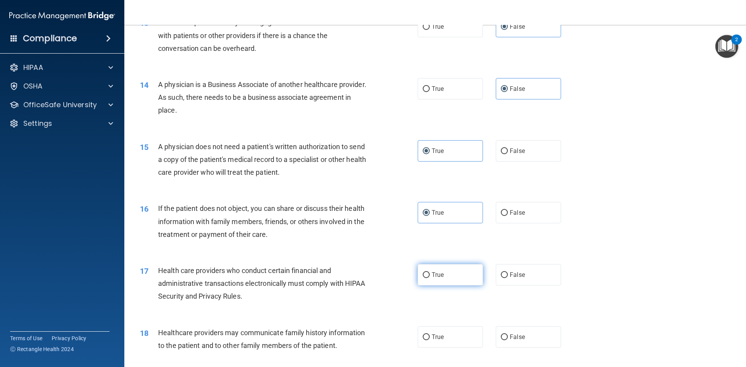
click at [427, 274] on label "True" at bounding box center [450, 274] width 65 height 21
click at [427, 274] on input "True" at bounding box center [426, 275] width 7 height 6
radio input "true"
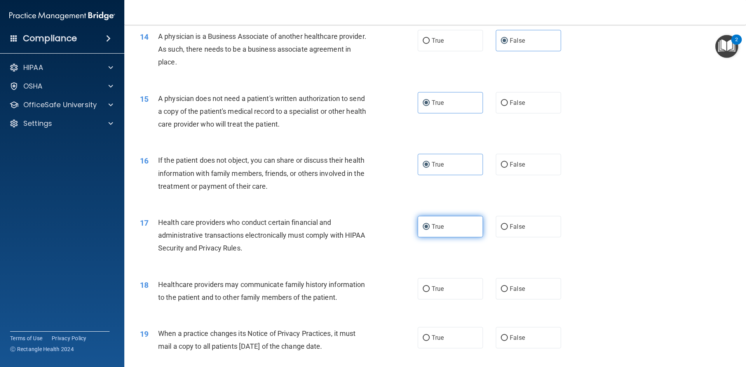
scroll to position [816, 0]
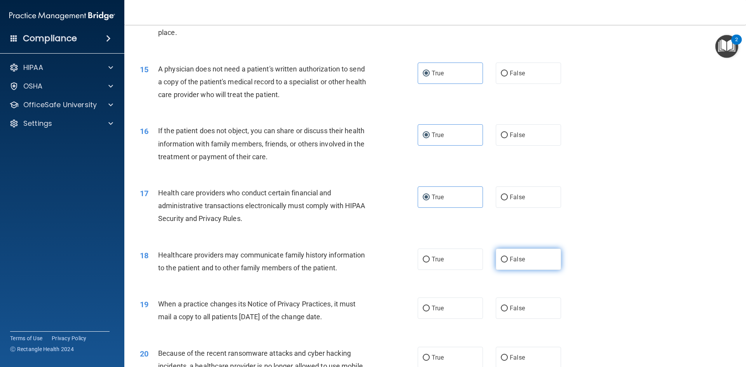
click at [501, 262] on input "False" at bounding box center [504, 260] width 7 height 6
radio input "true"
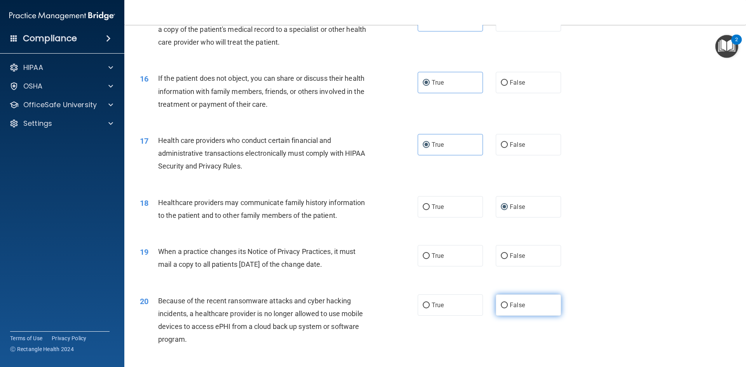
scroll to position [894, 0]
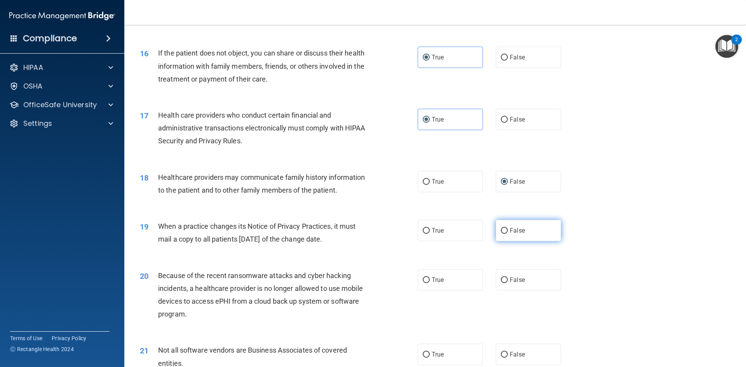
click at [499, 235] on label "False" at bounding box center [528, 230] width 65 height 21
click at [501, 234] on input "False" at bounding box center [504, 231] width 7 height 6
radio input "true"
click at [496, 279] on label "False" at bounding box center [528, 279] width 65 height 21
click at [501, 279] on input "False" at bounding box center [504, 281] width 7 height 6
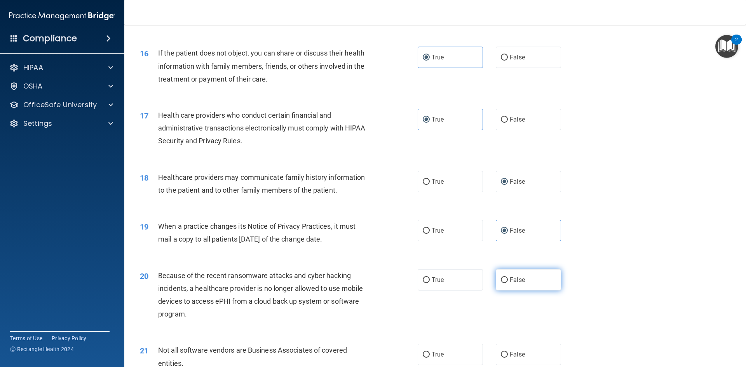
radio input "true"
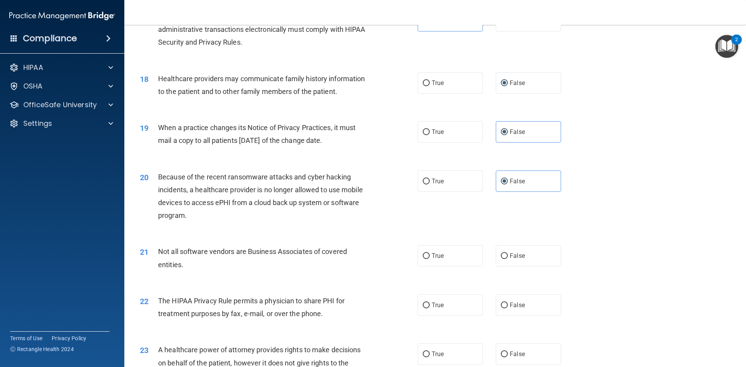
scroll to position [1011, 0]
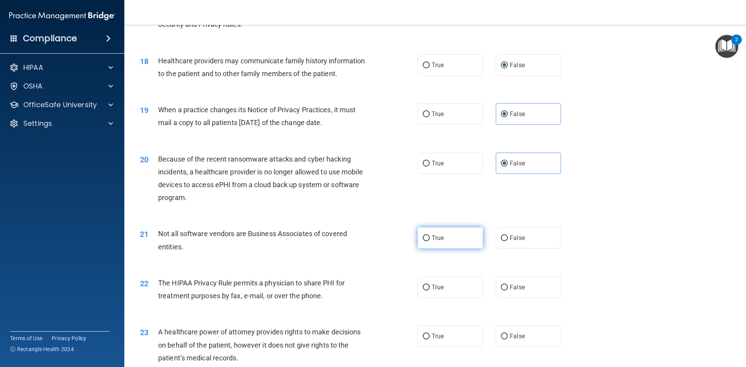
click at [423, 240] on input "True" at bounding box center [426, 239] width 7 height 6
radio input "true"
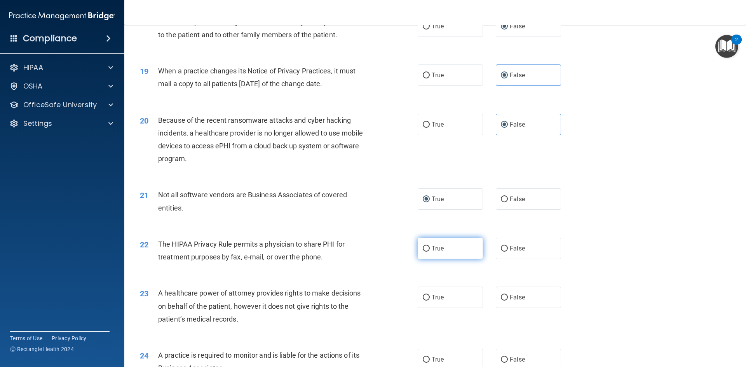
click at [432, 246] on span "True" at bounding box center [438, 248] width 12 height 7
click at [430, 246] on input "True" at bounding box center [426, 249] width 7 height 6
radio input "true"
click at [506, 297] on label "False" at bounding box center [528, 297] width 65 height 21
click at [506, 297] on input "False" at bounding box center [504, 298] width 7 height 6
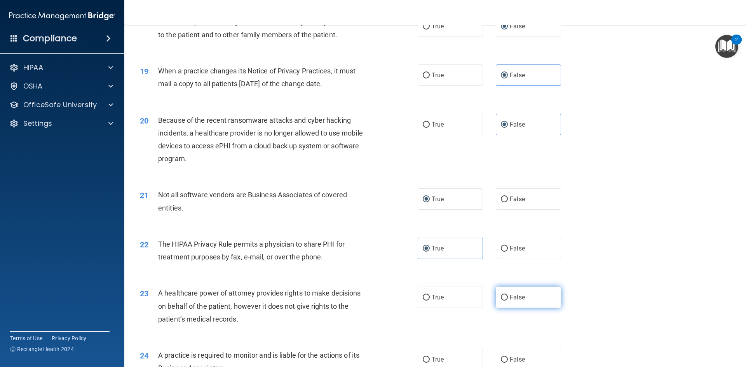
radio input "true"
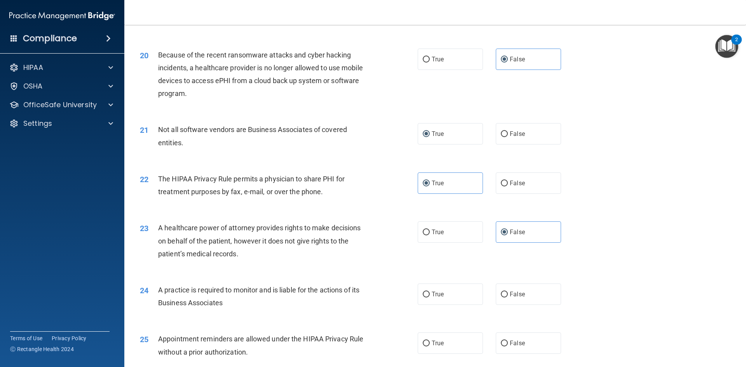
scroll to position [1127, 0]
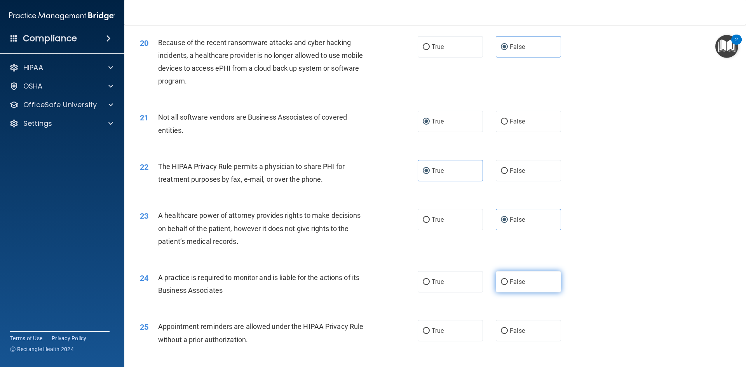
click at [509, 286] on label "False" at bounding box center [528, 281] width 65 height 21
click at [508, 285] on input "False" at bounding box center [504, 282] width 7 height 6
radio input "true"
click at [425, 323] on label "True" at bounding box center [450, 330] width 65 height 21
click at [425, 328] on input "True" at bounding box center [426, 331] width 7 height 6
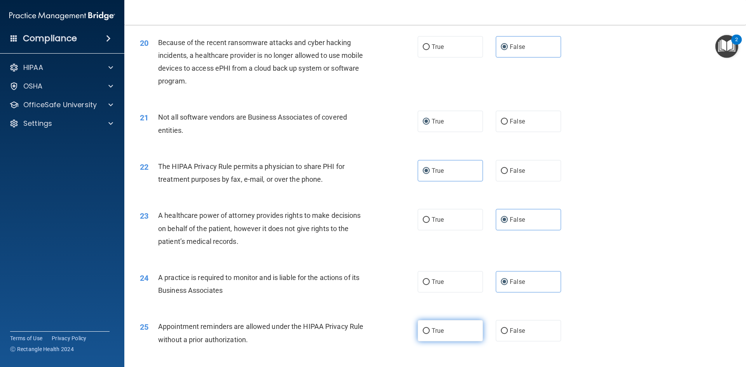
radio input "true"
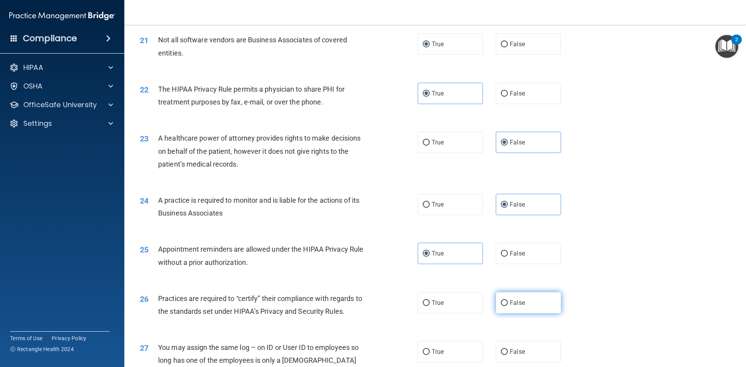
scroll to position [1205, 0]
click at [503, 303] on input "False" at bounding box center [504, 303] width 7 height 6
radio input "true"
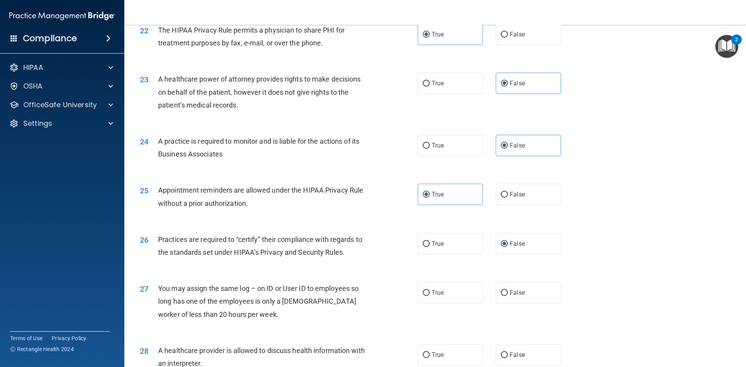
scroll to position [1283, 0]
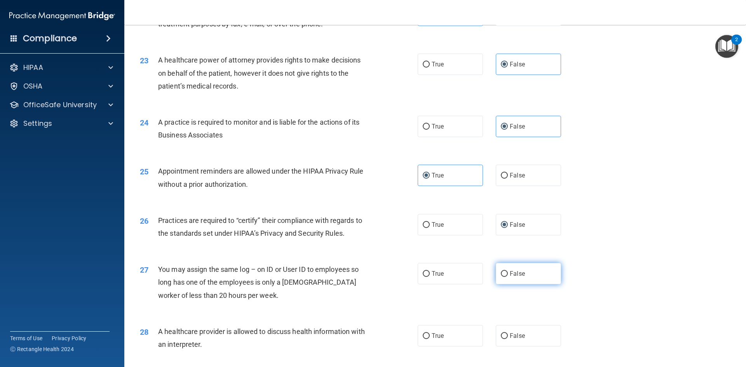
click at [501, 276] on input "False" at bounding box center [504, 274] width 7 height 6
radio input "true"
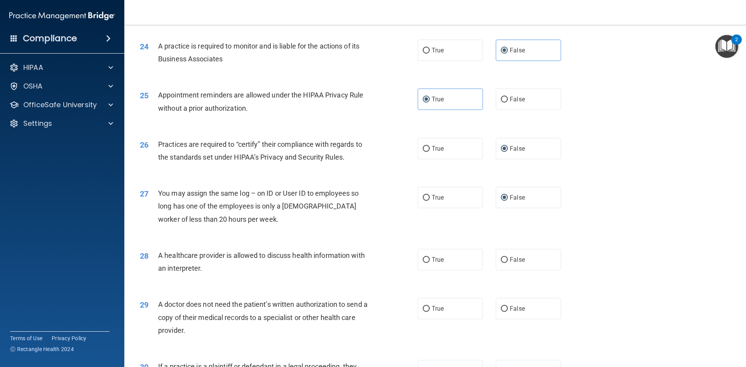
scroll to position [1360, 0]
click at [427, 259] on label "True" at bounding box center [450, 258] width 65 height 21
click at [427, 259] on input "True" at bounding box center [426, 259] width 7 height 6
radio input "true"
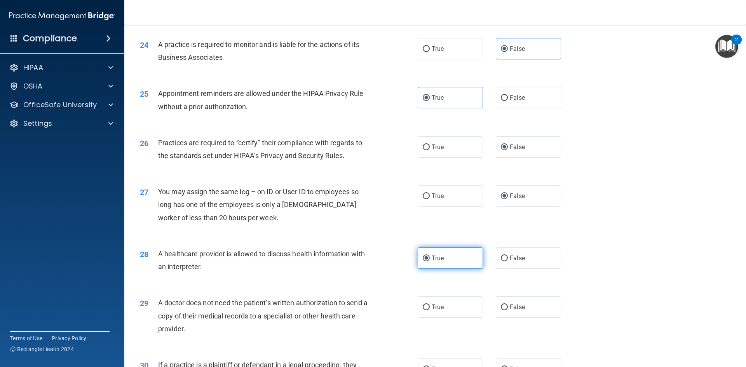
scroll to position [1399, 0]
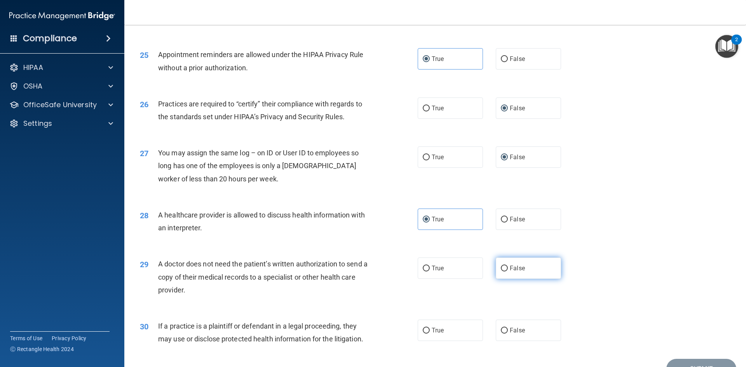
click at [506, 269] on label "False" at bounding box center [528, 268] width 65 height 21
click at [506, 269] on input "False" at bounding box center [504, 269] width 7 height 6
radio input "true"
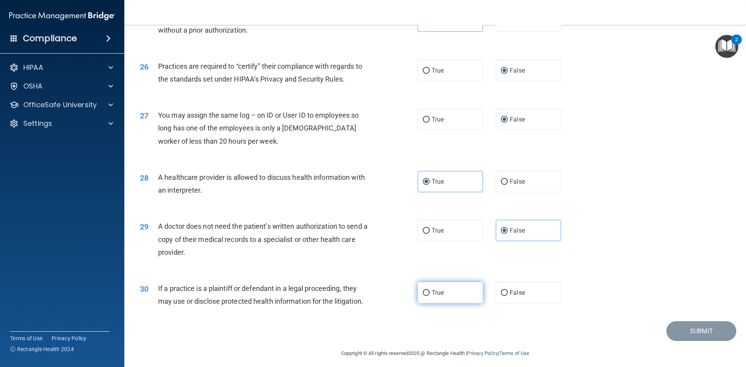
scroll to position [1442, 0]
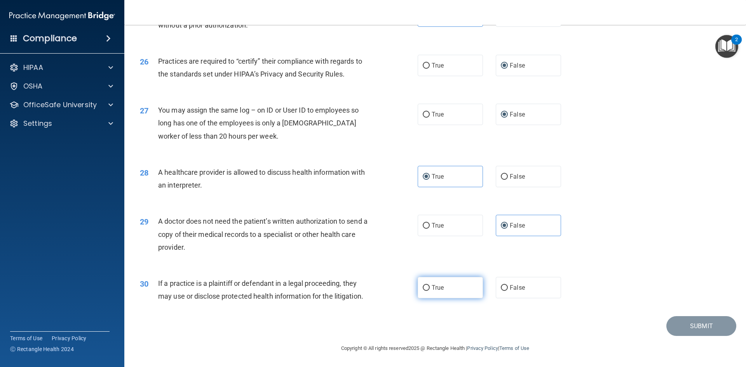
click at [425, 283] on label "True" at bounding box center [450, 287] width 65 height 21
click at [425, 285] on input "True" at bounding box center [426, 288] width 7 height 6
radio input "true"
click at [660, 324] on div "Submit" at bounding box center [435, 326] width 602 height 20
click at [667, 324] on button "Submit" at bounding box center [702, 326] width 70 height 20
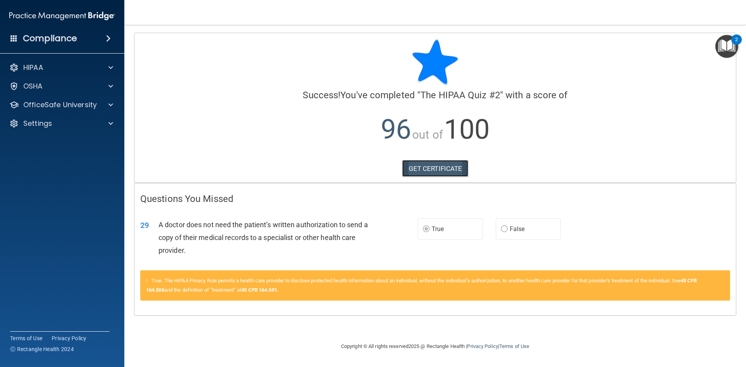
click at [413, 164] on link "GET CERTIFICATE" at bounding box center [435, 168] width 66 height 17
click at [56, 91] on div "OSHA" at bounding box center [62, 87] width 125 height 16
click at [86, 108] on p "OfficeSafe University" at bounding box center [59, 104] width 73 height 9
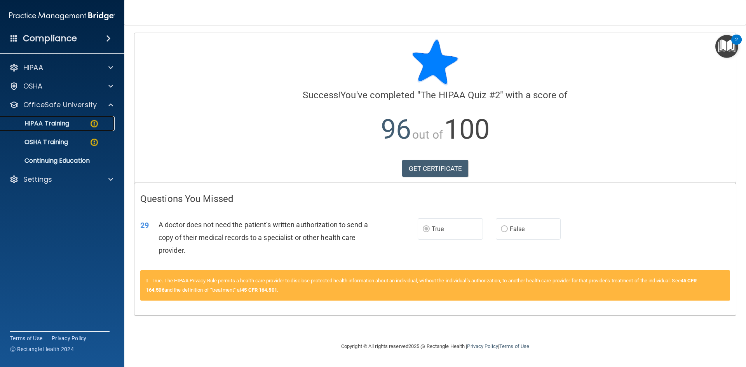
click at [80, 124] on div "HIPAA Training" at bounding box center [58, 124] width 106 height 8
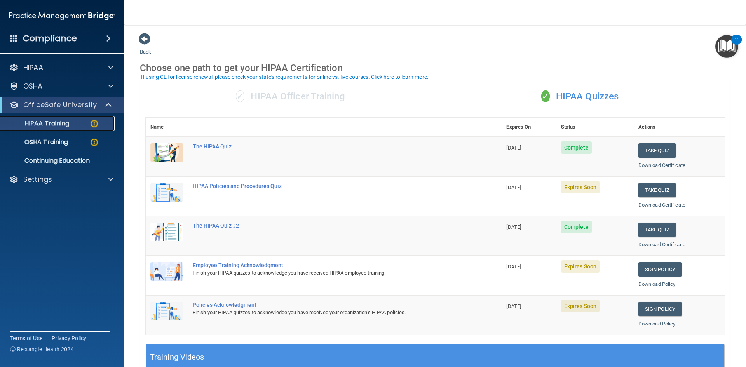
scroll to position [39, 0]
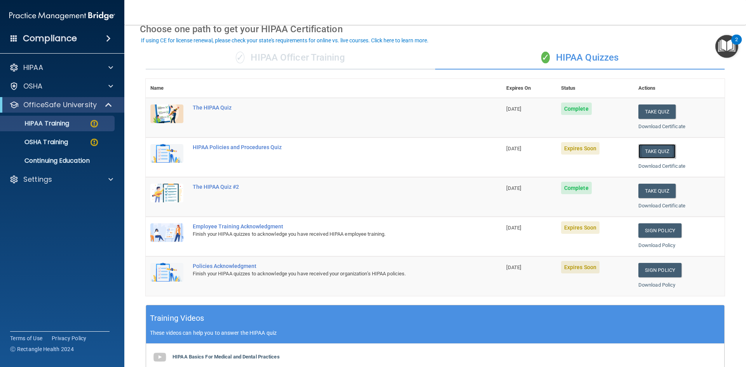
click at [648, 152] on button "Take Quiz" at bounding box center [657, 151] width 37 height 14
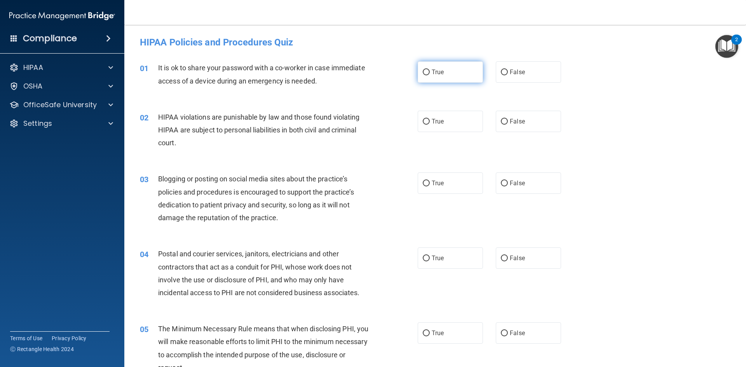
click at [420, 73] on label "True" at bounding box center [450, 71] width 65 height 21
click at [423, 73] on input "True" at bounding box center [426, 73] width 7 height 6
radio input "true"
click at [497, 77] on label "False" at bounding box center [528, 71] width 65 height 21
click at [501, 75] on input "False" at bounding box center [504, 73] width 7 height 6
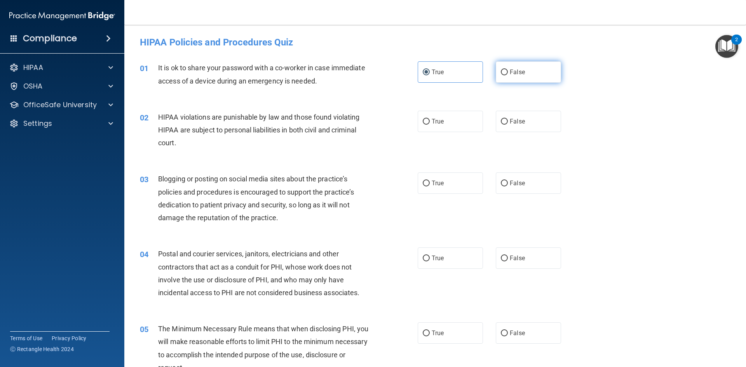
radio input "true"
radio input "false"
click at [427, 119] on input "True" at bounding box center [426, 122] width 7 height 6
radio input "true"
click at [505, 186] on label "False" at bounding box center [528, 183] width 65 height 21
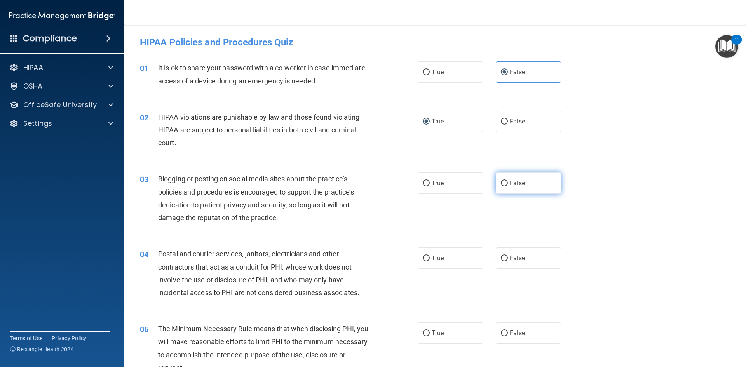
click at [505, 186] on input "False" at bounding box center [504, 184] width 7 height 6
radio input "true"
click at [426, 260] on input "True" at bounding box center [426, 259] width 7 height 6
radio input "true"
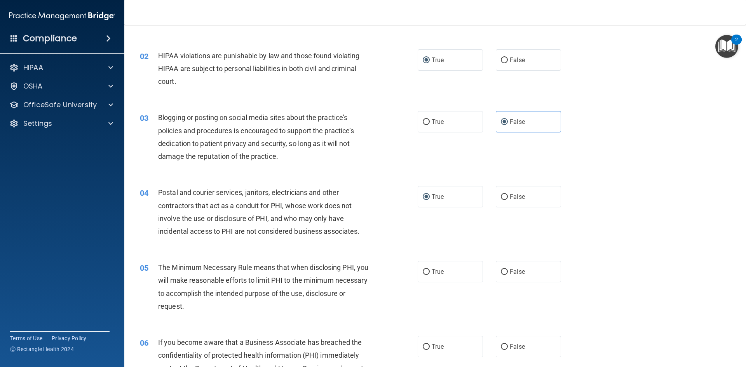
scroll to position [78, 0]
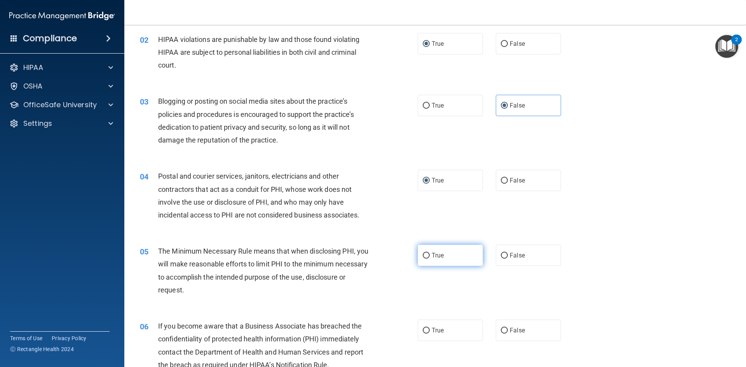
click at [423, 257] on input "True" at bounding box center [426, 256] width 7 height 6
radio input "true"
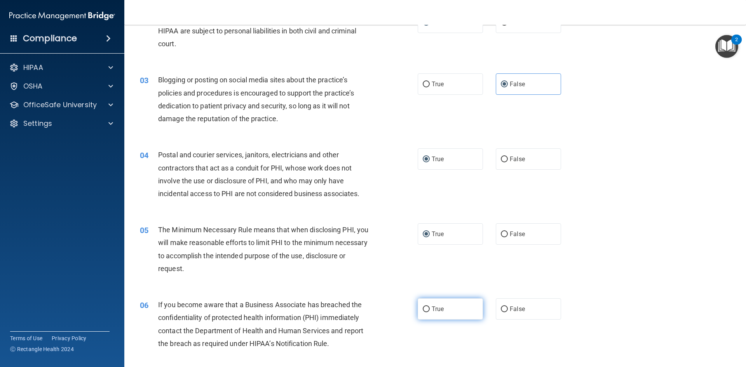
scroll to position [117, 0]
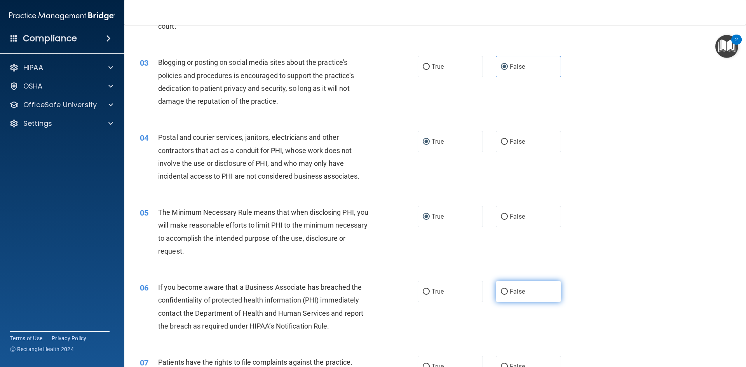
click at [501, 293] on input "False" at bounding box center [504, 292] width 7 height 6
radio input "true"
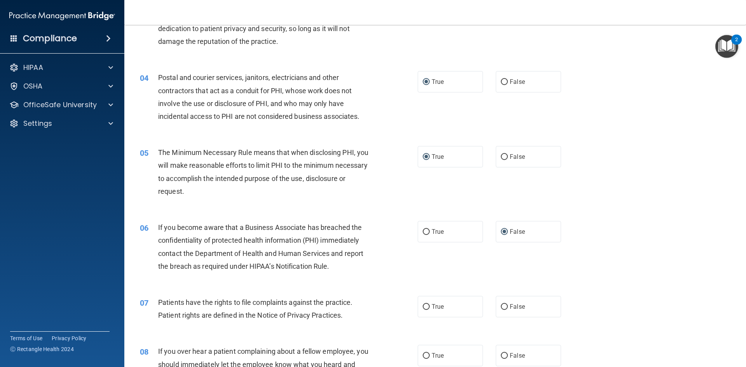
scroll to position [194, 0]
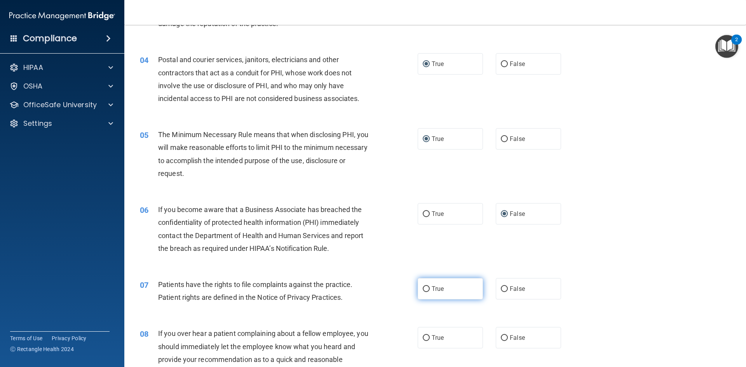
click at [425, 287] on input "True" at bounding box center [426, 289] width 7 height 6
radio input "true"
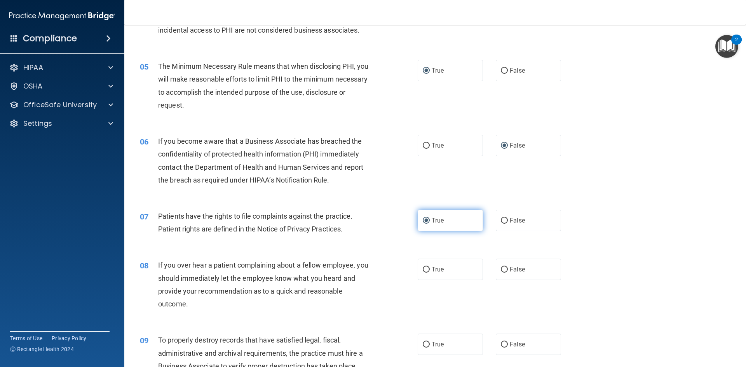
scroll to position [272, 0]
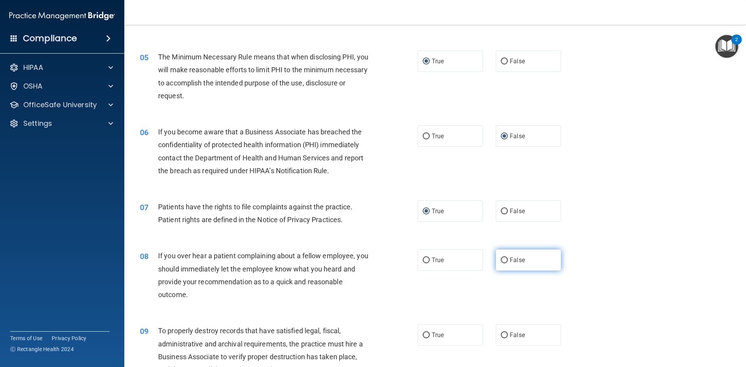
click at [501, 259] on input "False" at bounding box center [504, 261] width 7 height 6
radio input "true"
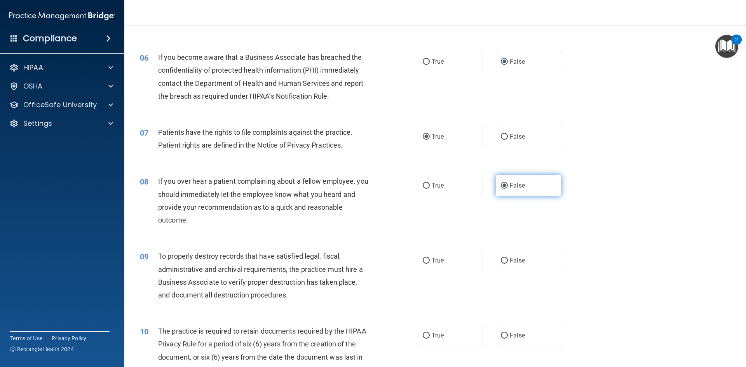
scroll to position [350, 0]
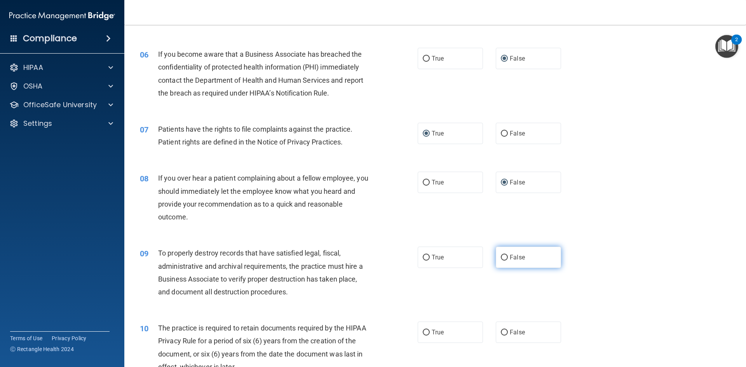
click at [504, 261] on label "False" at bounding box center [528, 257] width 65 height 21
click at [504, 261] on input "False" at bounding box center [504, 258] width 7 height 6
radio input "true"
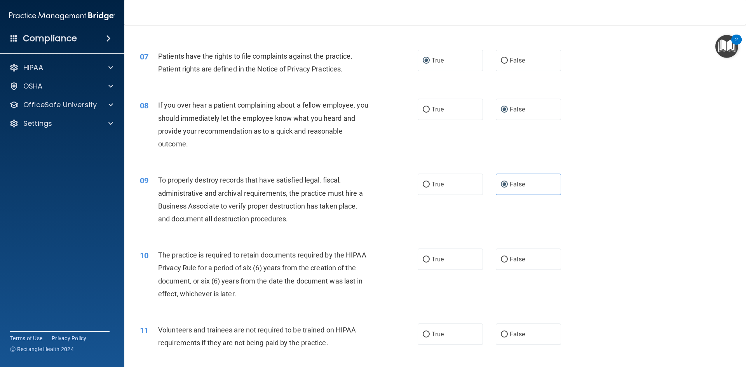
scroll to position [428, 0]
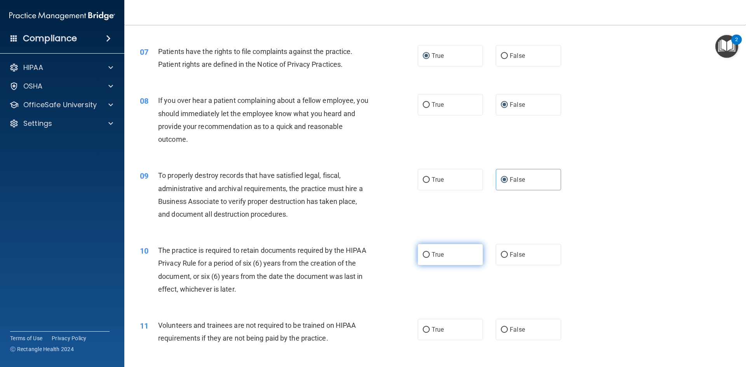
click at [423, 257] on input "True" at bounding box center [426, 255] width 7 height 6
radio input "true"
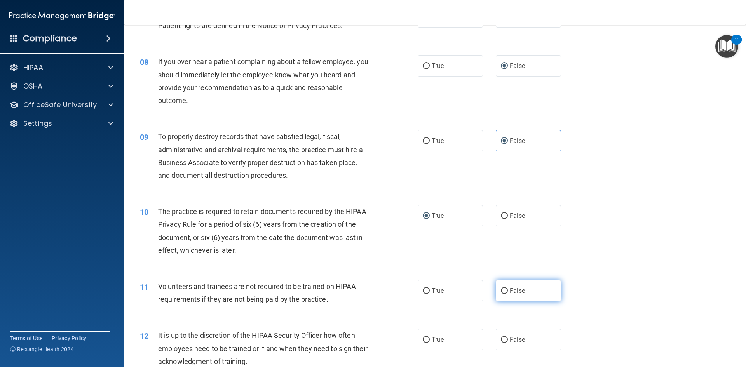
click at [510, 290] on span "False" at bounding box center [517, 290] width 15 height 7
click at [508, 290] on input "False" at bounding box center [504, 291] width 7 height 6
radio input "true"
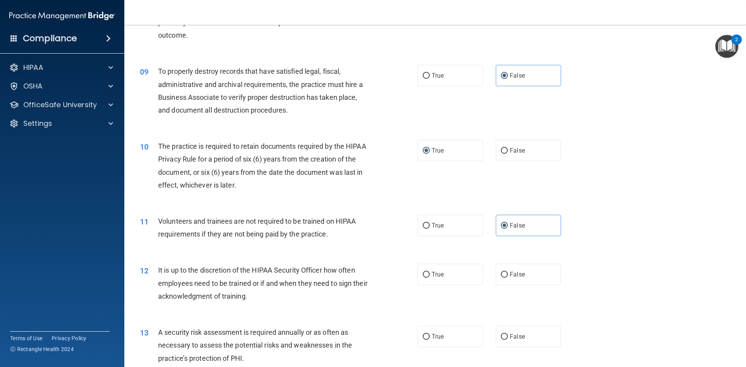
scroll to position [544, 0]
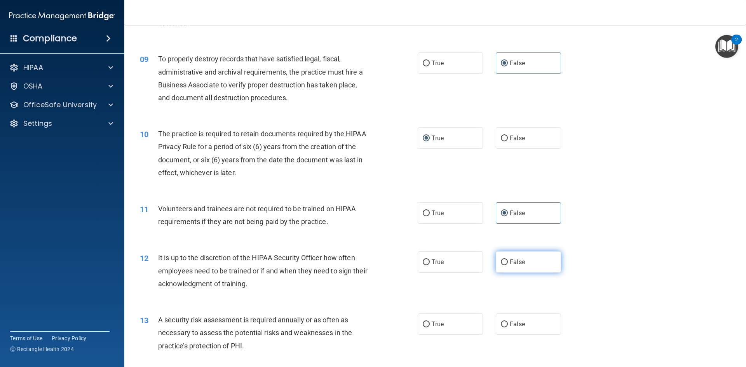
click at [513, 264] on span "False" at bounding box center [517, 261] width 15 height 7
click at [508, 264] on input "False" at bounding box center [504, 263] width 7 height 6
radio input "true"
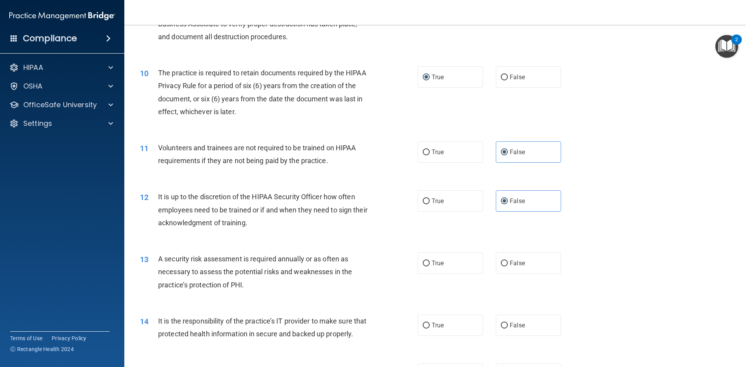
scroll to position [622, 0]
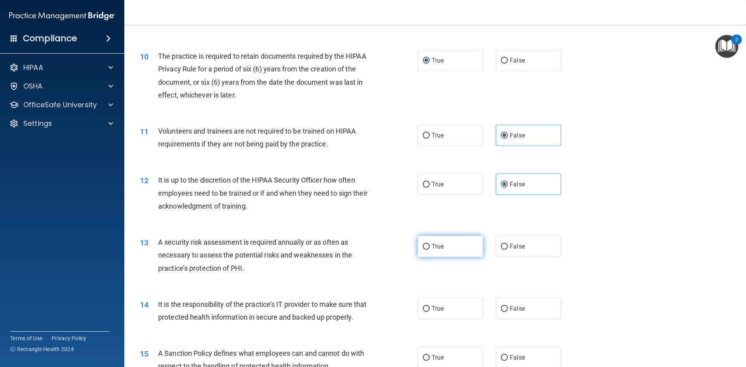
click at [429, 248] on label "True" at bounding box center [450, 246] width 65 height 21
click at [429, 248] on input "True" at bounding box center [426, 247] width 7 height 6
radio input "true"
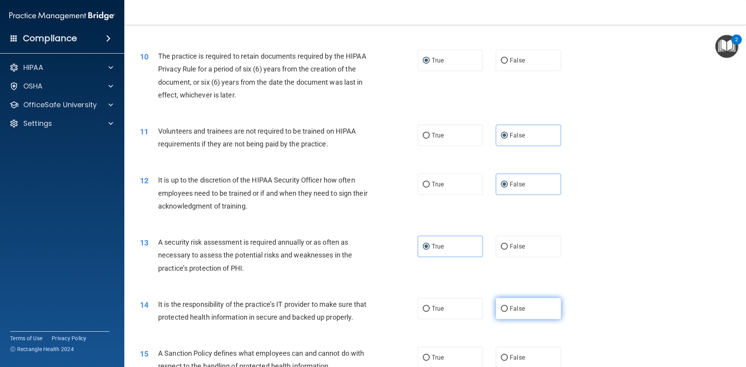
click at [512, 309] on span "False" at bounding box center [517, 308] width 15 height 7
click at [508, 309] on input "False" at bounding box center [504, 309] width 7 height 6
radio input "true"
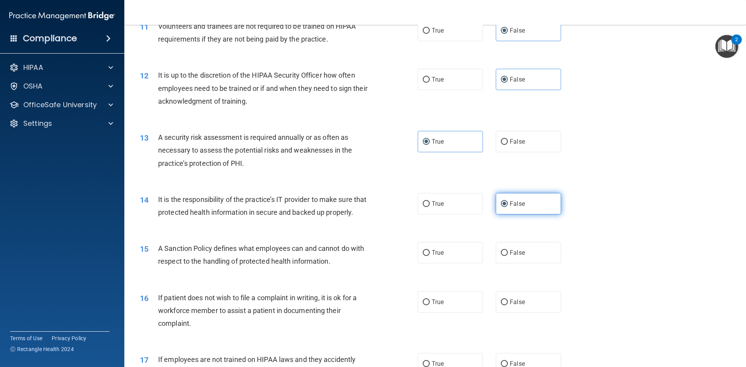
scroll to position [738, 0]
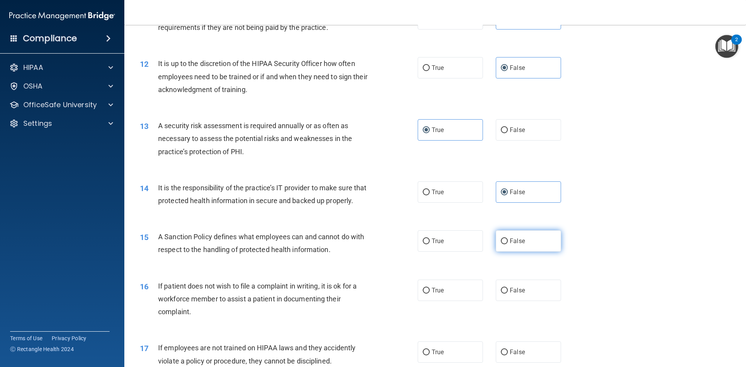
click at [501, 244] on input "False" at bounding box center [504, 242] width 7 height 6
radio input "true"
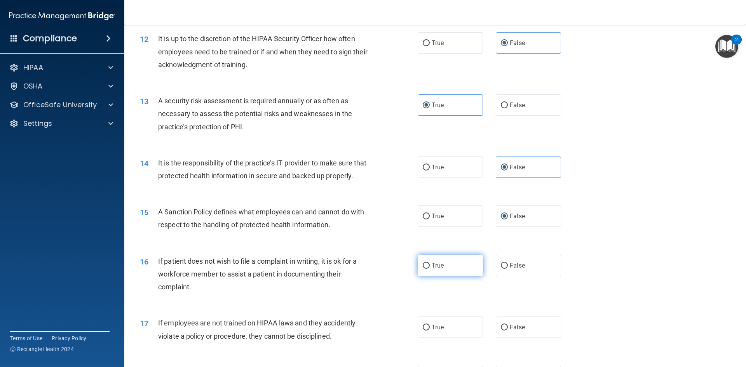
scroll to position [777, 0]
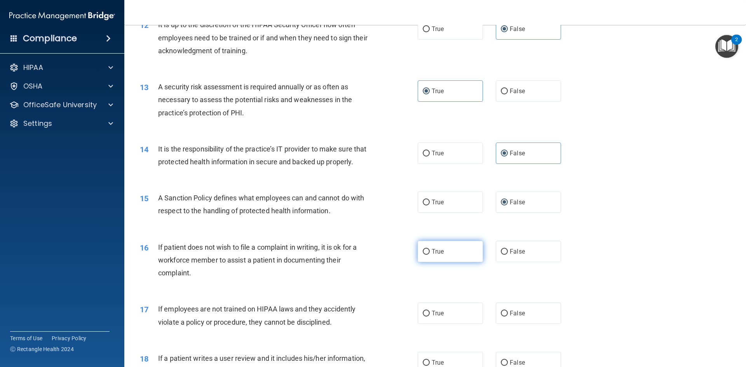
click at [421, 260] on label "True" at bounding box center [450, 251] width 65 height 21
click at [423, 255] on input "True" at bounding box center [426, 252] width 7 height 6
radio input "true"
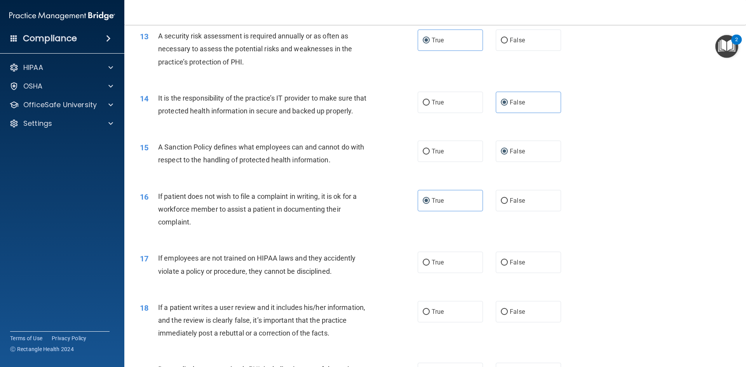
scroll to position [855, 0]
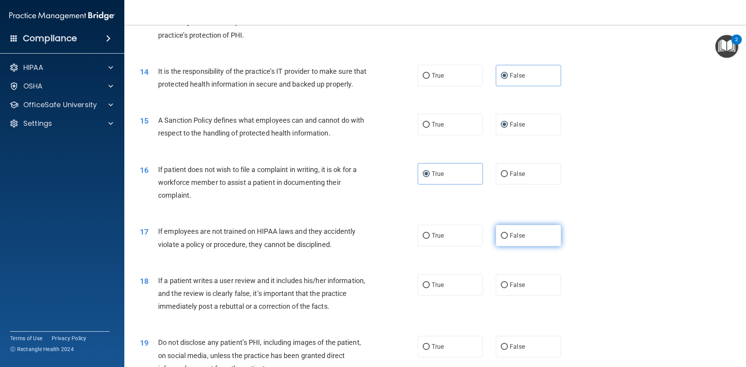
click at [503, 246] on label "False" at bounding box center [528, 235] width 65 height 21
click at [503, 239] on input "False" at bounding box center [504, 236] width 7 height 6
radio input "true"
click at [502, 294] on label "False" at bounding box center [528, 284] width 65 height 21
click at [502, 288] on input "False" at bounding box center [504, 286] width 7 height 6
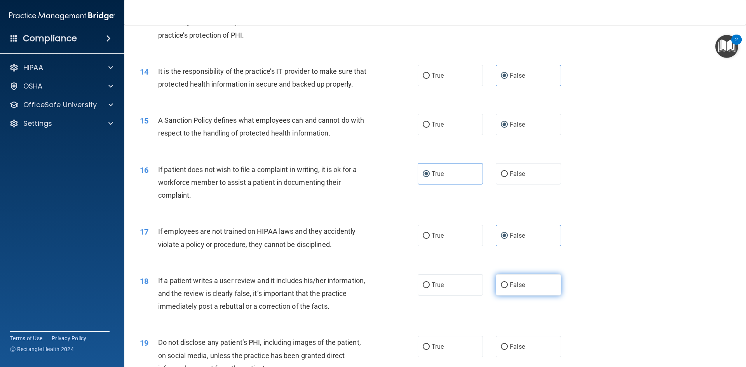
radio input "true"
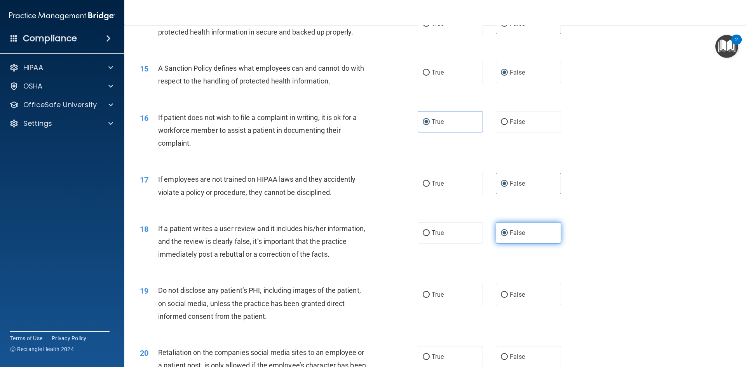
scroll to position [933, 0]
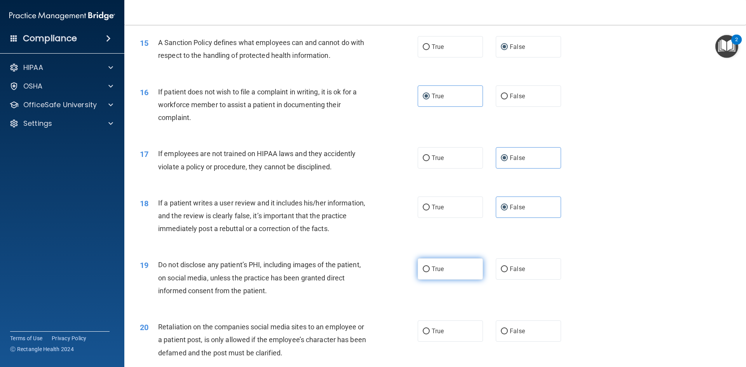
drag, startPoint x: 426, startPoint y: 281, endPoint x: 440, endPoint y: 290, distance: 16.4
click at [426, 272] on input "True" at bounding box center [426, 270] width 7 height 6
radio input "true"
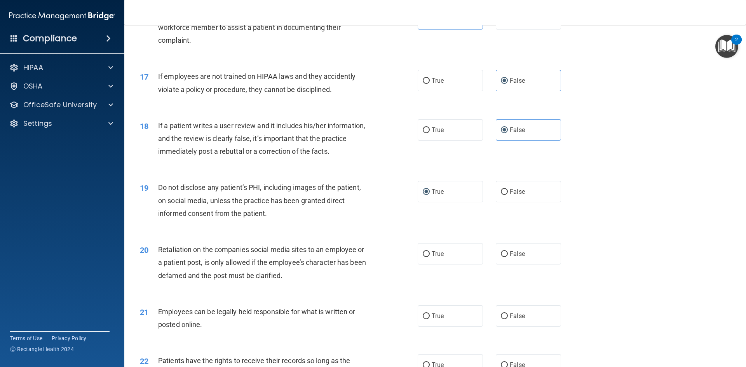
scroll to position [1011, 0]
click at [503, 257] on input "False" at bounding box center [504, 254] width 7 height 6
radio input "true"
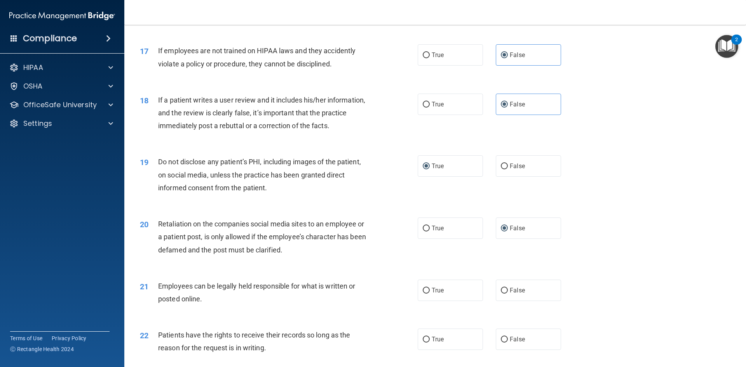
scroll to position [1049, 0]
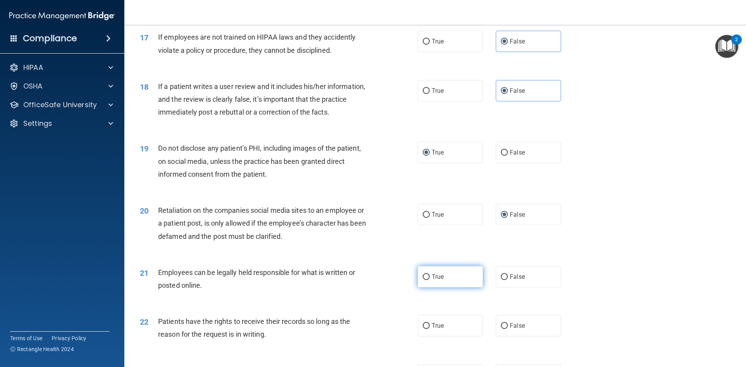
click at [427, 288] on label "True" at bounding box center [450, 276] width 65 height 21
click at [427, 280] on input "True" at bounding box center [426, 277] width 7 height 6
radio input "true"
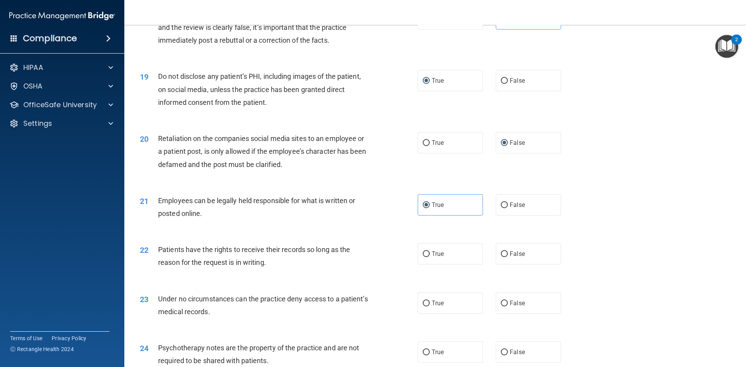
scroll to position [1127, 0]
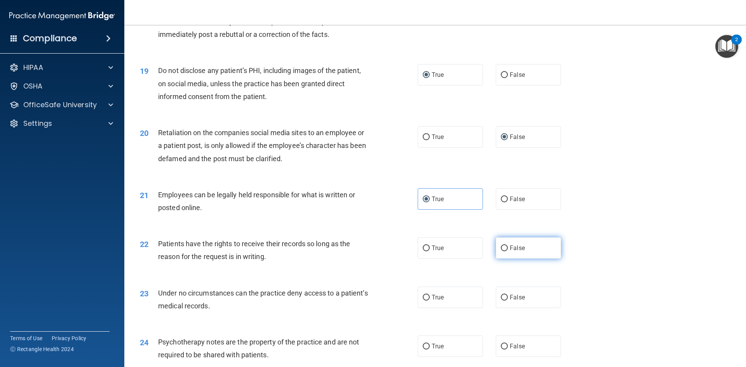
click at [501, 251] on input "False" at bounding box center [504, 249] width 7 height 6
radio input "true"
click at [502, 301] on input "False" at bounding box center [504, 298] width 7 height 6
radio input "true"
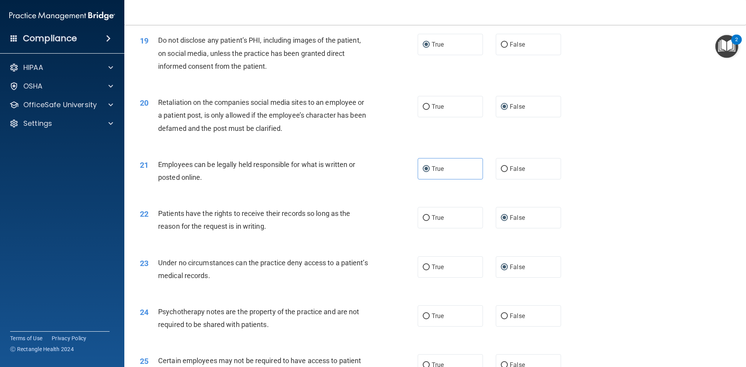
scroll to position [1205, 0]
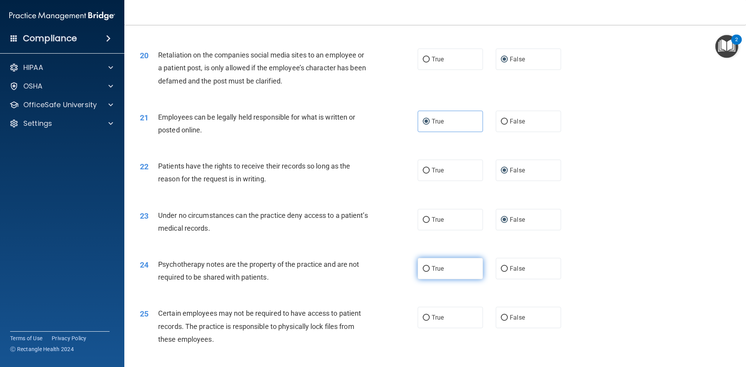
click at [424, 279] on label "True" at bounding box center [450, 268] width 65 height 21
click at [424, 272] on input "True" at bounding box center [426, 269] width 7 height 6
radio input "true"
click at [432, 321] on span "True" at bounding box center [438, 317] width 12 height 7
click at [430, 321] on input "True" at bounding box center [426, 318] width 7 height 6
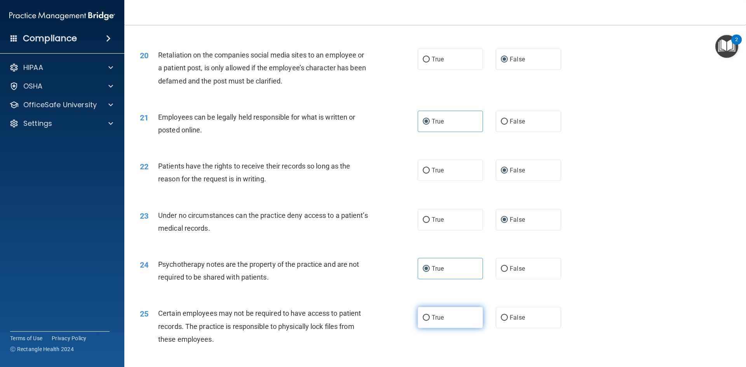
radio input "true"
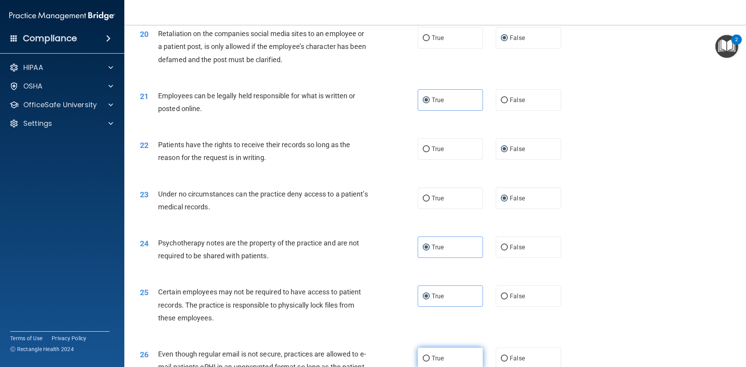
scroll to position [1283, 0]
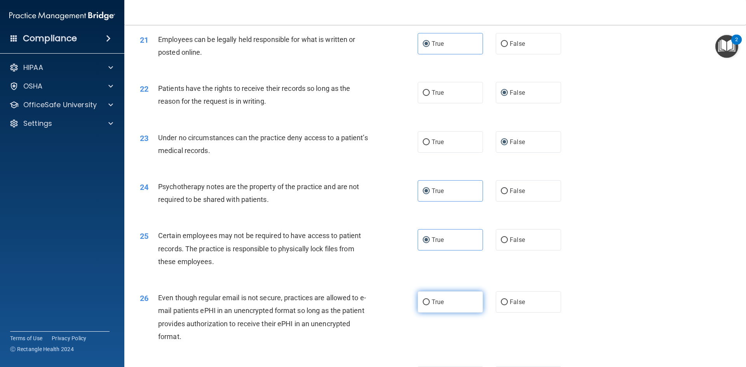
click at [450, 313] on label "True" at bounding box center [450, 301] width 65 height 21
click at [430, 305] on input "True" at bounding box center [426, 303] width 7 height 6
radio input "true"
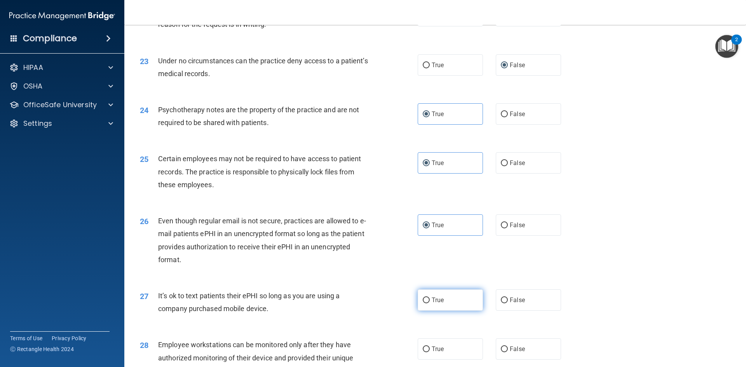
scroll to position [1360, 0]
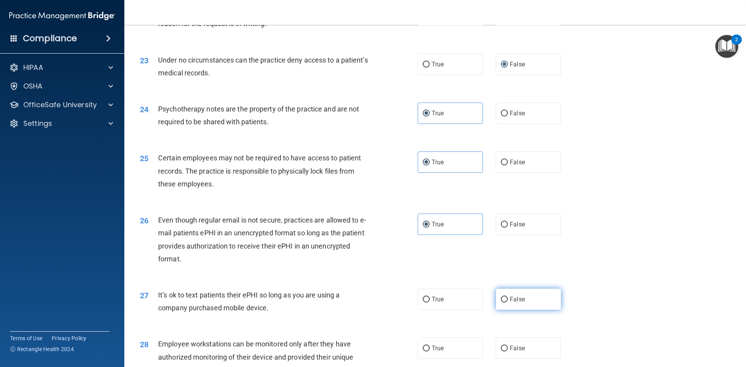
click at [510, 303] on span "False" at bounding box center [517, 299] width 15 height 7
click at [508, 303] on input "False" at bounding box center [504, 300] width 7 height 6
radio input "true"
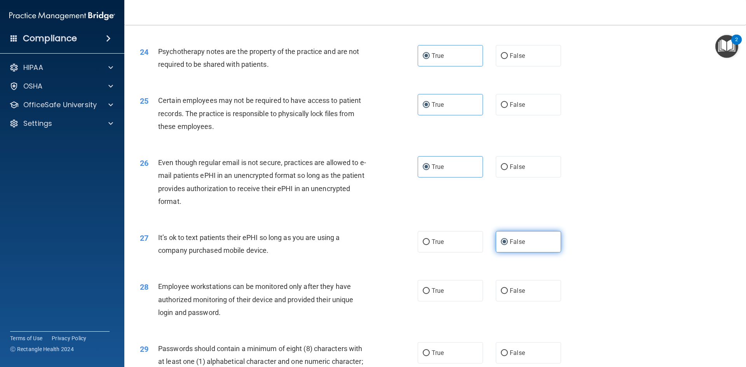
scroll to position [1438, 0]
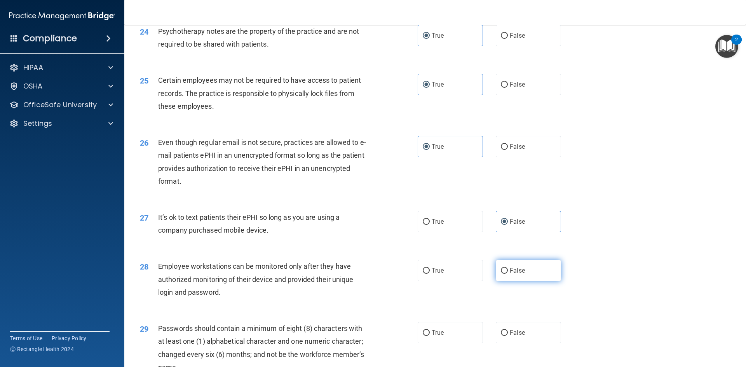
click at [506, 281] on label "False" at bounding box center [528, 270] width 65 height 21
click at [506, 274] on input "False" at bounding box center [504, 271] width 7 height 6
radio input "true"
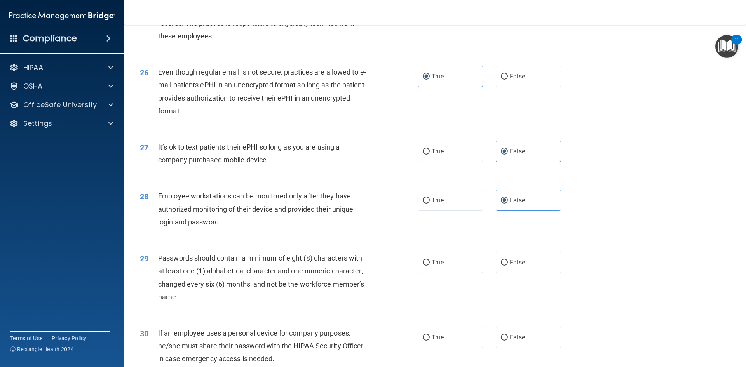
scroll to position [1516, 0]
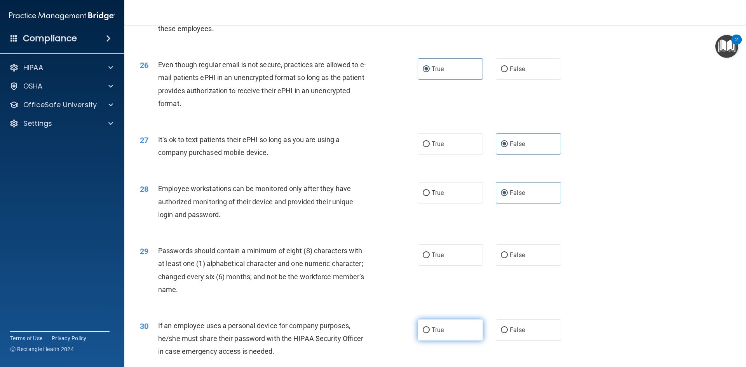
click at [433, 334] on span "True" at bounding box center [438, 329] width 12 height 7
click at [430, 333] on input "True" at bounding box center [426, 331] width 7 height 6
radio input "true"
click at [442, 339] on label "True" at bounding box center [450, 329] width 65 height 21
click at [430, 333] on input "True" at bounding box center [426, 331] width 7 height 6
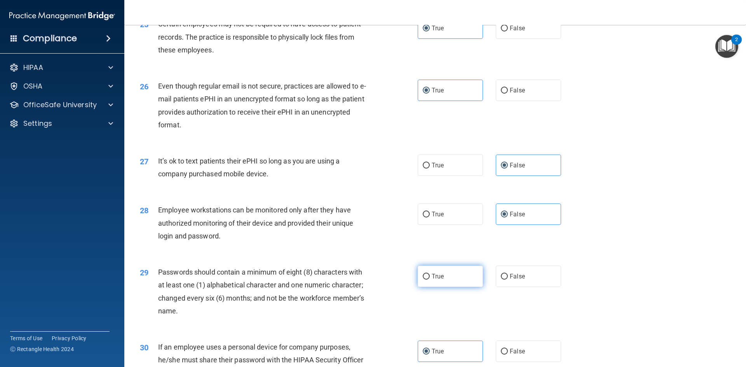
scroll to position [1477, 0]
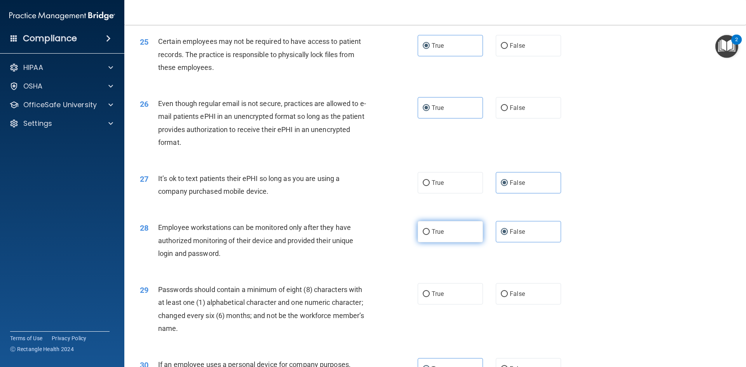
click at [424, 235] on input "True" at bounding box center [426, 232] width 7 height 6
radio input "true"
click at [508, 243] on label "False" at bounding box center [528, 231] width 65 height 21
click at [508, 235] on input "False" at bounding box center [504, 232] width 7 height 6
radio input "true"
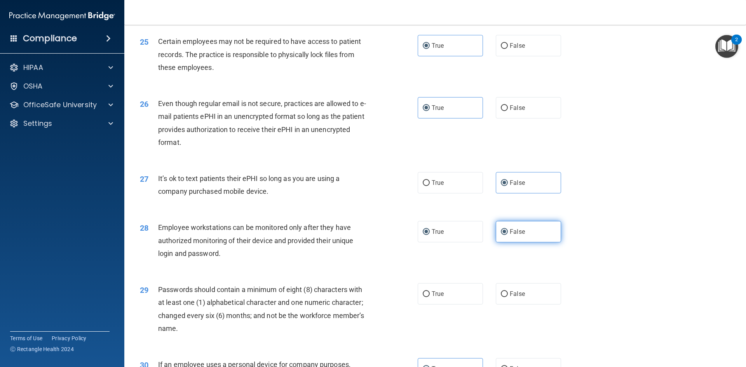
radio input "false"
click at [432, 298] on span "True" at bounding box center [438, 293] width 12 height 7
click at [430, 297] on input "True" at bounding box center [426, 294] width 7 height 6
radio input "true"
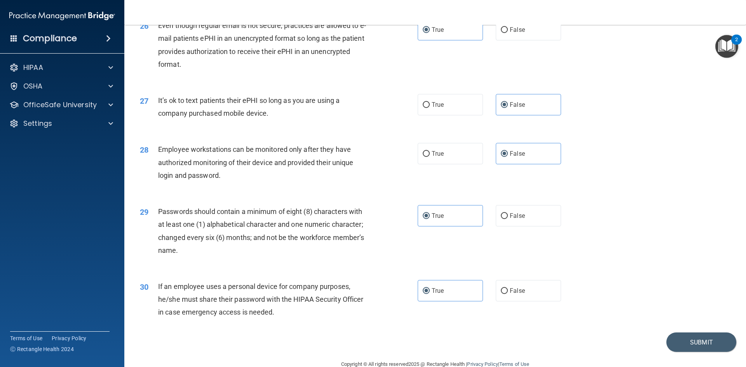
scroll to position [1584, 0]
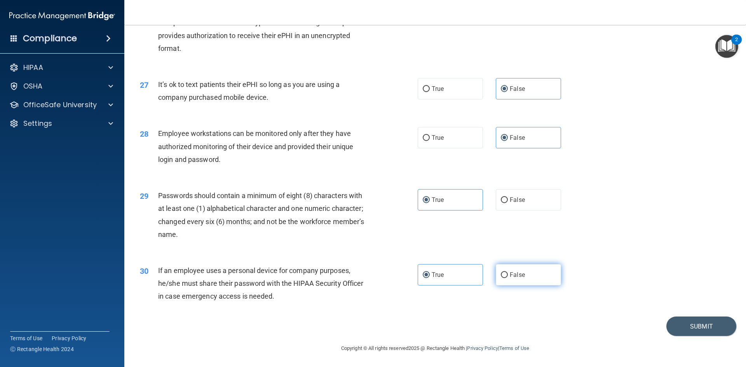
click at [508, 274] on label "False" at bounding box center [528, 274] width 65 height 21
click at [508, 274] on input "False" at bounding box center [504, 275] width 7 height 6
radio input "true"
radio input "false"
click at [667, 323] on button "Submit" at bounding box center [702, 327] width 70 height 20
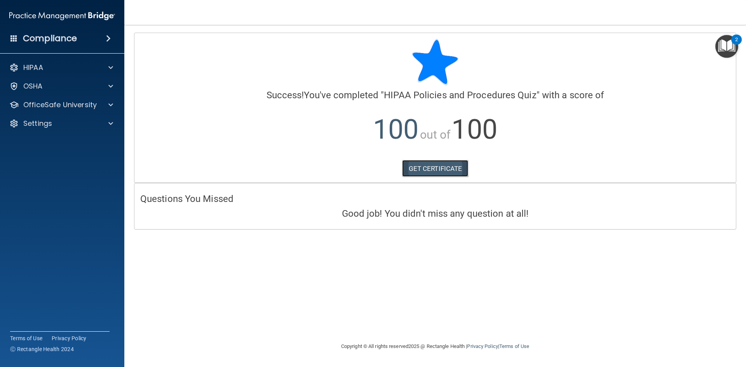
click at [425, 169] on link "GET CERTIFICATE" at bounding box center [435, 168] width 66 height 17
click at [46, 106] on p "OfficeSafe University" at bounding box center [59, 104] width 73 height 9
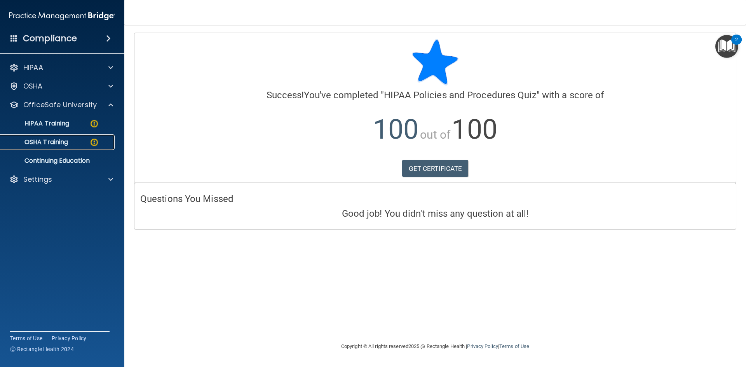
click at [49, 143] on p "OSHA Training" at bounding box center [36, 142] width 63 height 8
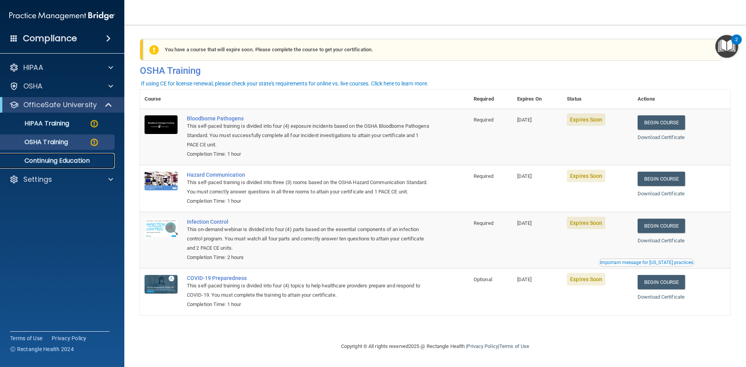
click at [47, 161] on p "Continuing Education" at bounding box center [58, 161] width 106 height 8
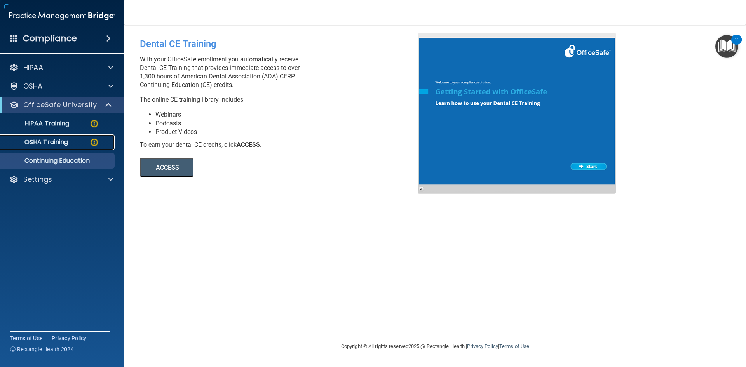
click at [47, 145] on p "OSHA Training" at bounding box center [36, 142] width 63 height 8
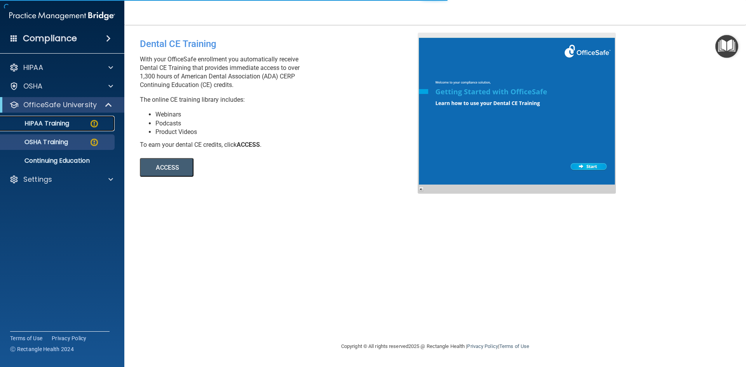
click at [52, 119] on link "HIPAA Training" at bounding box center [53, 124] width 122 height 16
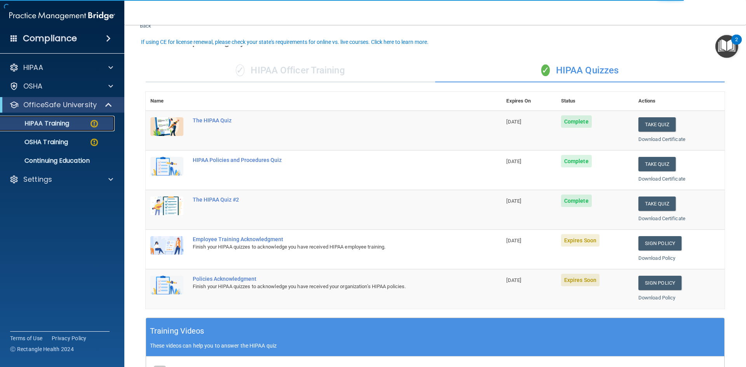
scroll to position [39, 0]
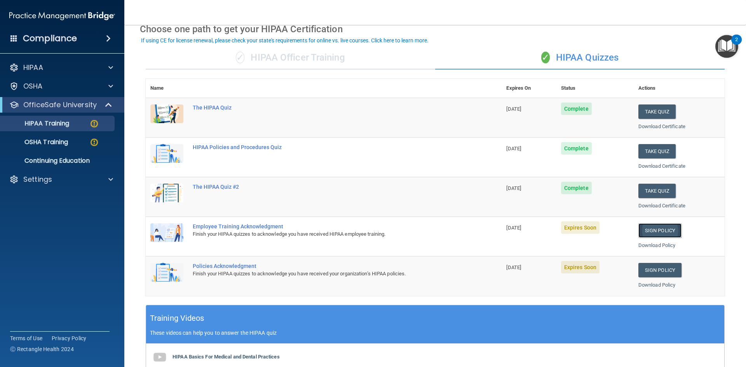
click at [639, 227] on link "Sign Policy" at bounding box center [660, 230] width 43 height 14
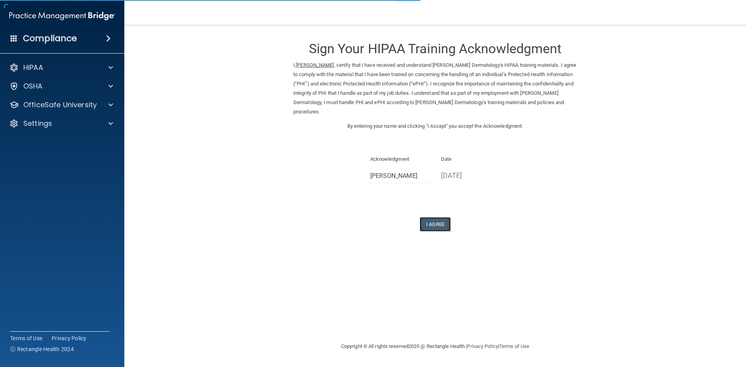
click at [431, 226] on button "I Agree" at bounding box center [435, 224] width 31 height 14
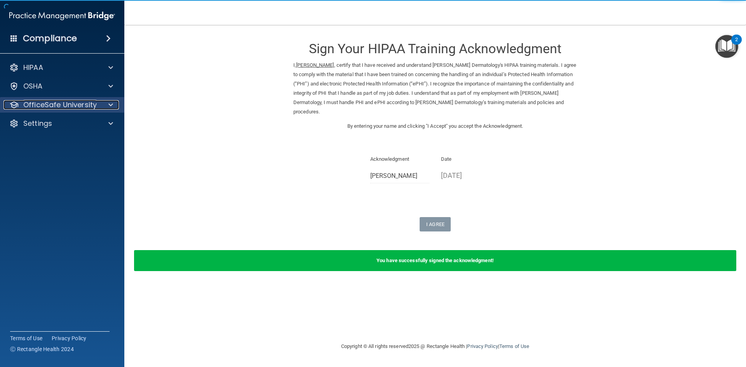
click at [58, 103] on p "OfficeSafe University" at bounding box center [59, 104] width 73 height 9
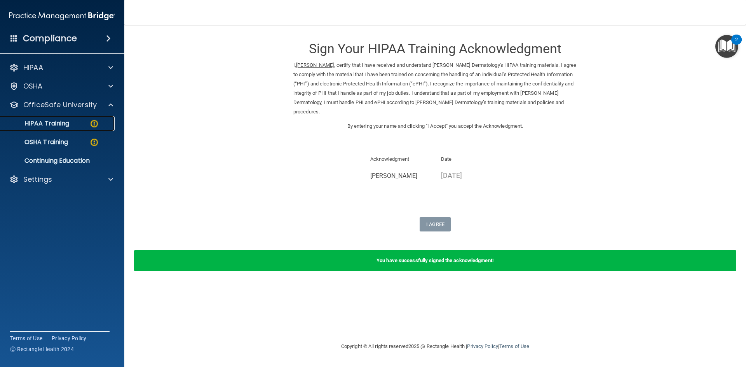
click at [55, 120] on p "HIPAA Training" at bounding box center [37, 124] width 64 height 8
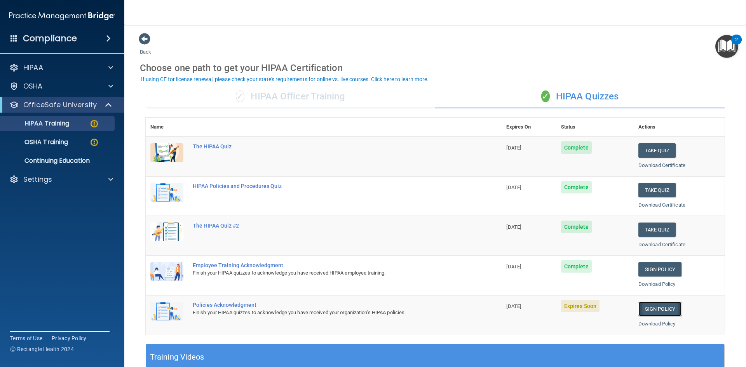
click at [668, 311] on link "Sign Policy" at bounding box center [660, 309] width 43 height 14
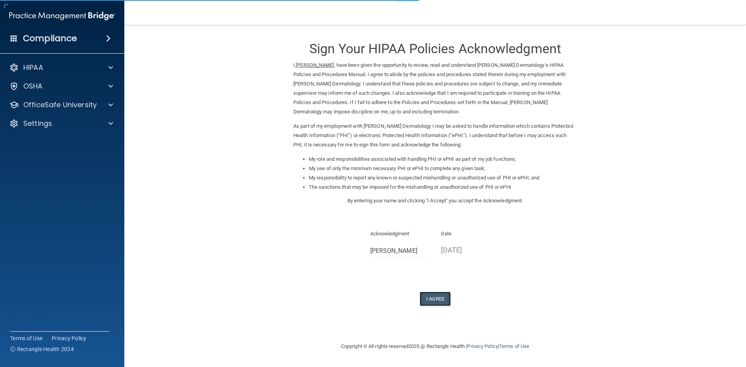
click at [435, 301] on button "I Agree" at bounding box center [435, 299] width 31 height 14
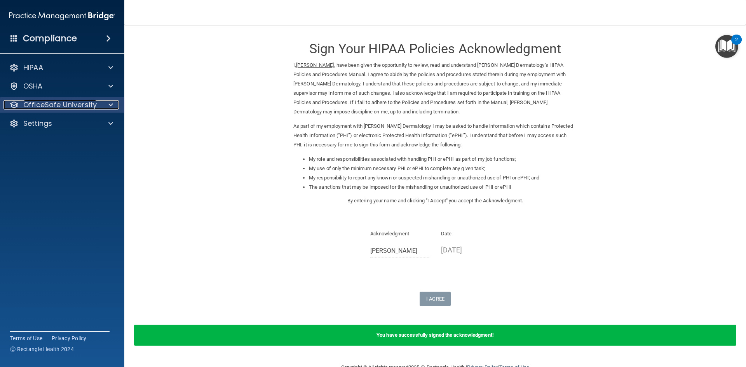
click at [40, 101] on p "OfficeSafe University" at bounding box center [59, 104] width 73 height 9
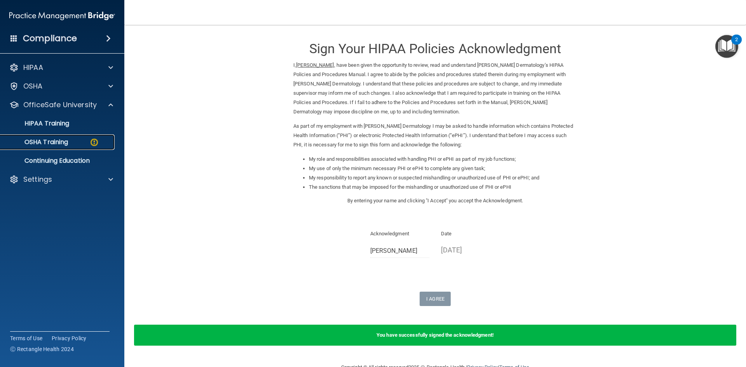
click at [52, 145] on p "OSHA Training" at bounding box center [36, 142] width 63 height 8
